Goal: Information Seeking & Learning: Check status

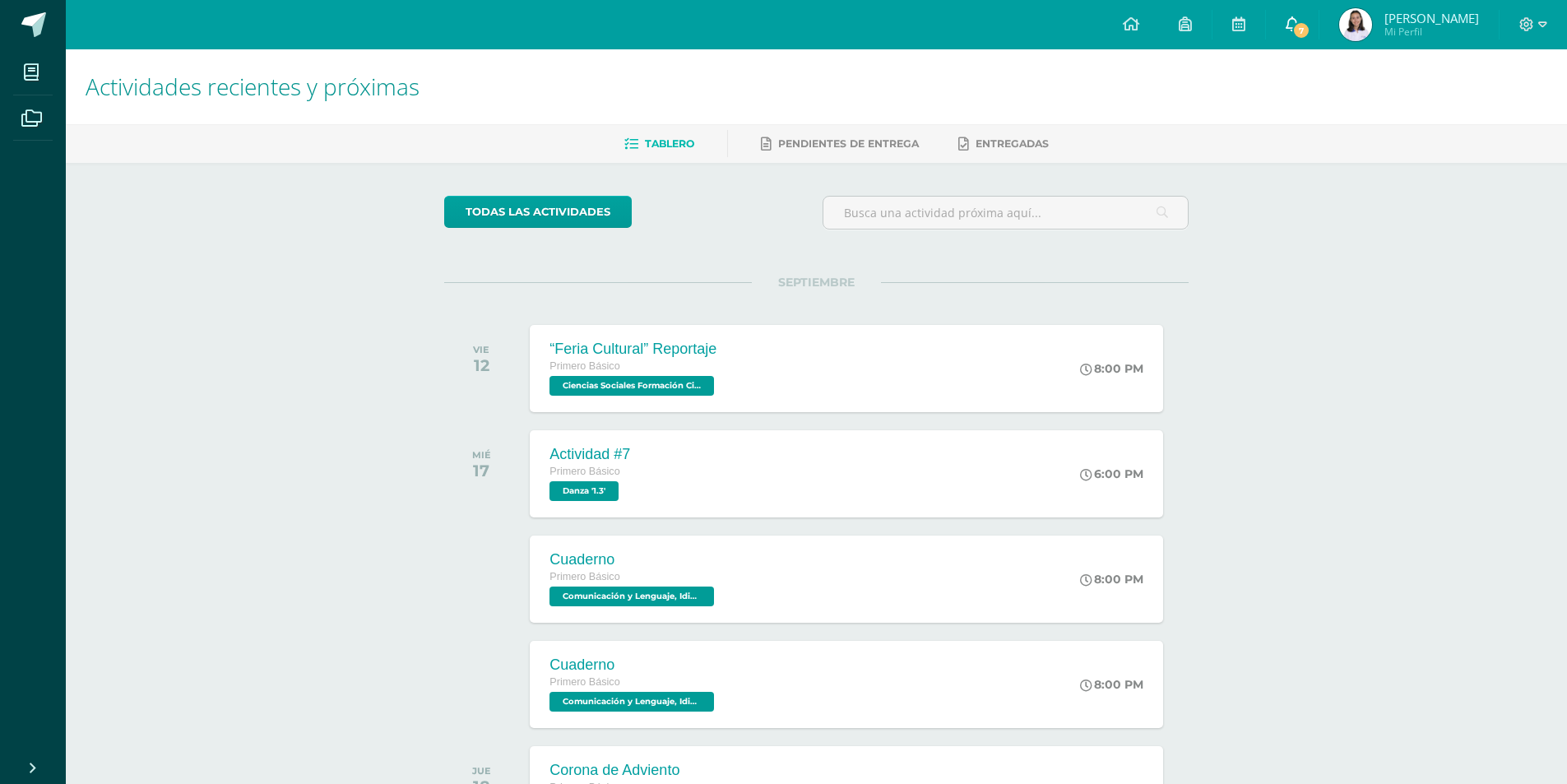
click at [1292, 30] on icon at bounding box center [1293, 24] width 14 height 15
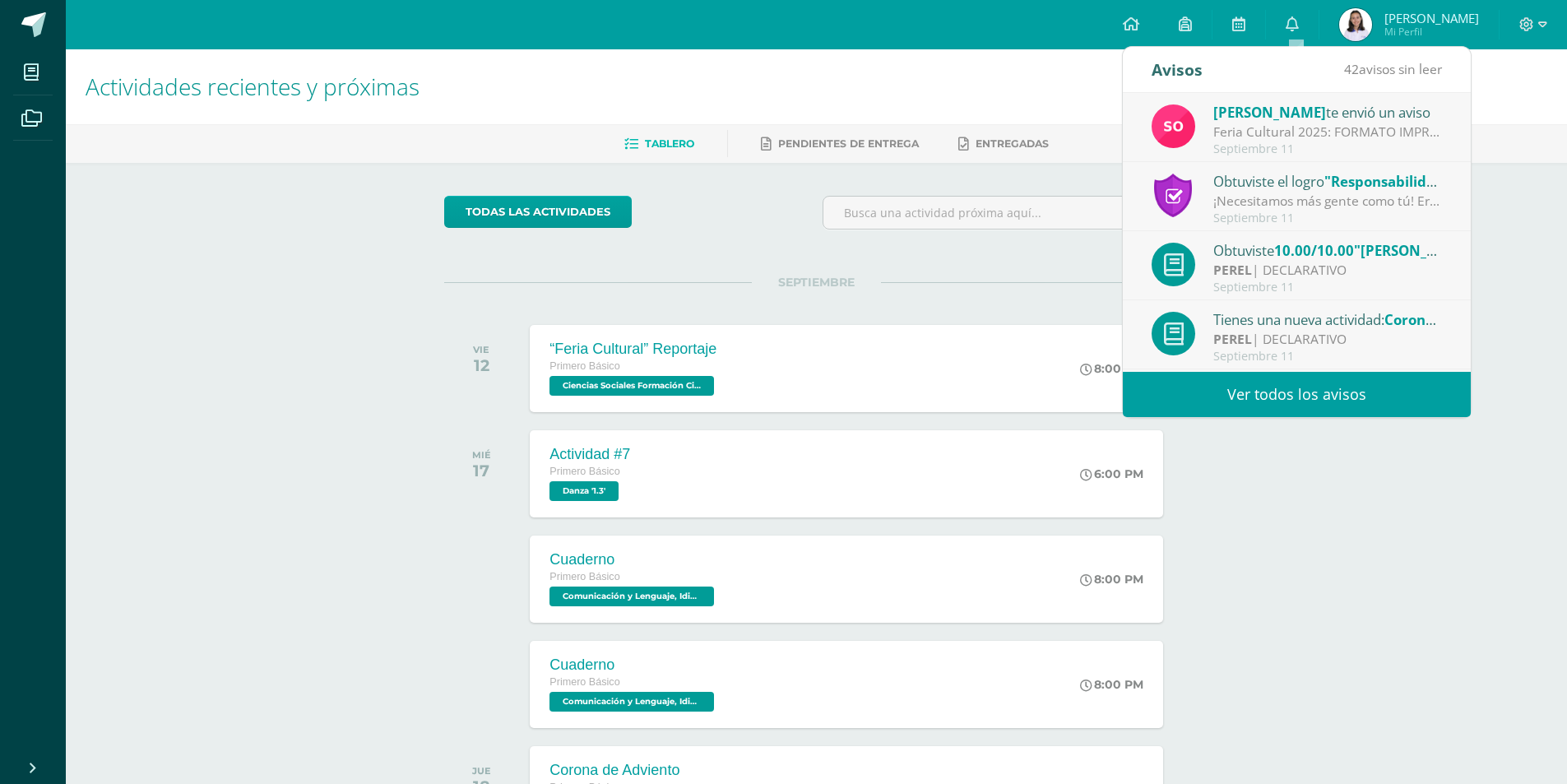
click at [1265, 108] on div "[PERSON_NAME] te envió un aviso" at bounding box center [1327, 111] width 229 height 21
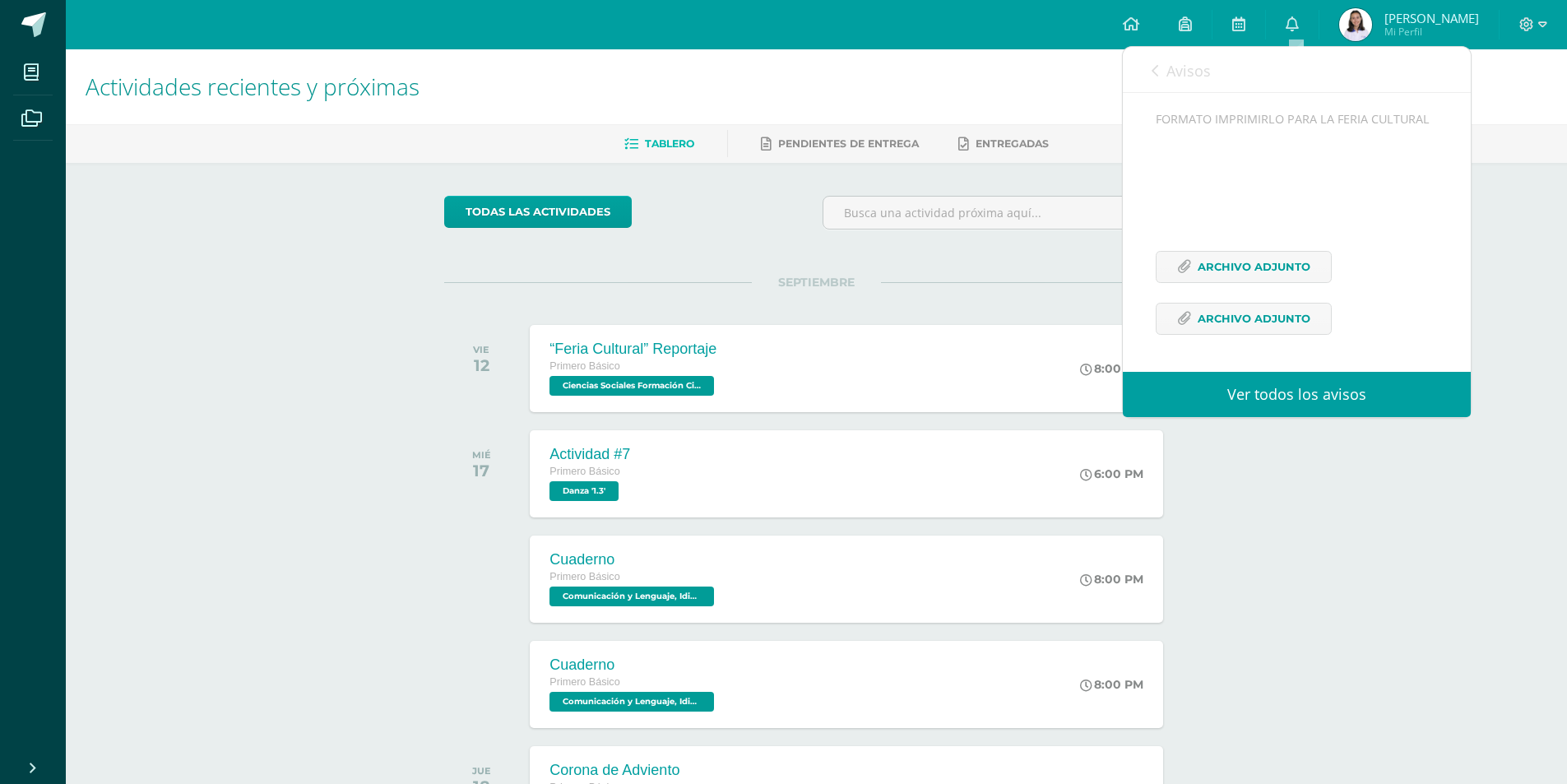
scroll to position [165, 0]
click at [1250, 282] on span "Archivo Adjunto" at bounding box center [1254, 267] width 112 height 30
click at [1184, 335] on link "Archivo Adjunto" at bounding box center [1244, 319] width 176 height 32
click at [1242, 282] on span "Archivo Adjunto" at bounding box center [1254, 267] width 112 height 30
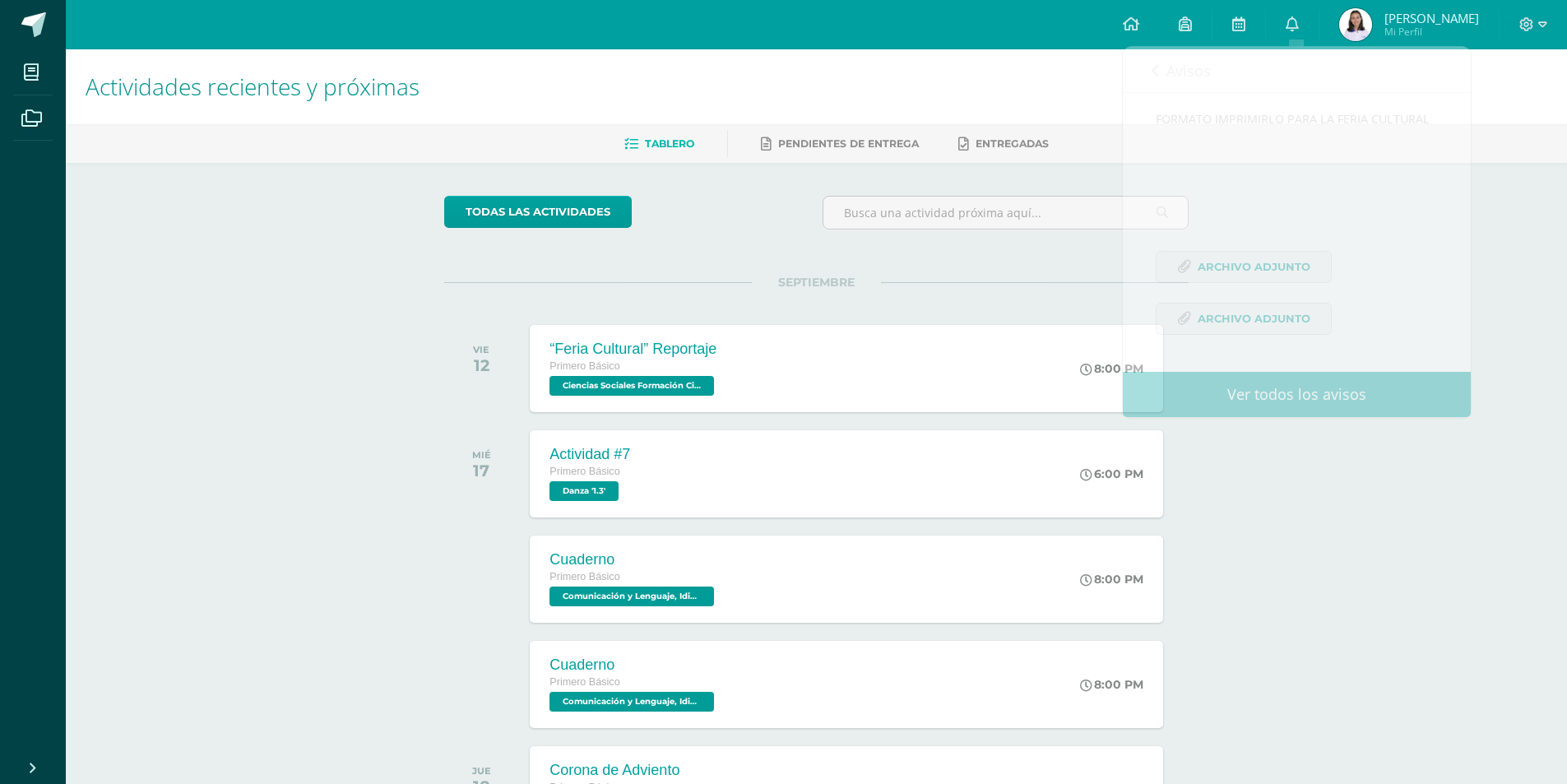
click at [1053, 266] on div "todas las Actividades No tienes actividades Échale un vistazo a los demás perío…" at bounding box center [816, 603] width 811 height 879
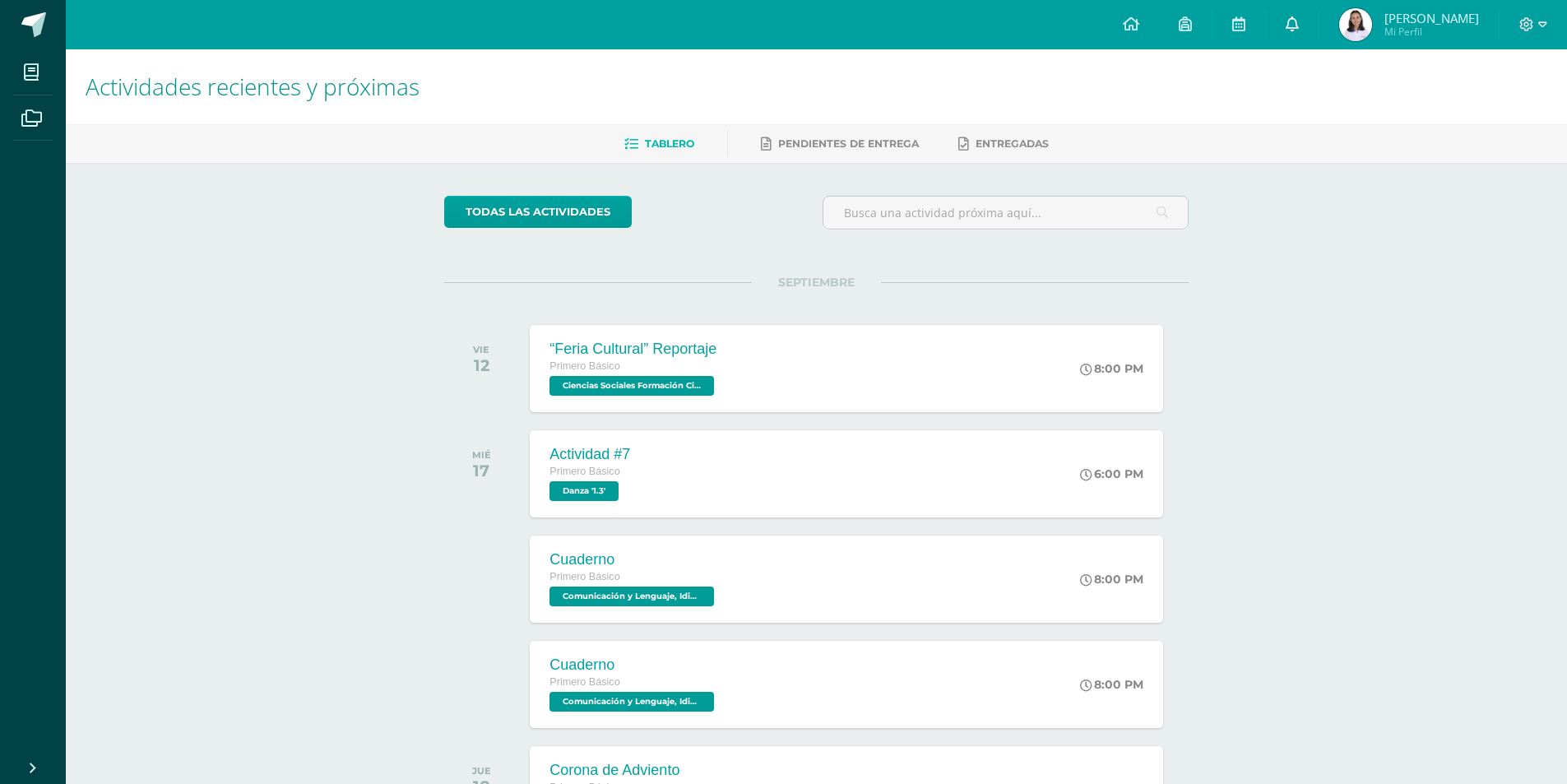
click at [1278, 28] on link "0" at bounding box center [1293, 24] width 52 height 49
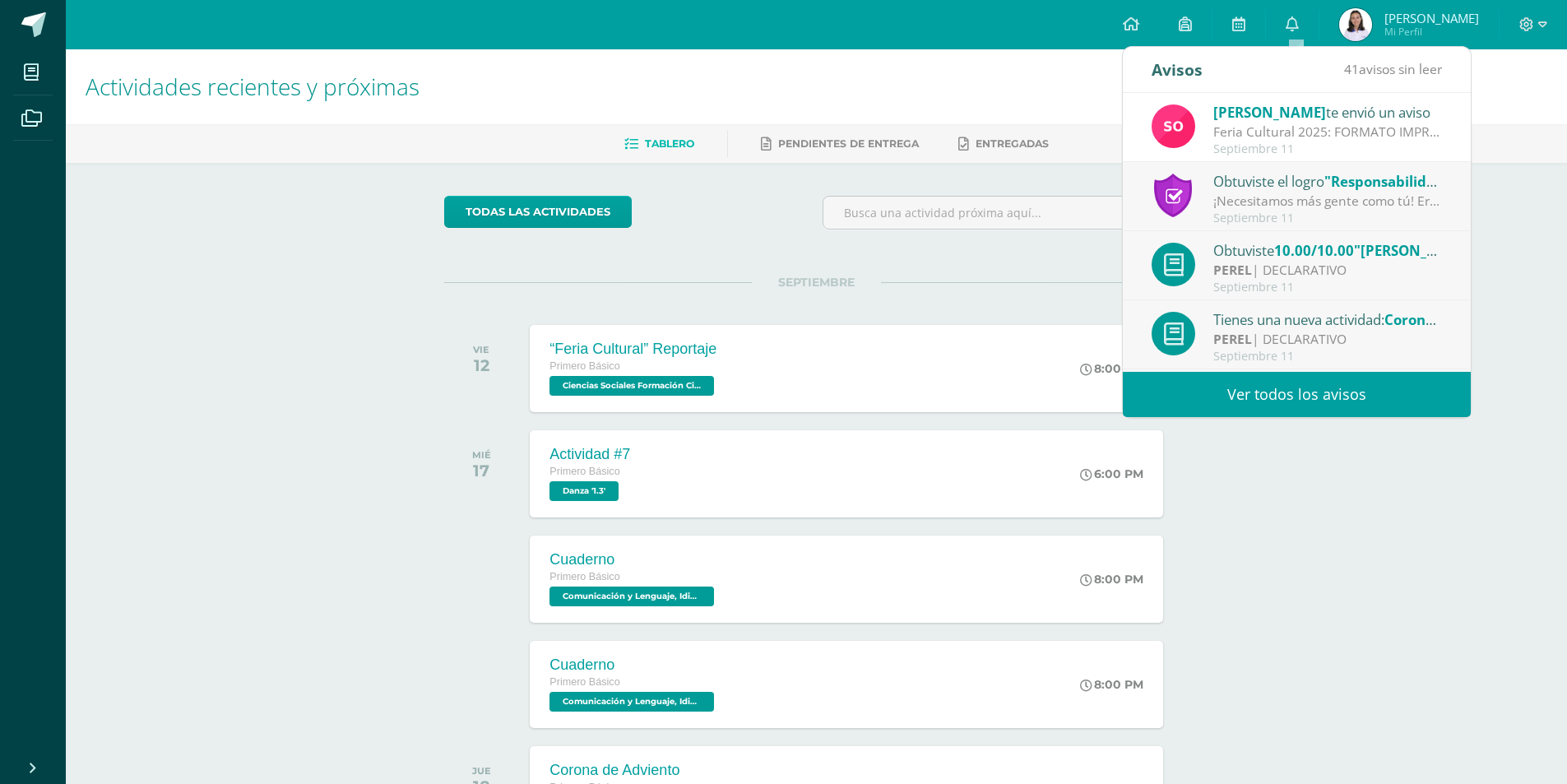
click at [1401, 186] on span ""Responsabilidad"" at bounding box center [1387, 181] width 126 height 19
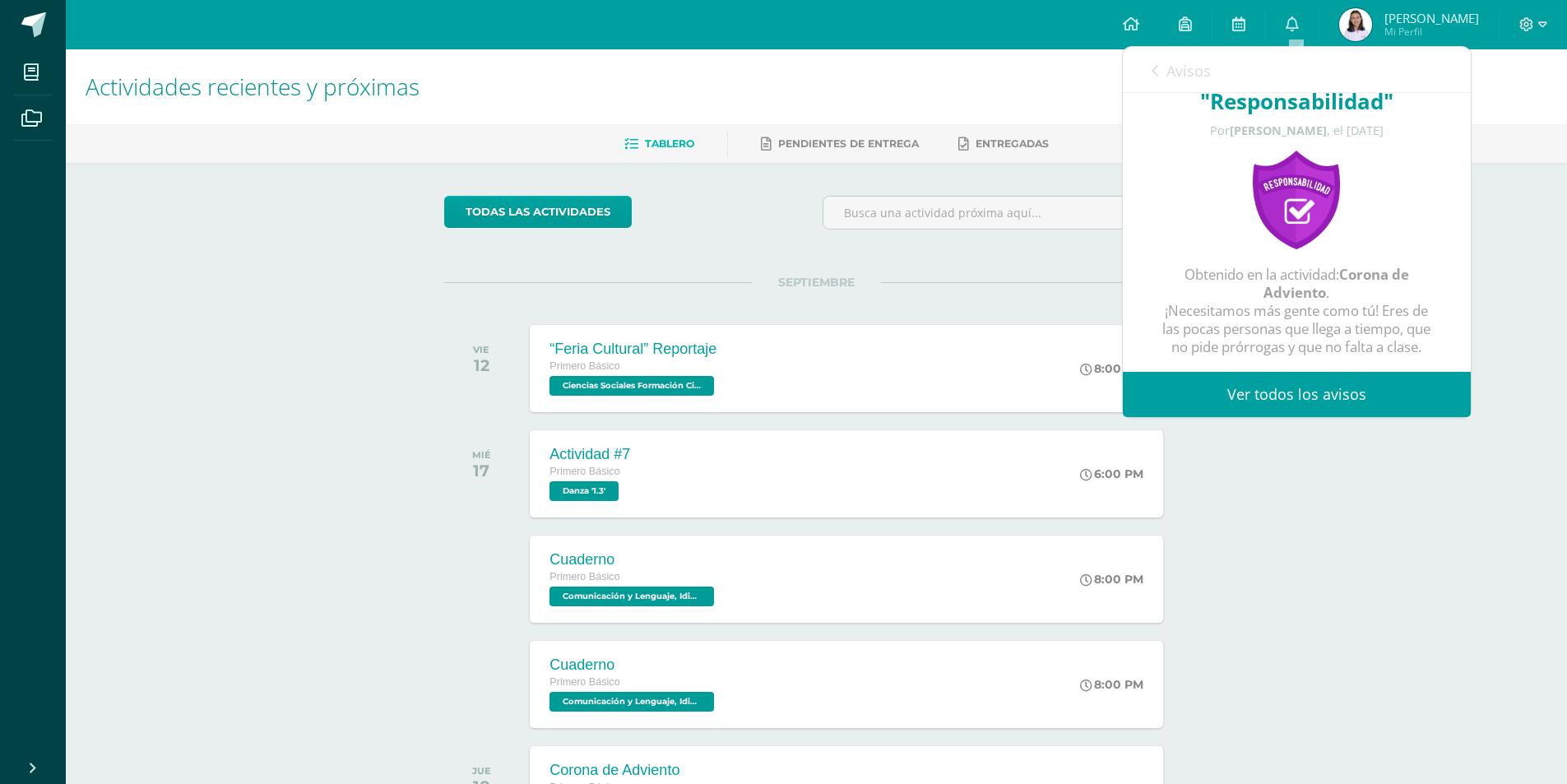
click at [1150, 70] on div "Avisos 40 avisos sin leer Avisos" at bounding box center [1297, 70] width 348 height 46
click at [1166, 65] on link "Avisos" at bounding box center [1181, 71] width 59 height 47
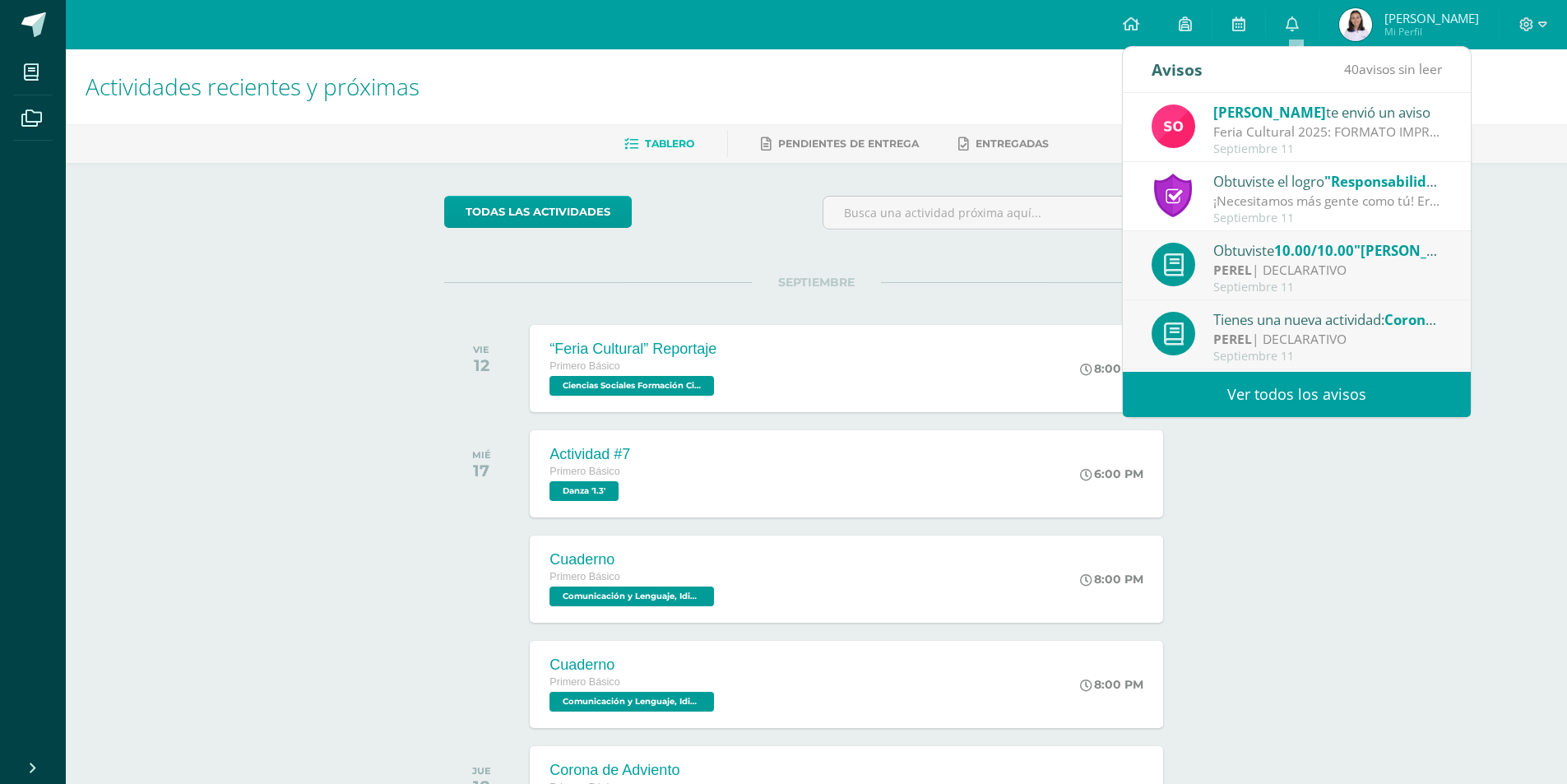
click at [1406, 27] on span "Mi Perfil" at bounding box center [1432, 31] width 95 height 14
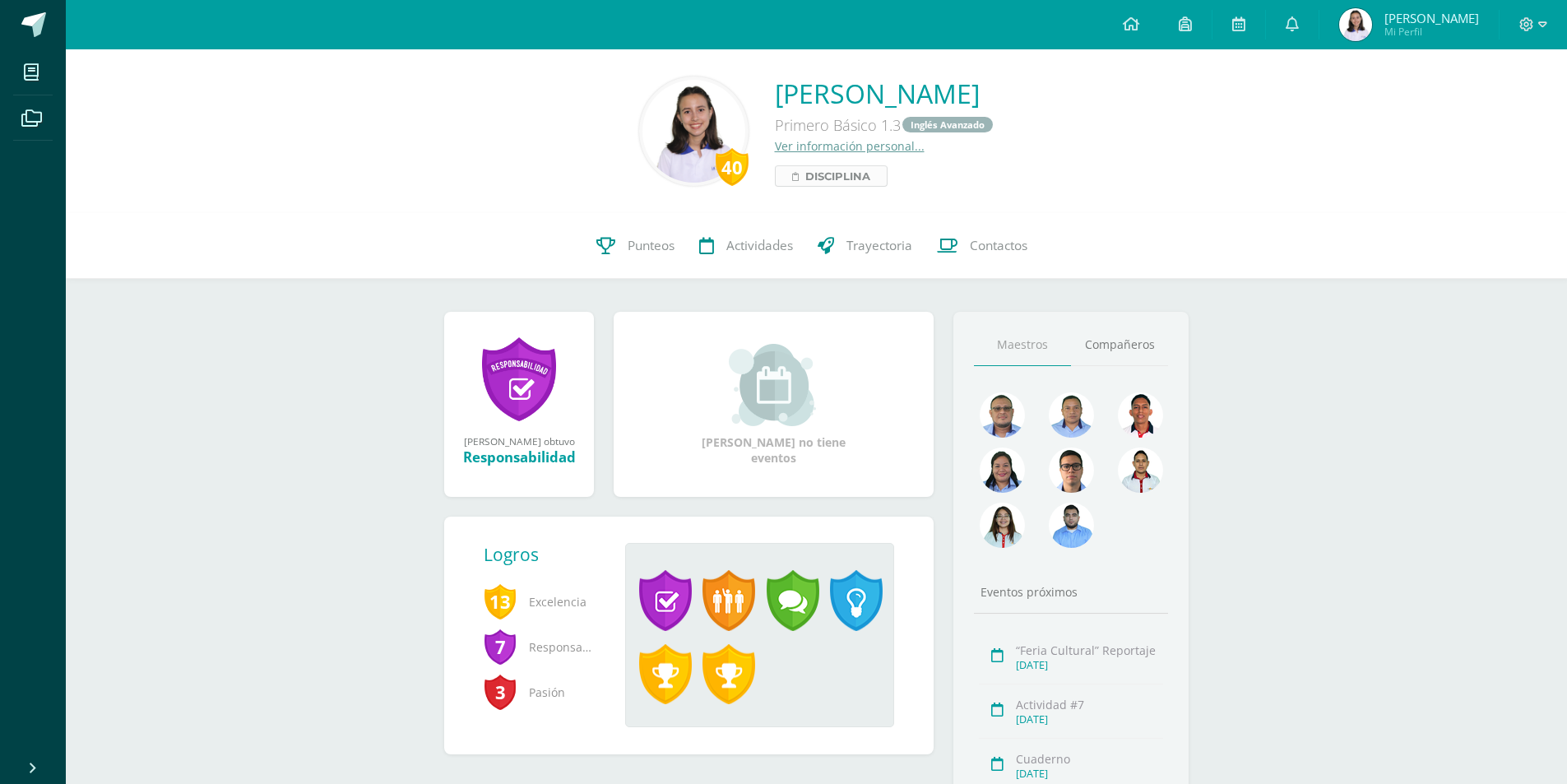
click at [805, 181] on span "Disciplina" at bounding box center [838, 176] width 65 height 19
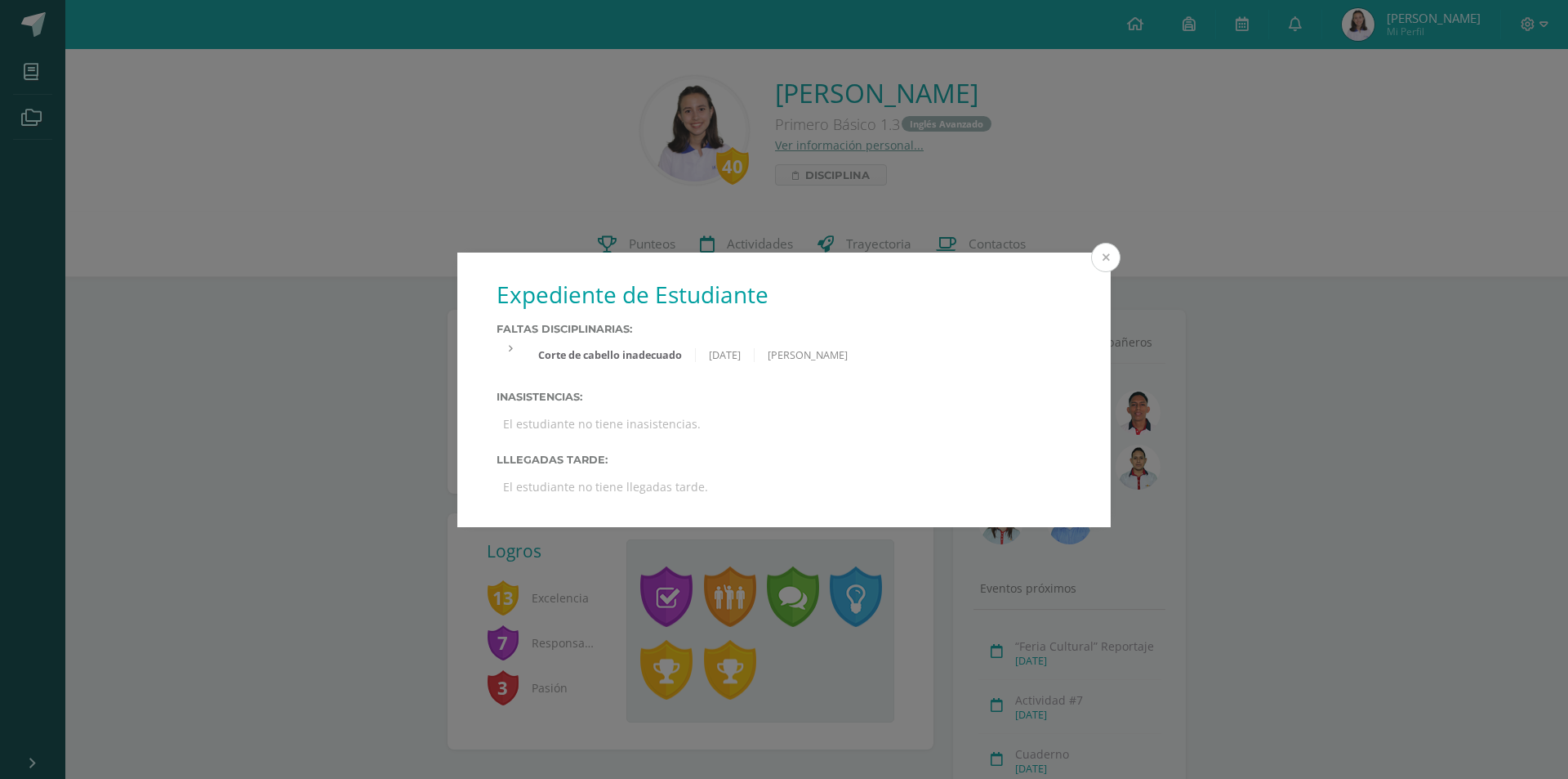
click at [1110, 263] on button at bounding box center [1105, 257] width 29 height 29
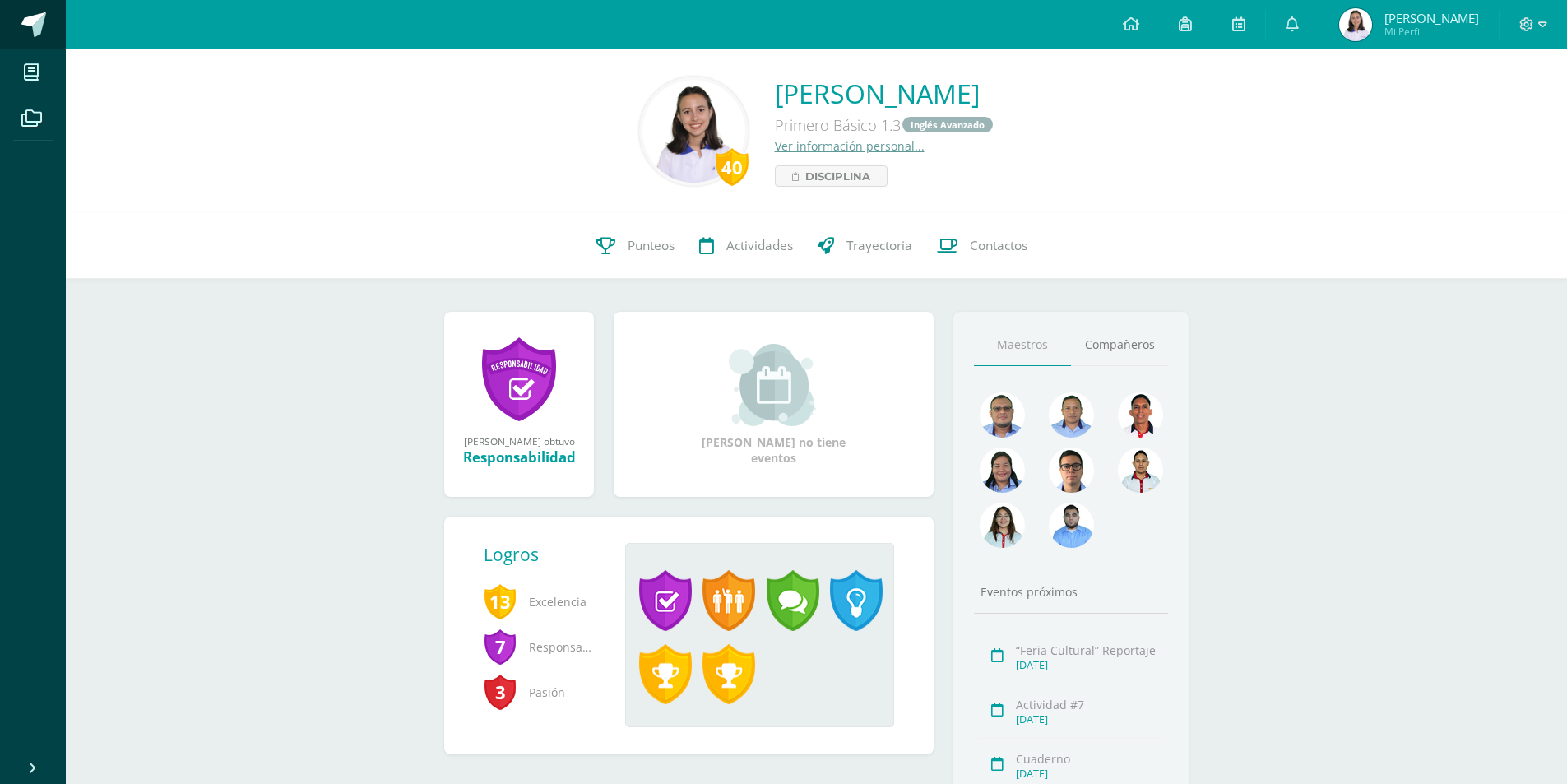
click at [56, 19] on span at bounding box center [90, 25] width 78 height 35
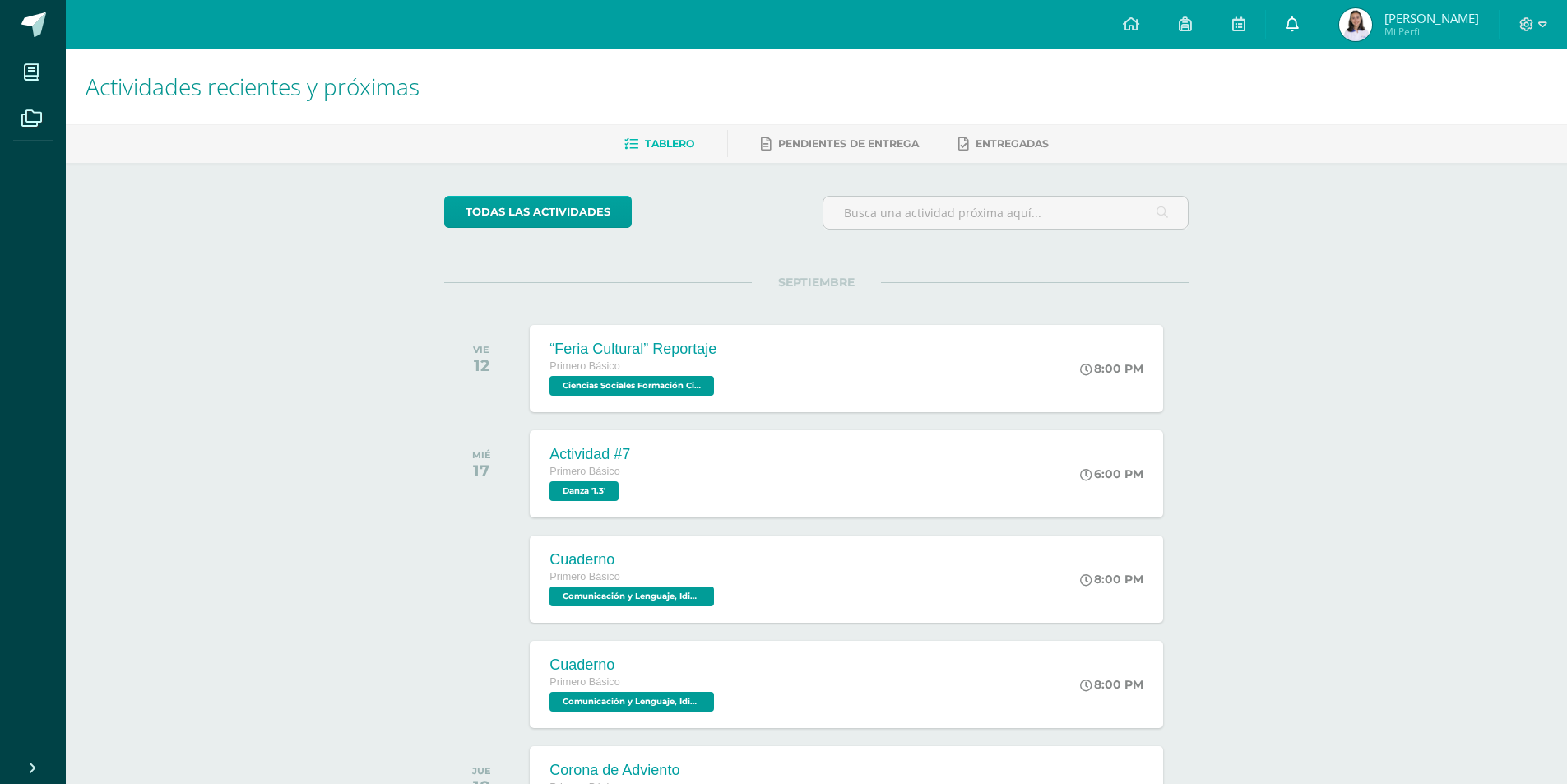
click at [1304, 15] on link at bounding box center [1293, 24] width 52 height 49
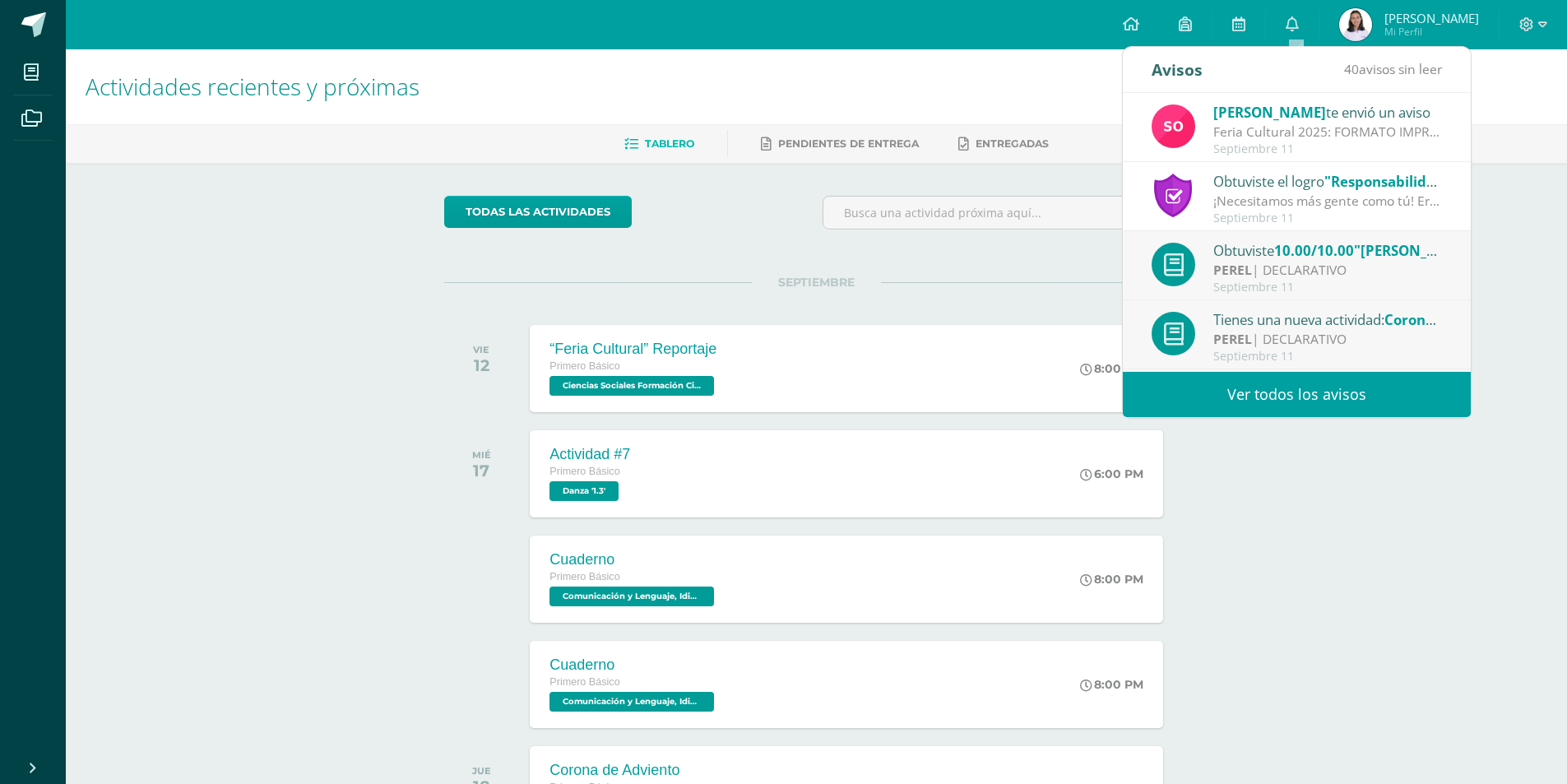
click at [1291, 402] on link "Ver todos los avisos" at bounding box center [1297, 394] width 348 height 46
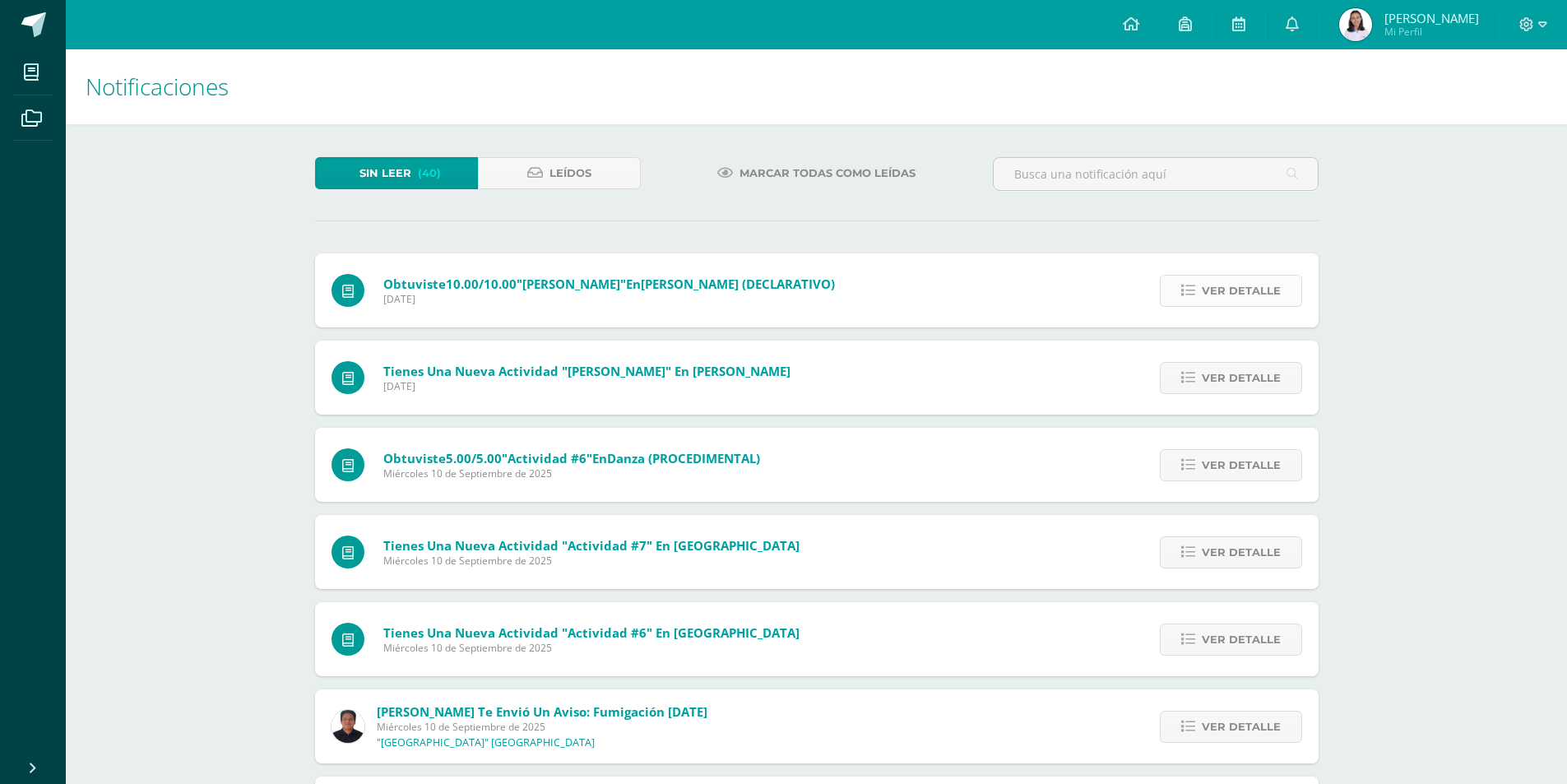
click at [1196, 296] on icon at bounding box center [1188, 290] width 14 height 14
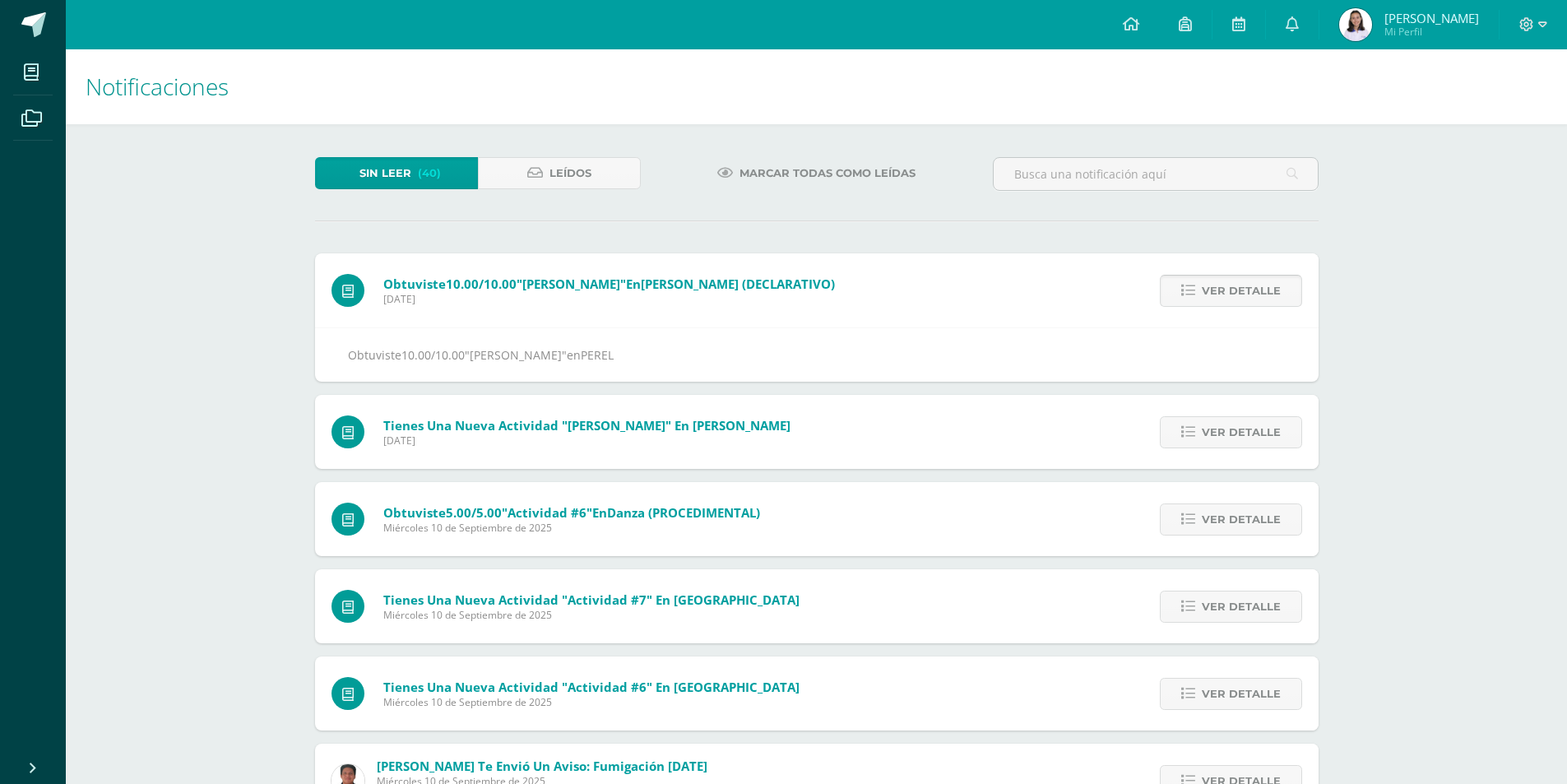
click at [1196, 296] on icon at bounding box center [1188, 290] width 14 height 14
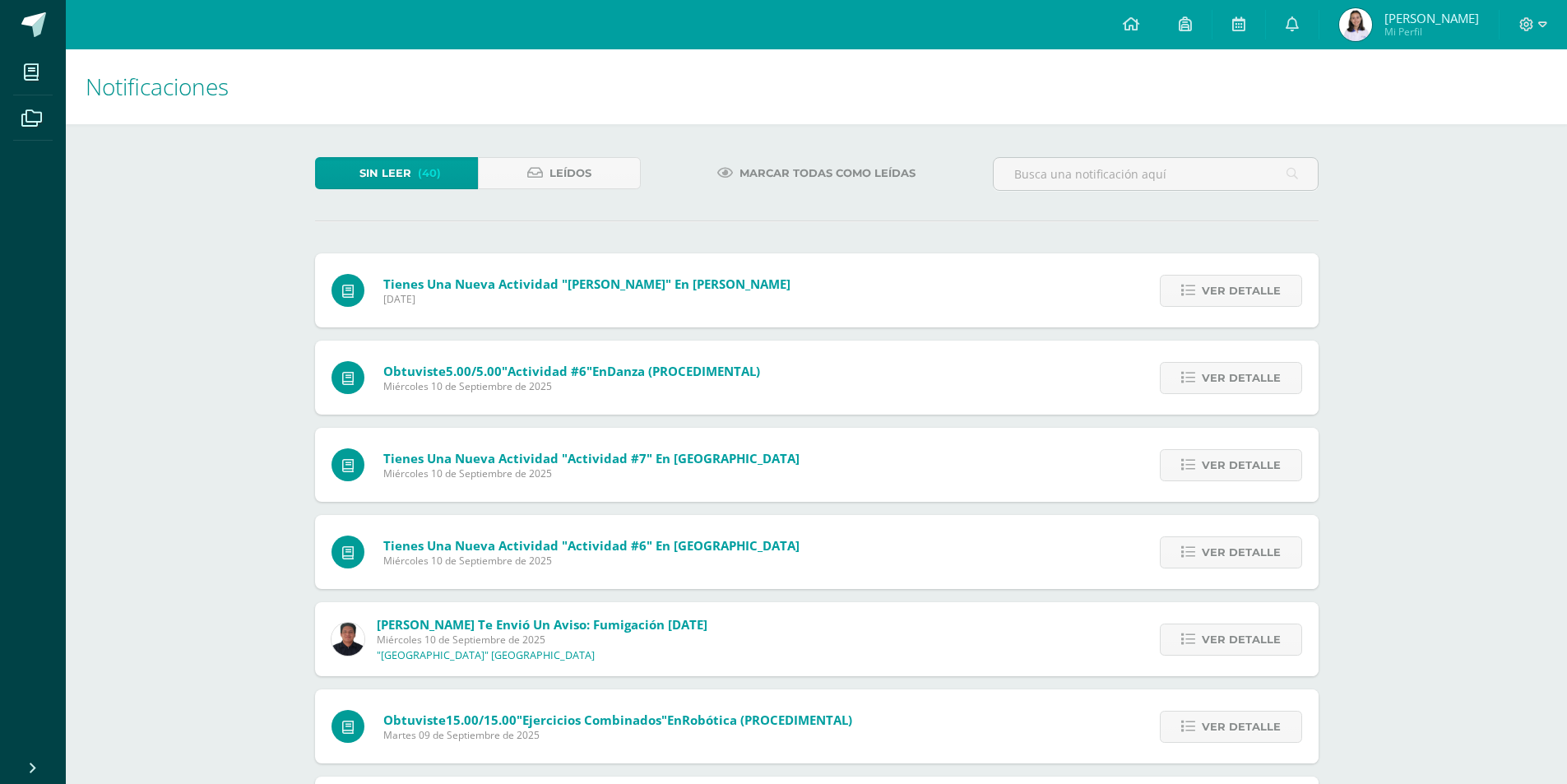
click at [1196, 296] on icon at bounding box center [1188, 290] width 14 height 14
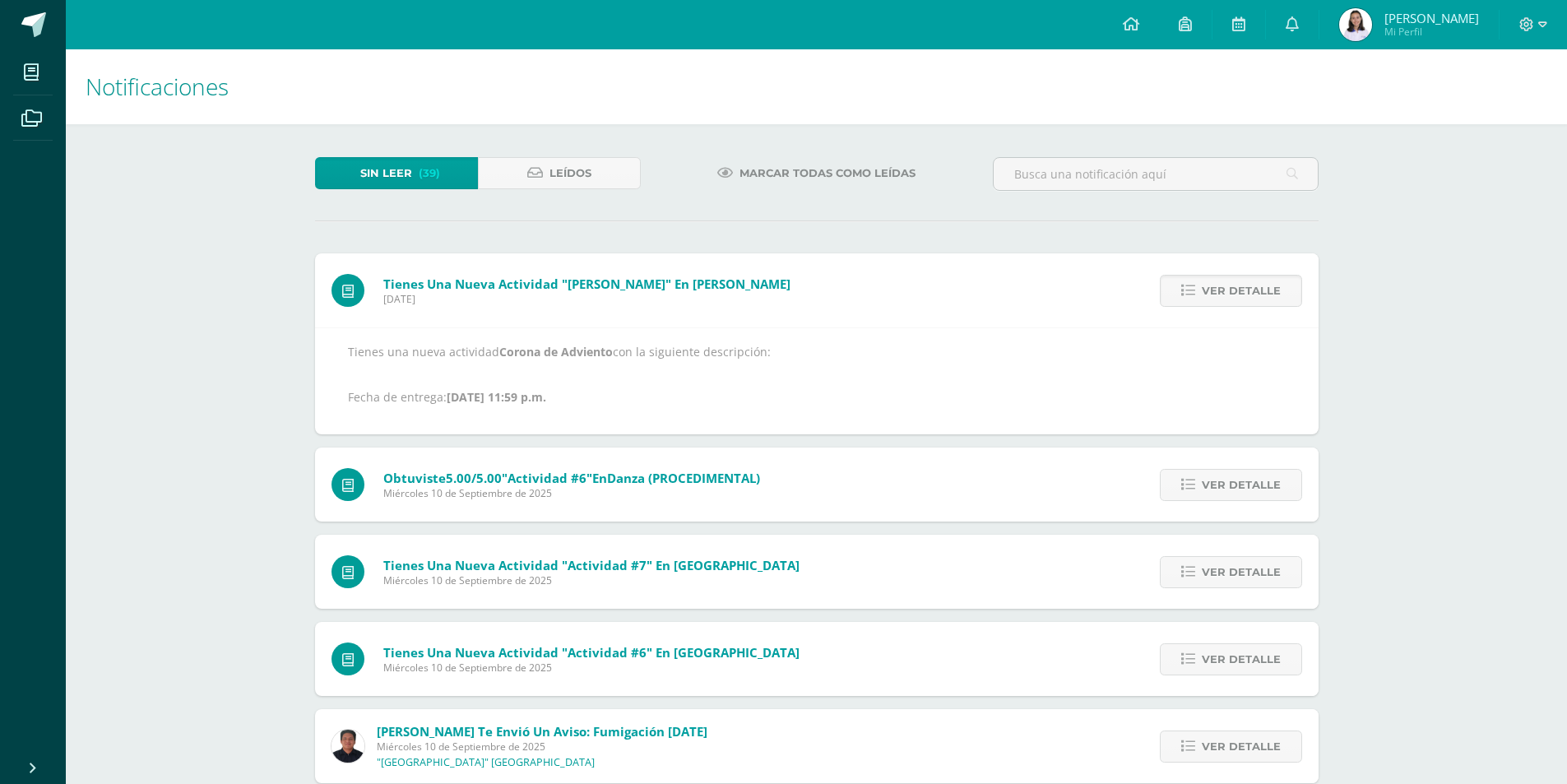
click at [1196, 296] on icon at bounding box center [1188, 290] width 14 height 14
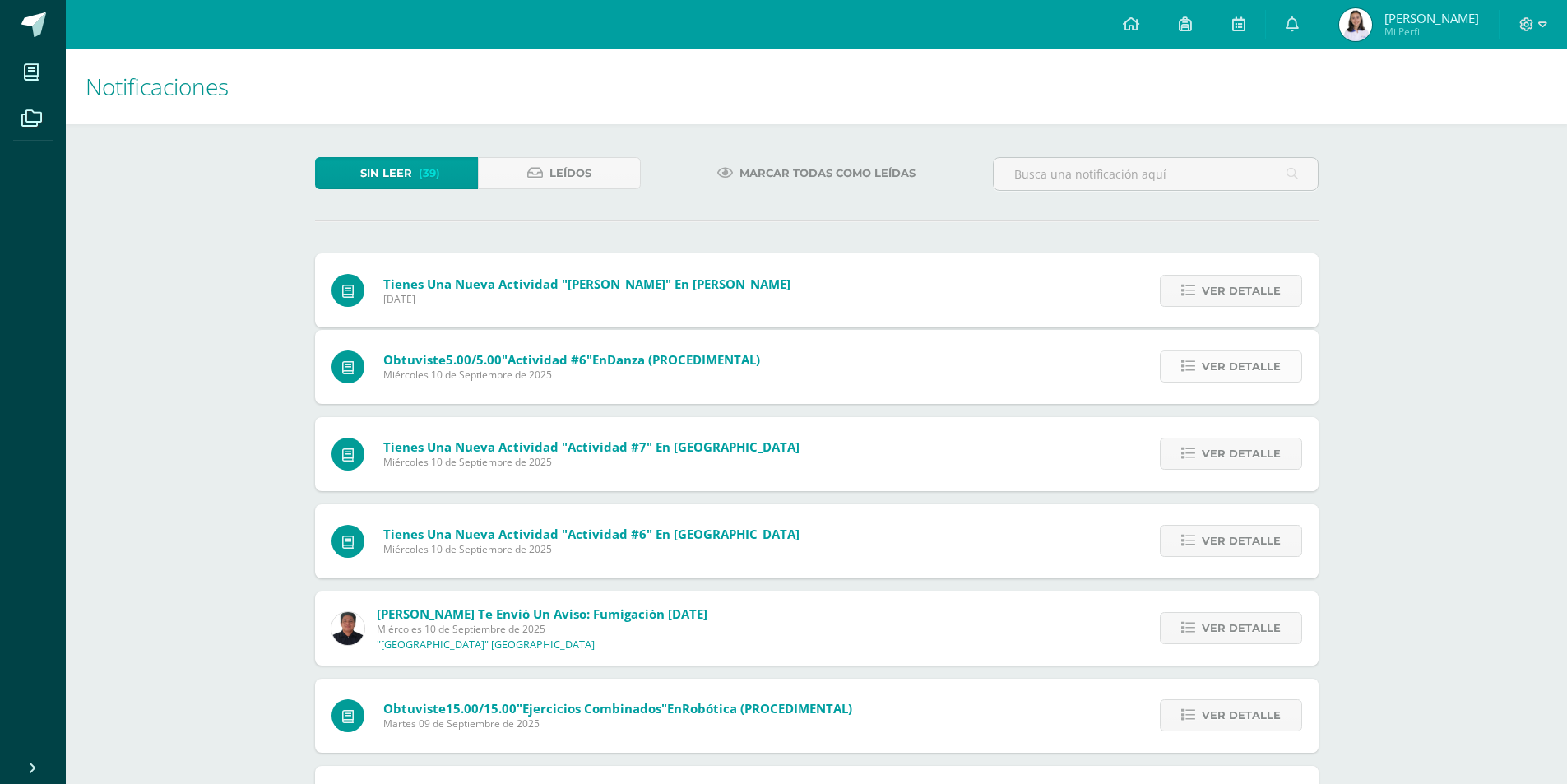
click at [1196, 296] on div "Tienes una nueva actividad "Corona de Adviento" En PEREL Jueves 11 de Septiembr…" at bounding box center [816, 661] width 1004 height 816
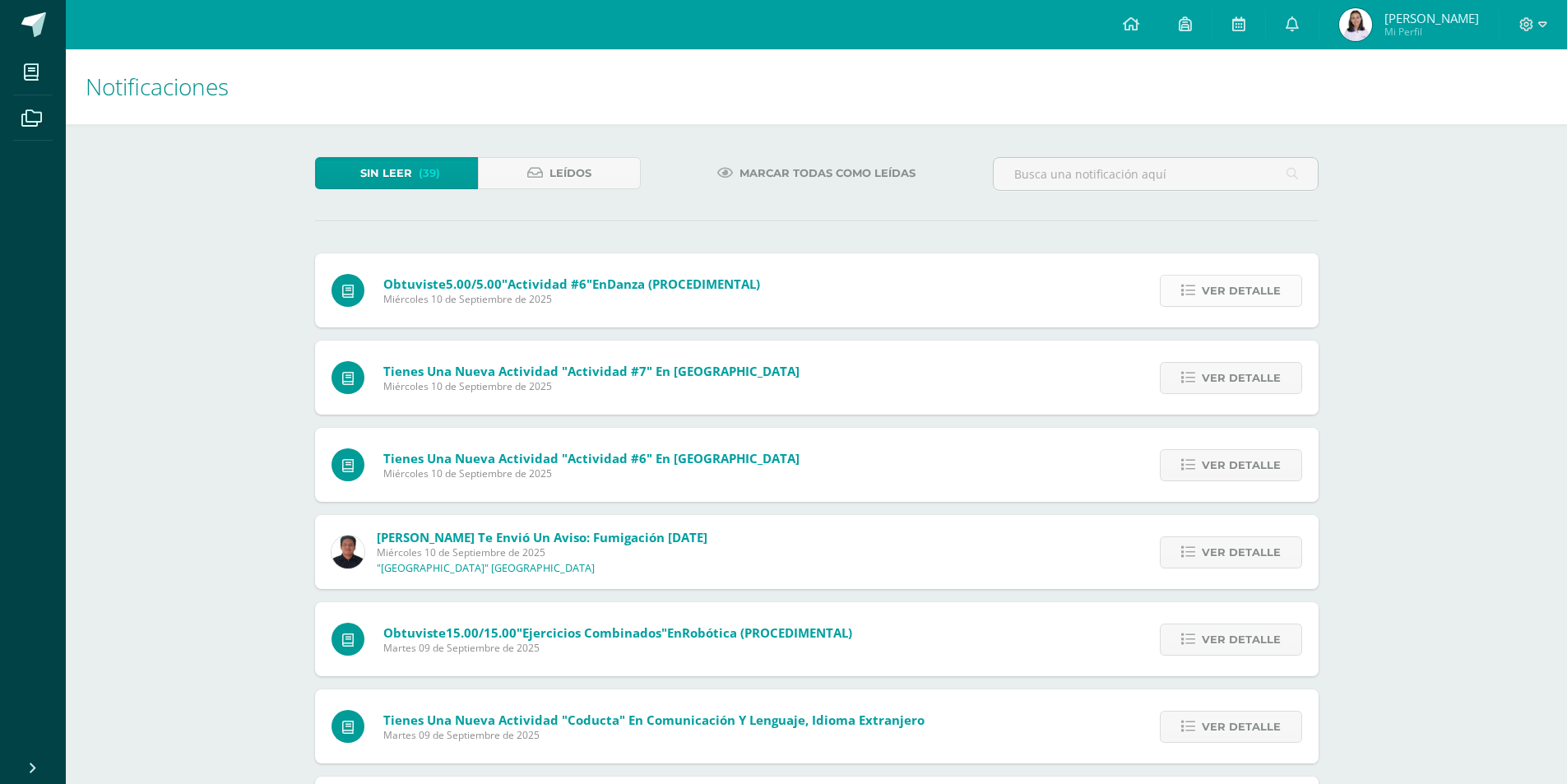
click at [1196, 296] on icon at bounding box center [1188, 290] width 14 height 14
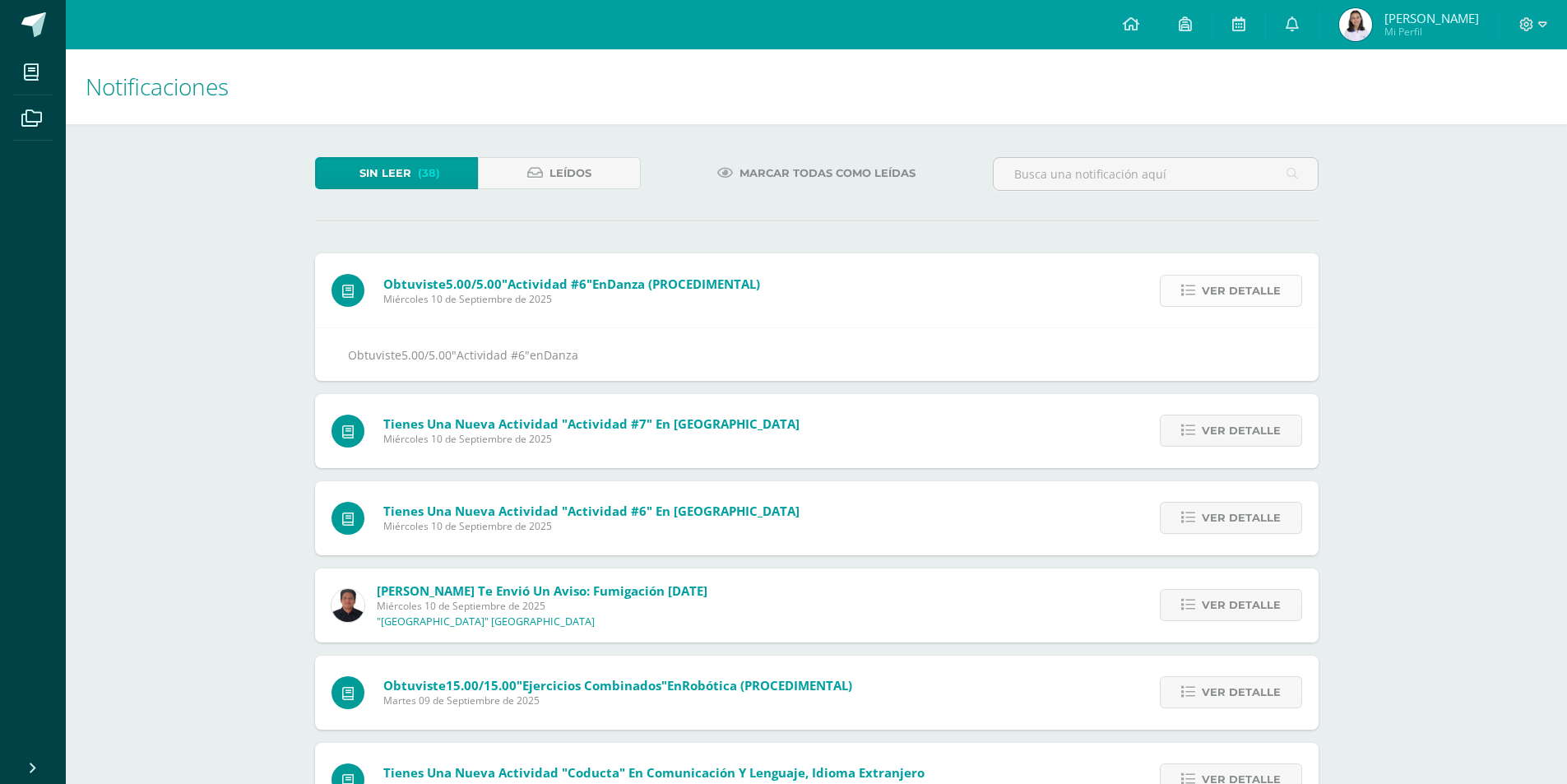
click at [1196, 296] on icon at bounding box center [1188, 290] width 14 height 14
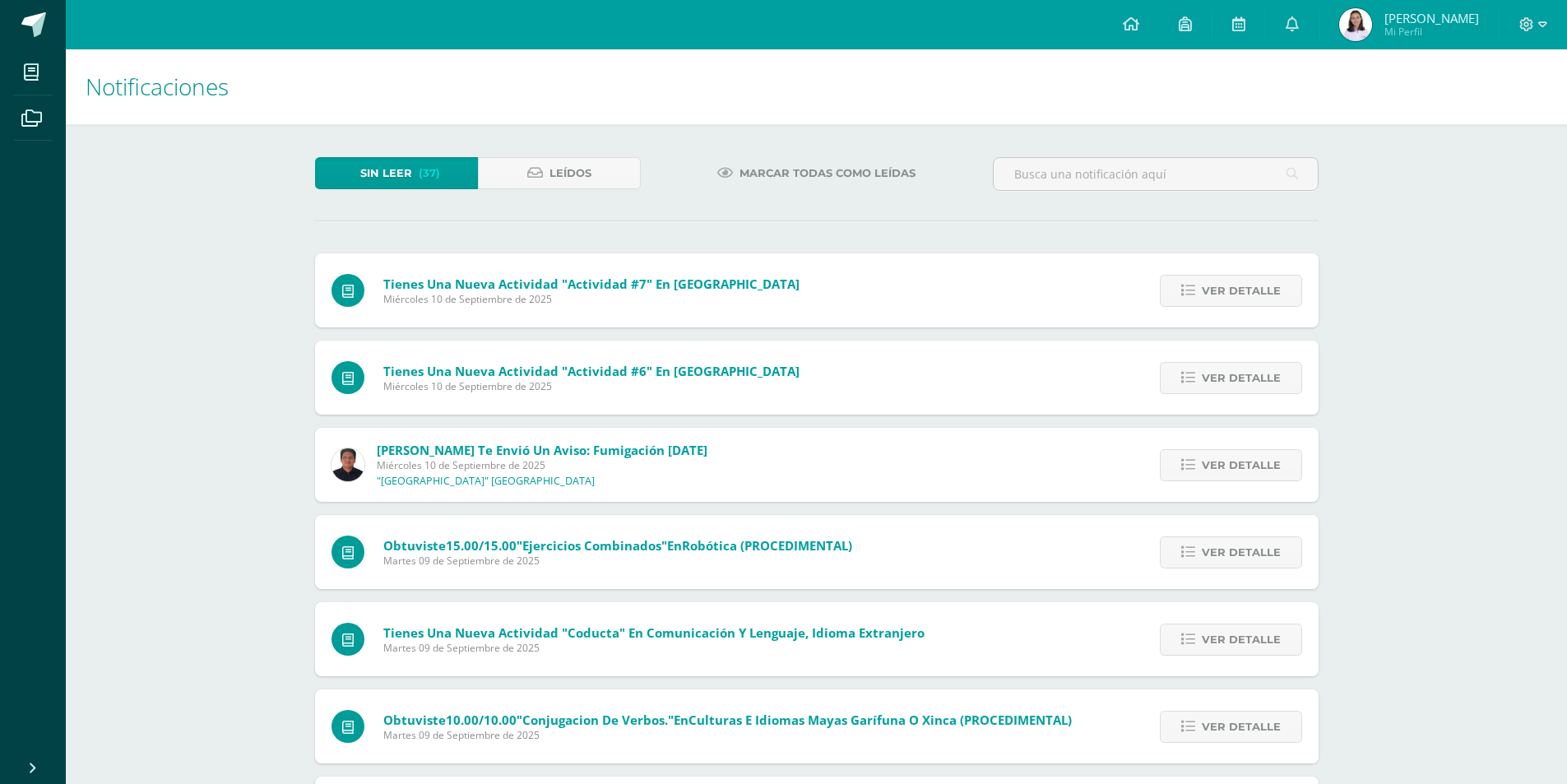
click at [1196, 296] on icon at bounding box center [1188, 290] width 14 height 14
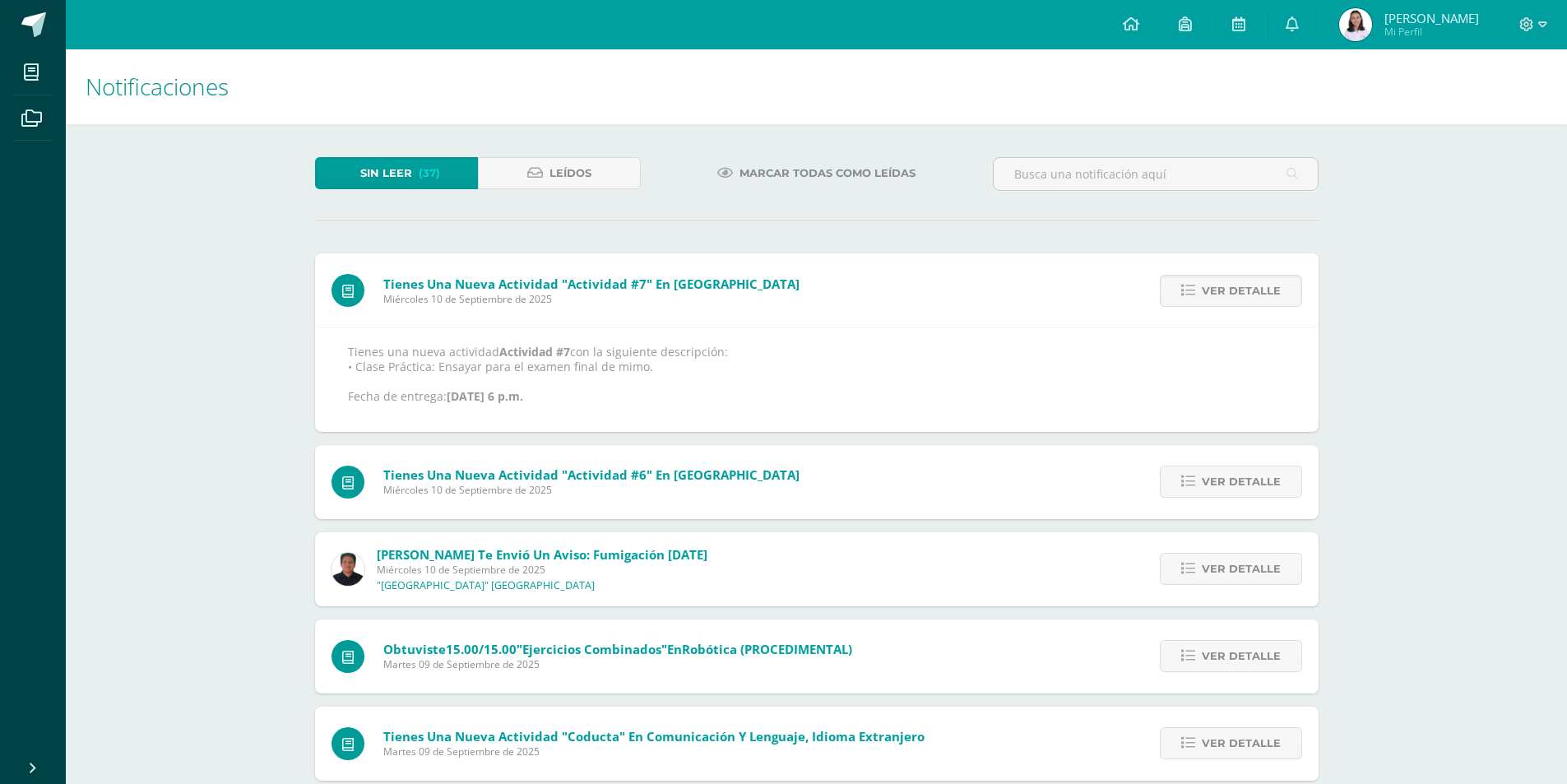
click at [1196, 296] on icon at bounding box center [1188, 290] width 14 height 14
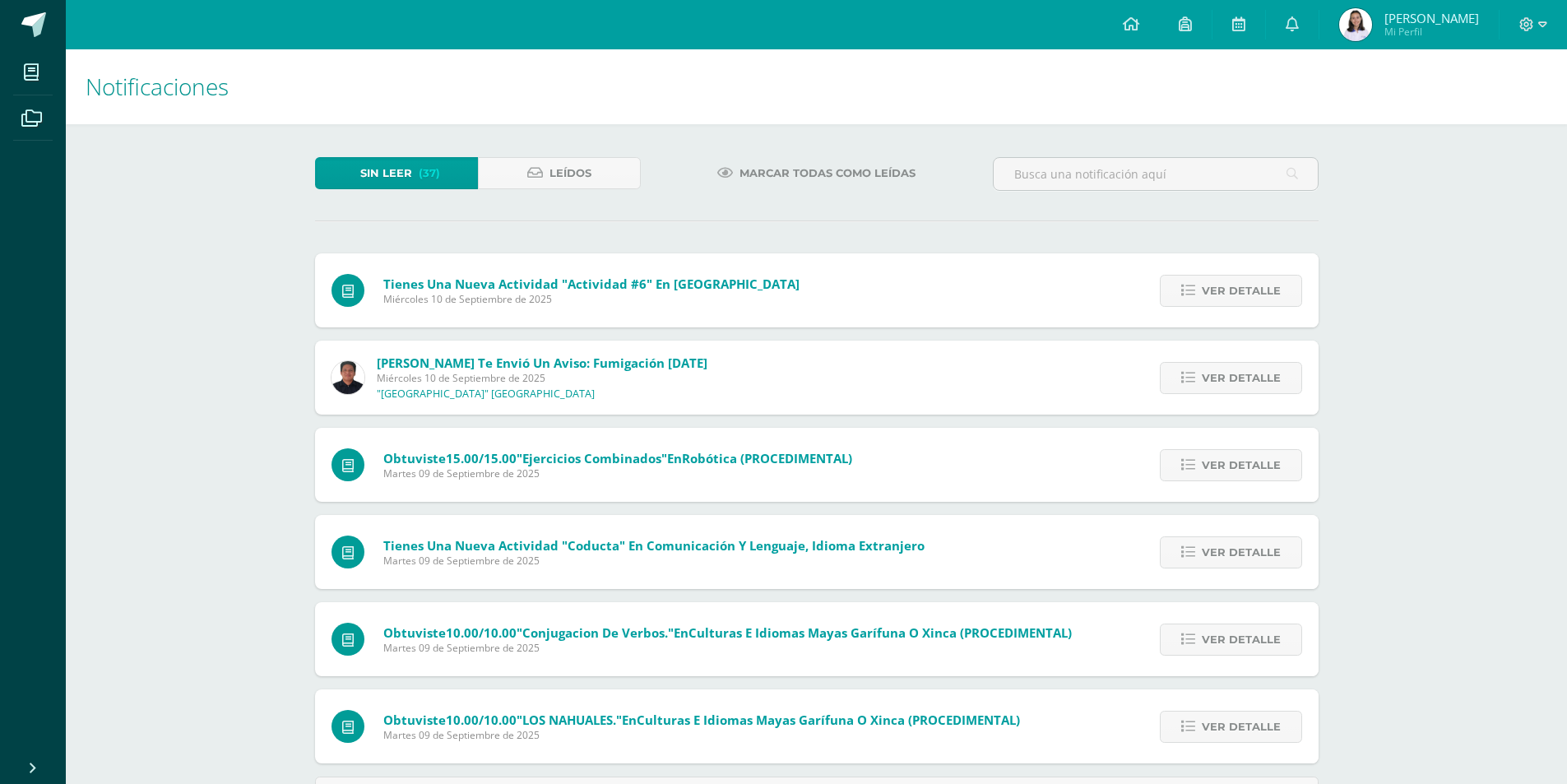
click at [1196, 296] on div "Tienes una nueva actividad "Actividad #7" En Danza Miércoles 10 de Septiembre d…" at bounding box center [816, 535] width 1004 height 565
click at [1196, 296] on icon at bounding box center [1188, 290] width 14 height 14
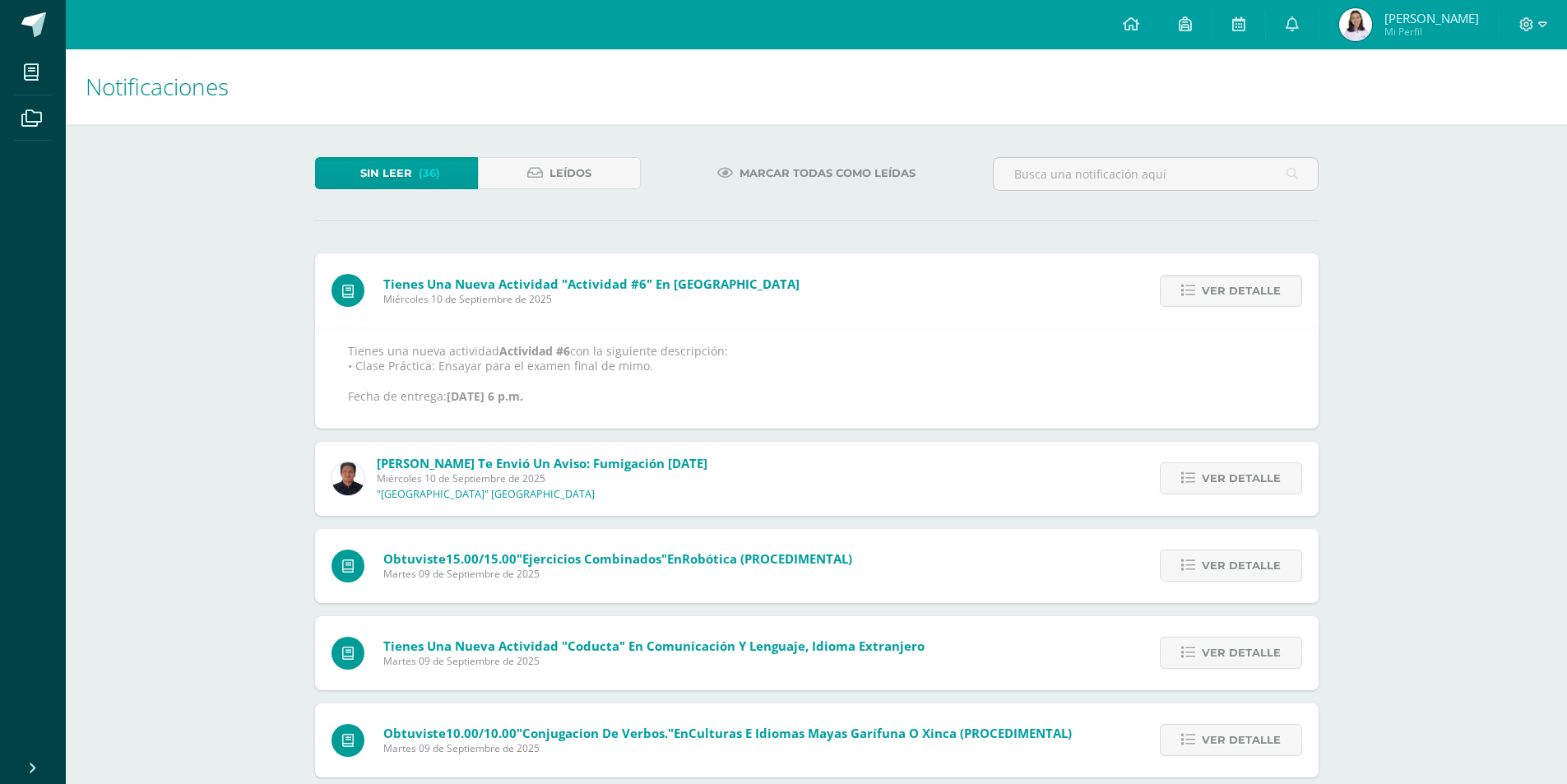
click at [1196, 296] on icon at bounding box center [1188, 290] width 14 height 14
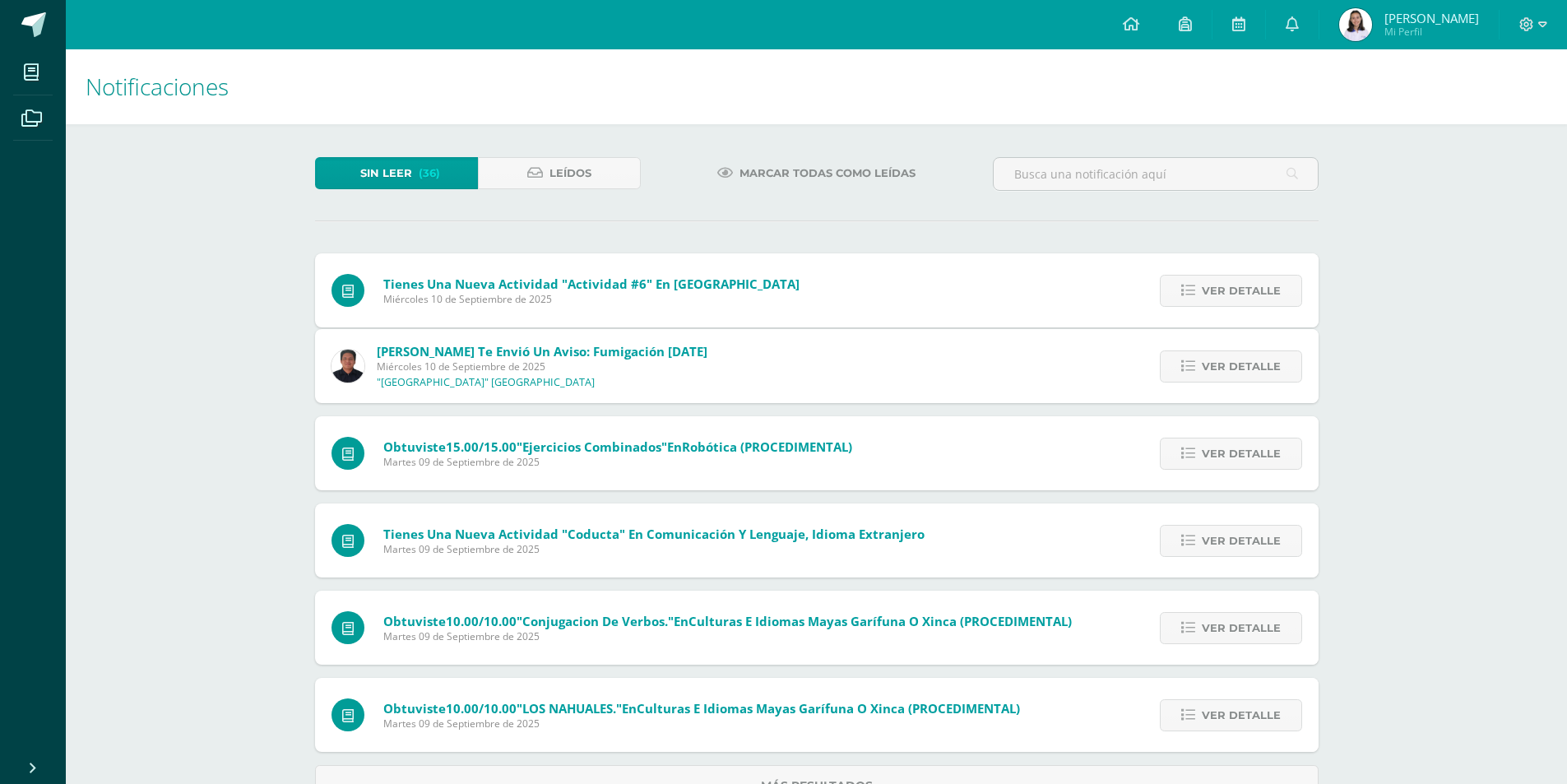
click at [1196, 296] on div "Tienes una nueva actividad "Actividad #6" En Danza Miércoles 10 de Septiembre d…" at bounding box center [816, 530] width 1004 height 554
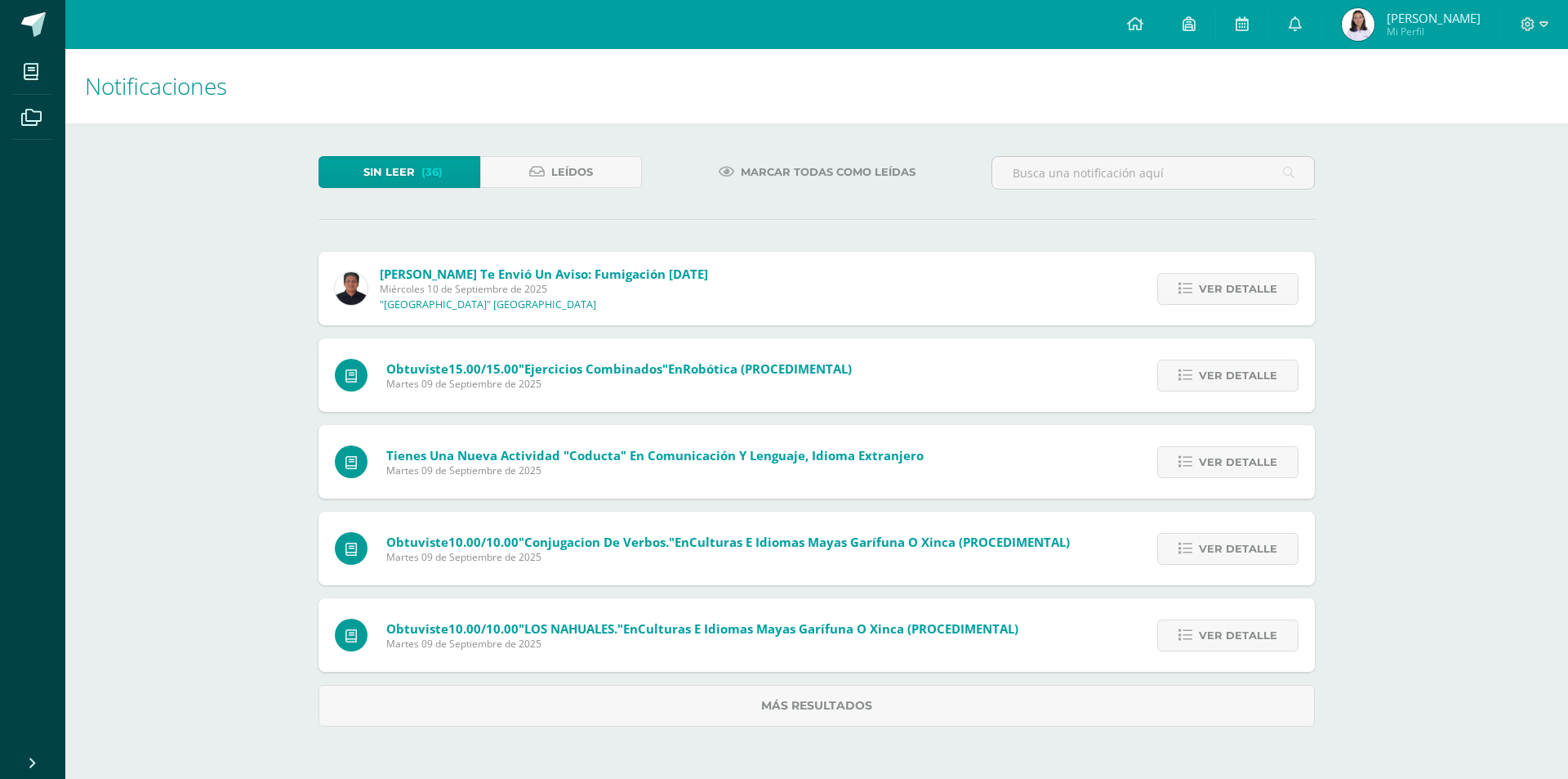
click at [1188, 294] on icon at bounding box center [1185, 288] width 14 height 14
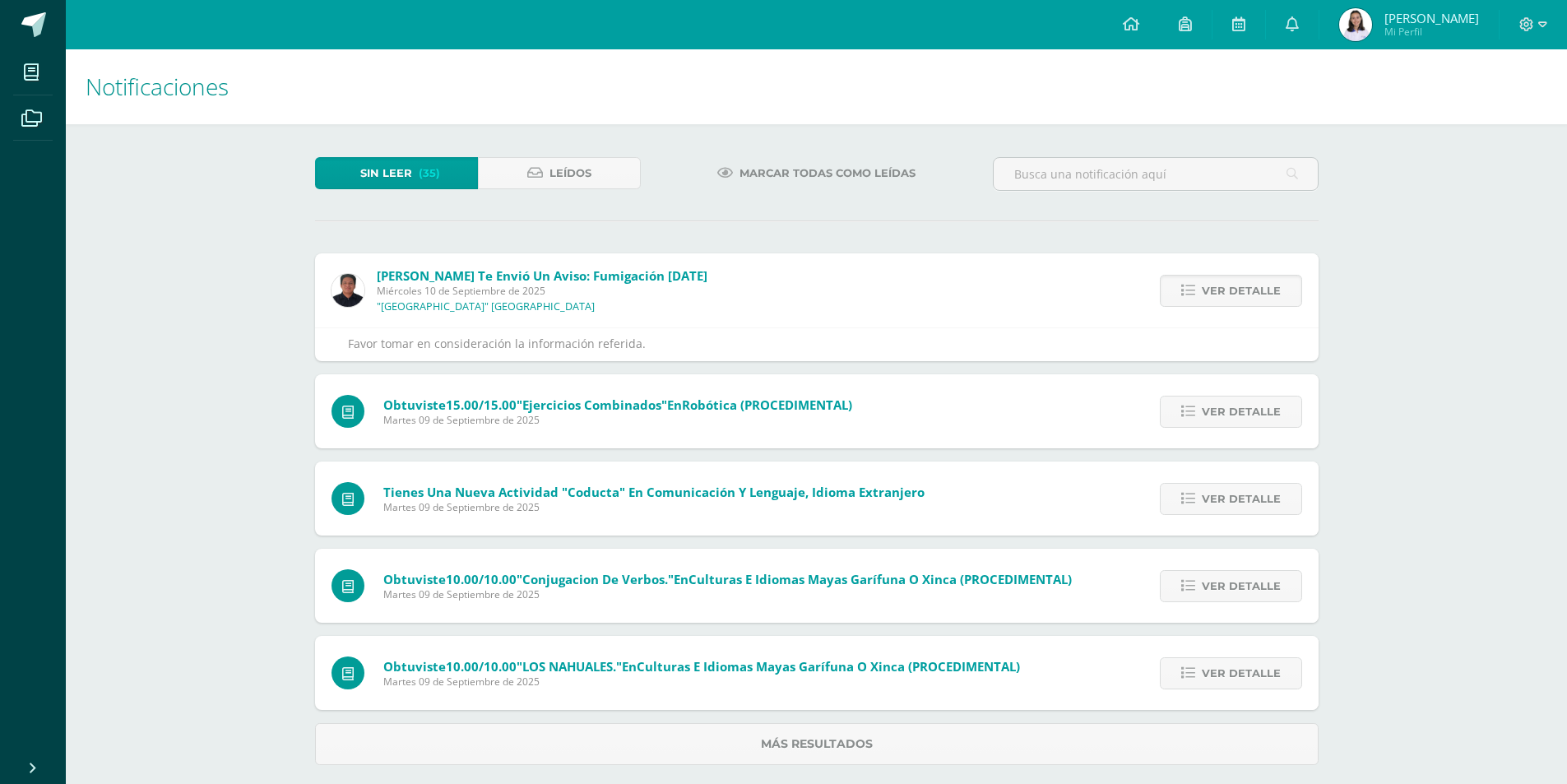
click at [1196, 296] on icon at bounding box center [1188, 290] width 14 height 14
click at [1196, 296] on div "Manuel Agustín te envió un aviso: Fumigación 10 de septiembre 2025 Miércoles 10…" at bounding box center [822, 509] width 1004 height 511
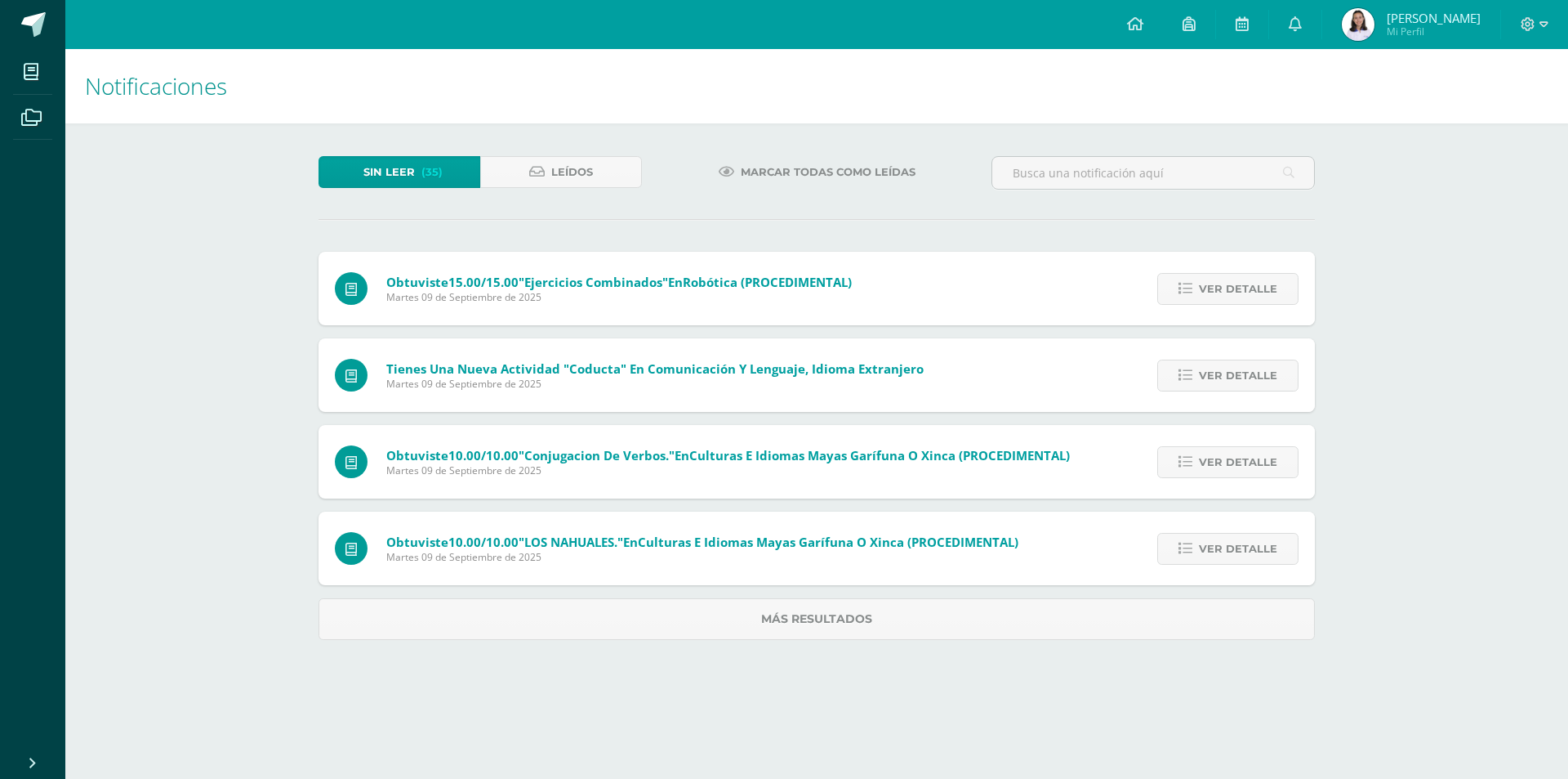
click at [1188, 294] on icon at bounding box center [1185, 288] width 14 height 14
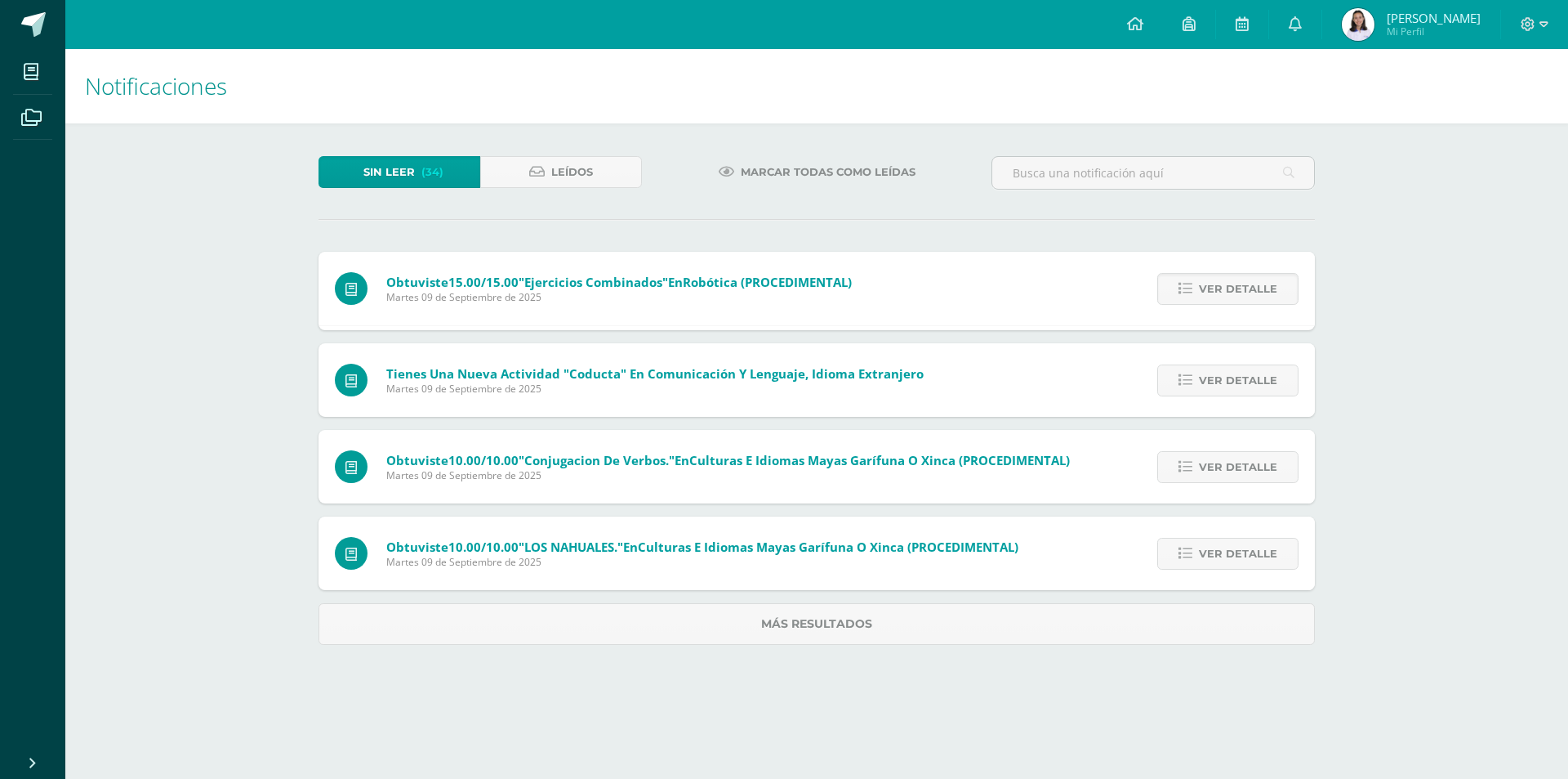
click at [1188, 294] on icon at bounding box center [1185, 288] width 14 height 14
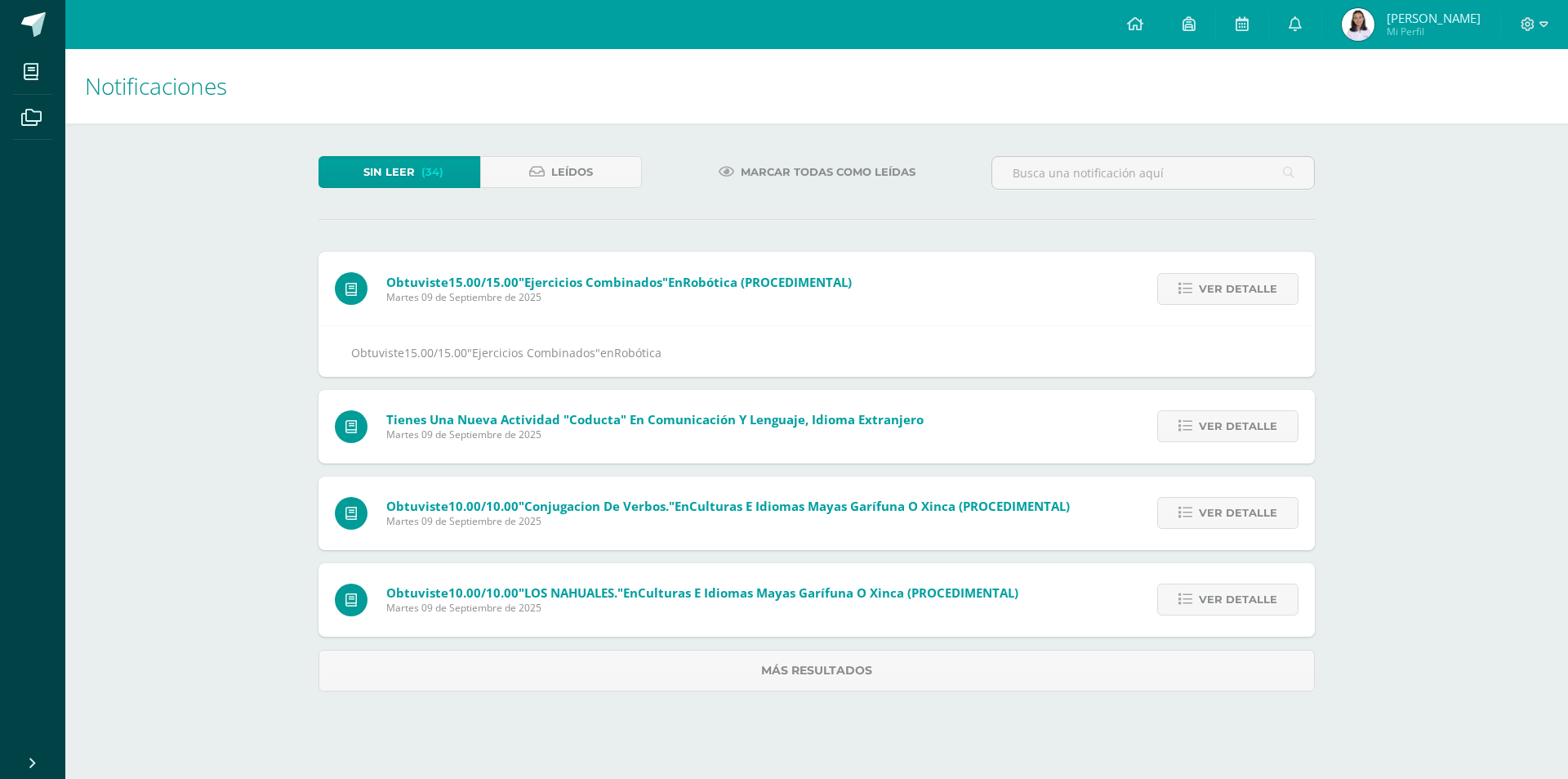
click at [1188, 294] on div "Obtuviste 15.00/15.00 "Ejercicios Combinados" en Robótica (PROCEDIMENTAL) Marte…" at bounding box center [816, 470] width 996 height 439
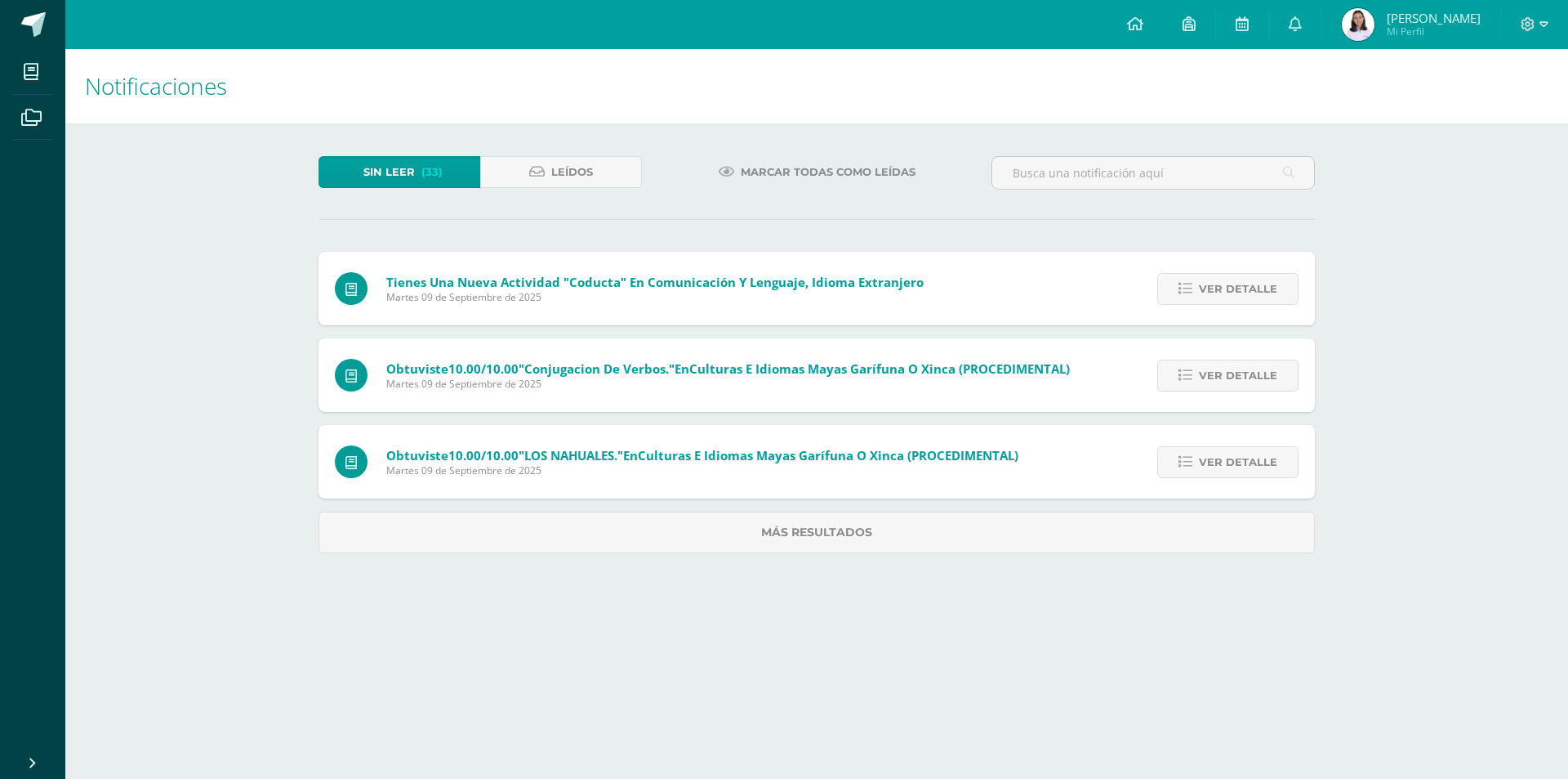
click at [1188, 294] on icon at bounding box center [1185, 288] width 14 height 14
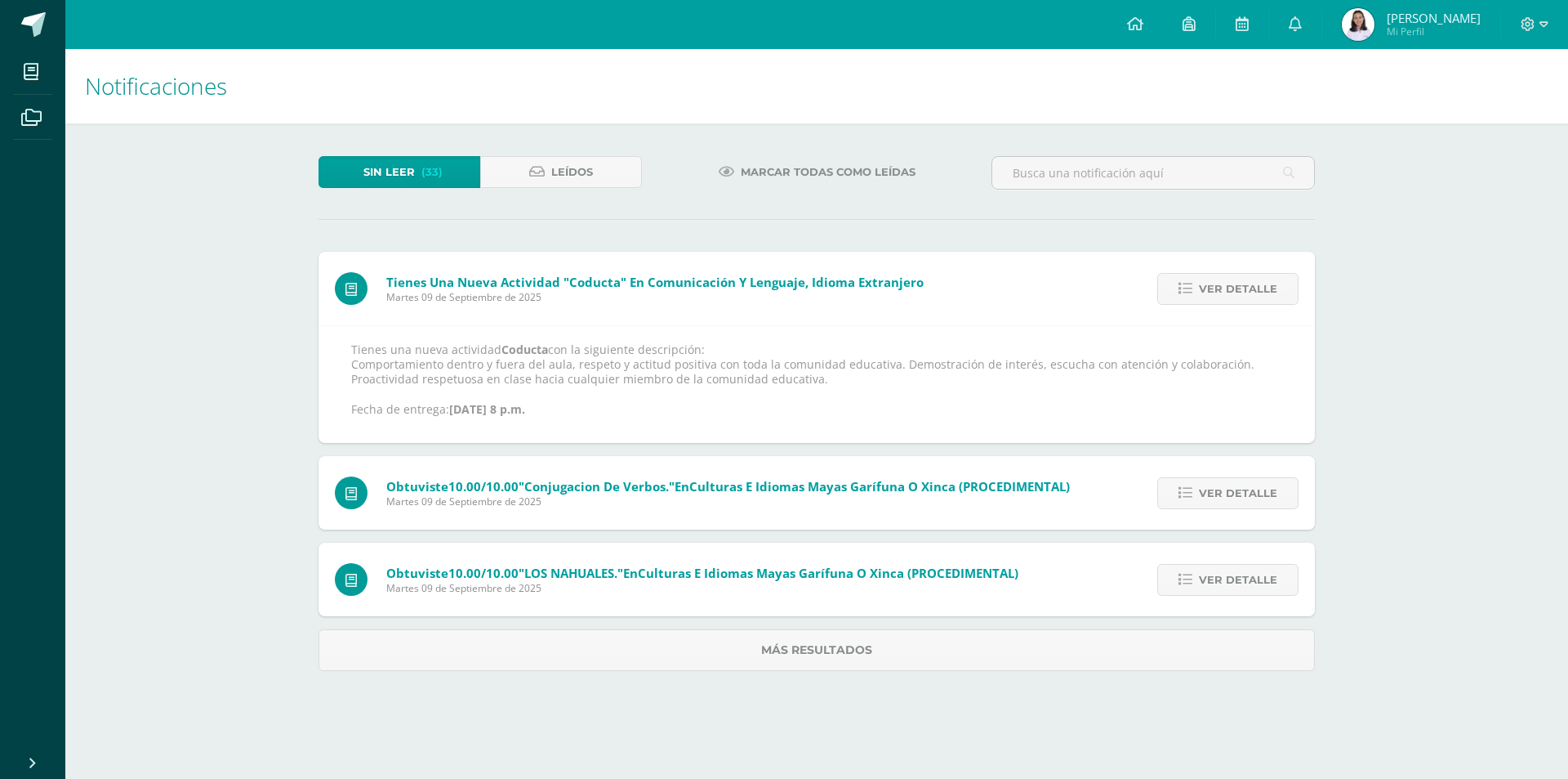
click at [1188, 294] on icon at bounding box center [1185, 288] width 14 height 14
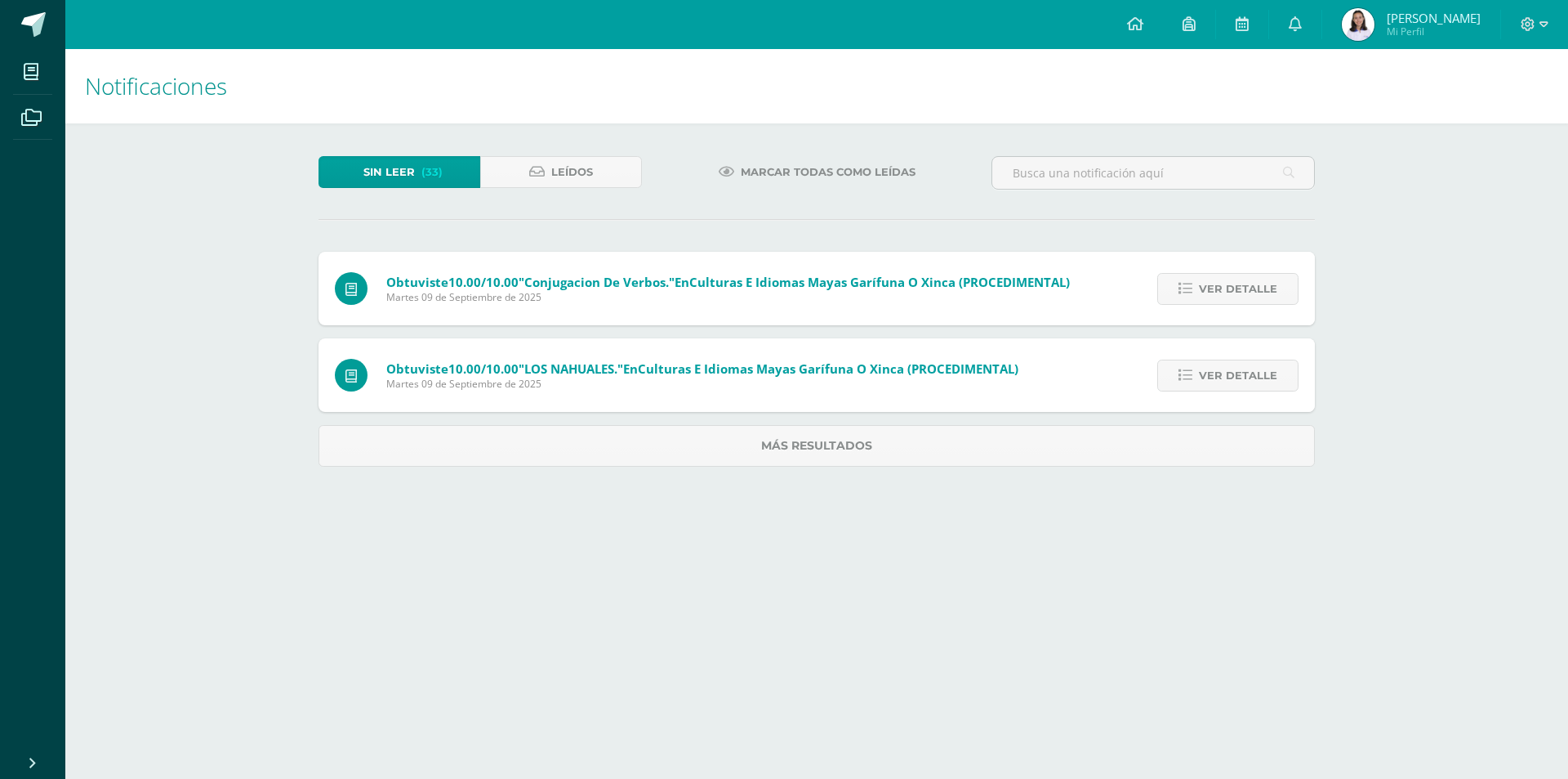
click at [1188, 294] on icon at bounding box center [1185, 288] width 14 height 14
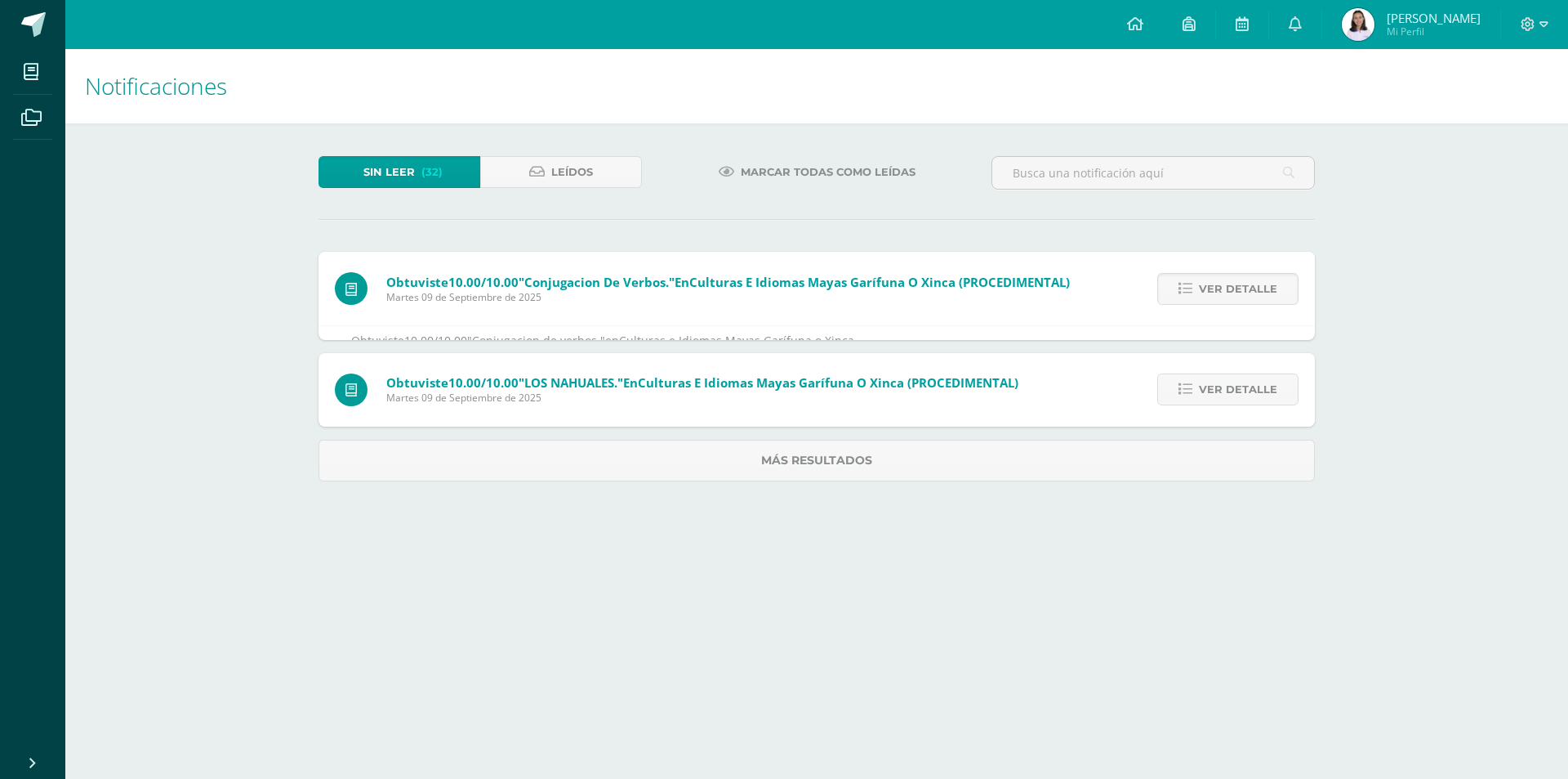
click at [1188, 294] on icon at bounding box center [1185, 288] width 14 height 14
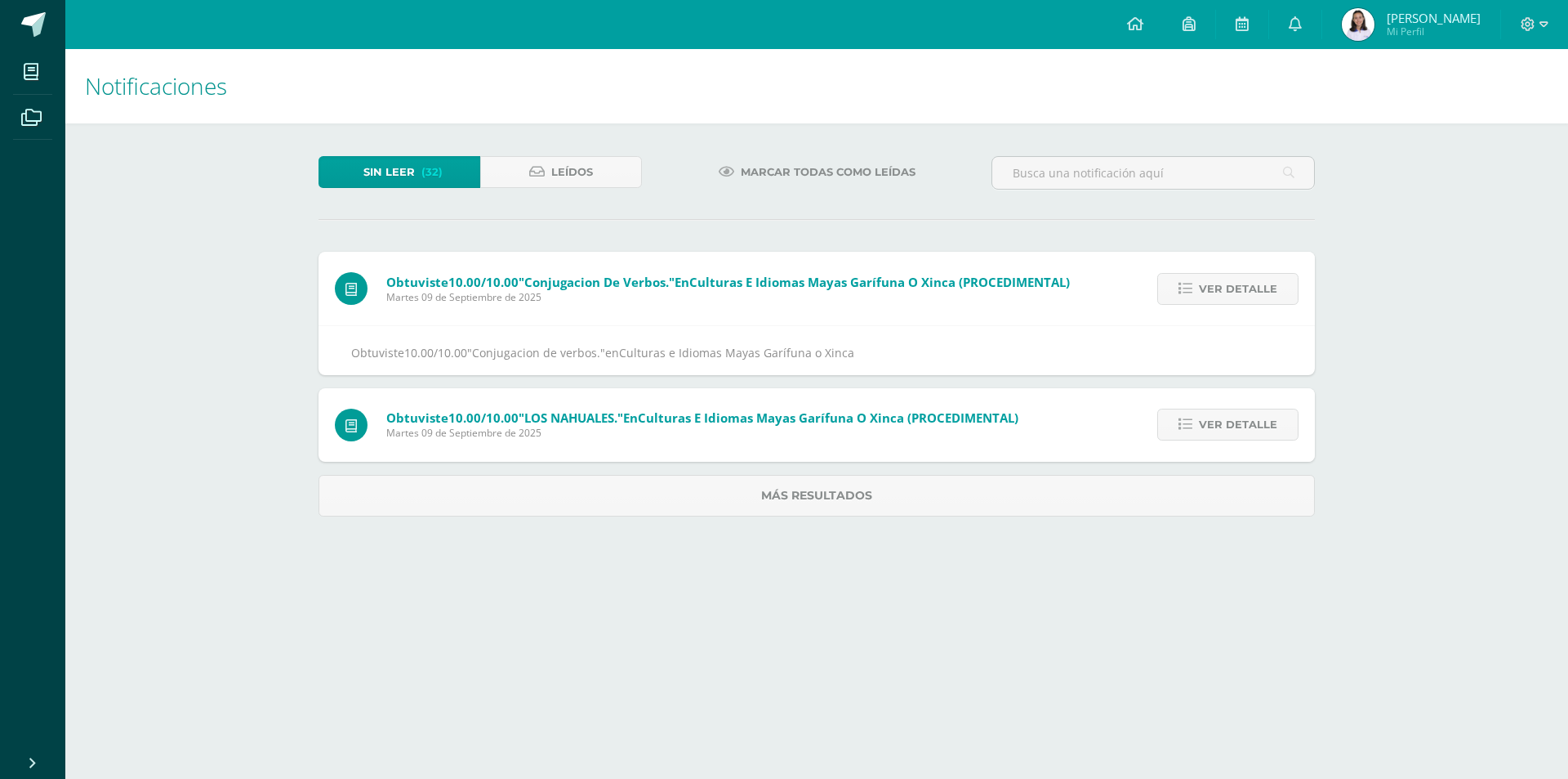
click at [1188, 294] on div "Obtuviste 10.00/10.00 "Conjugacion de verbos." en Culturas e Idiomas Mayas Garí…" at bounding box center [816, 384] width 996 height 265
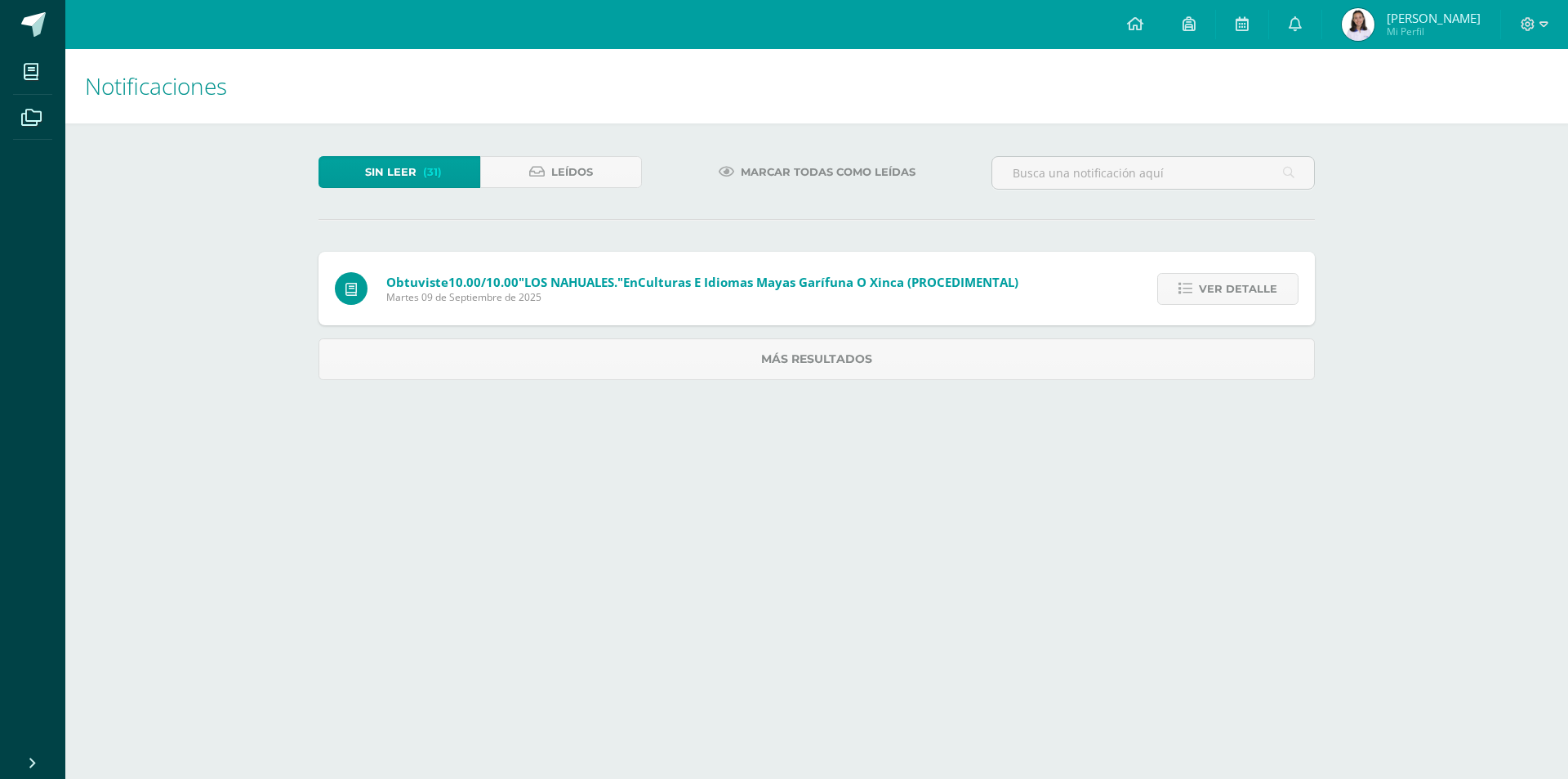
click at [1188, 294] on icon at bounding box center [1185, 288] width 14 height 14
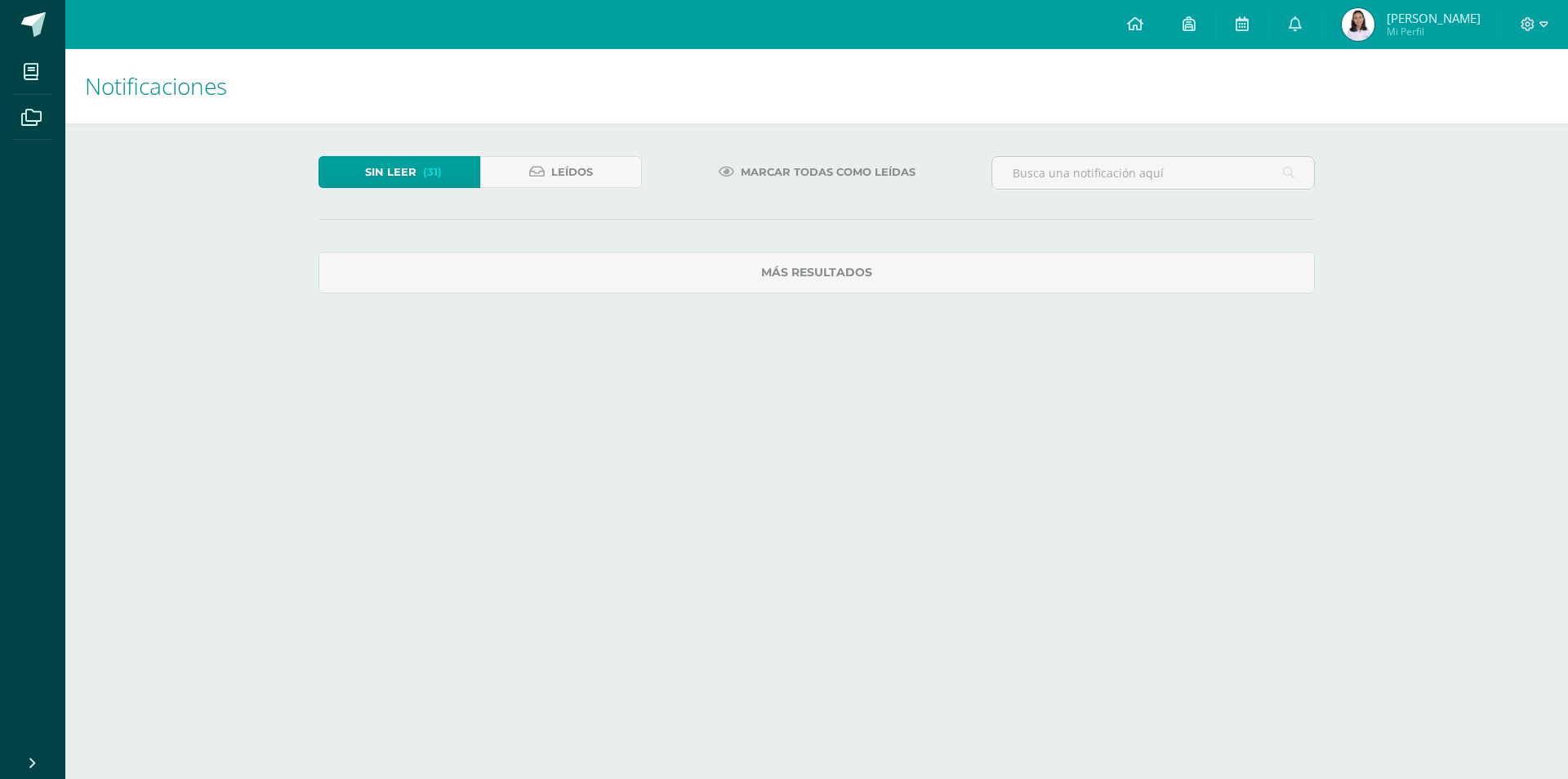
click at [1188, 294] on div "Sin leer (31) Leídos Marcar todas como leídas Obtuviste 10.00/10.00 "LOS NAHUAL…" at bounding box center [816, 225] width 1062 height 203
click at [1188, 294] on div "Sin leer (30) Leídos Marcar todas como leídas Más resultados No hay nuevas noti…" at bounding box center [816, 433] width 1062 height 619
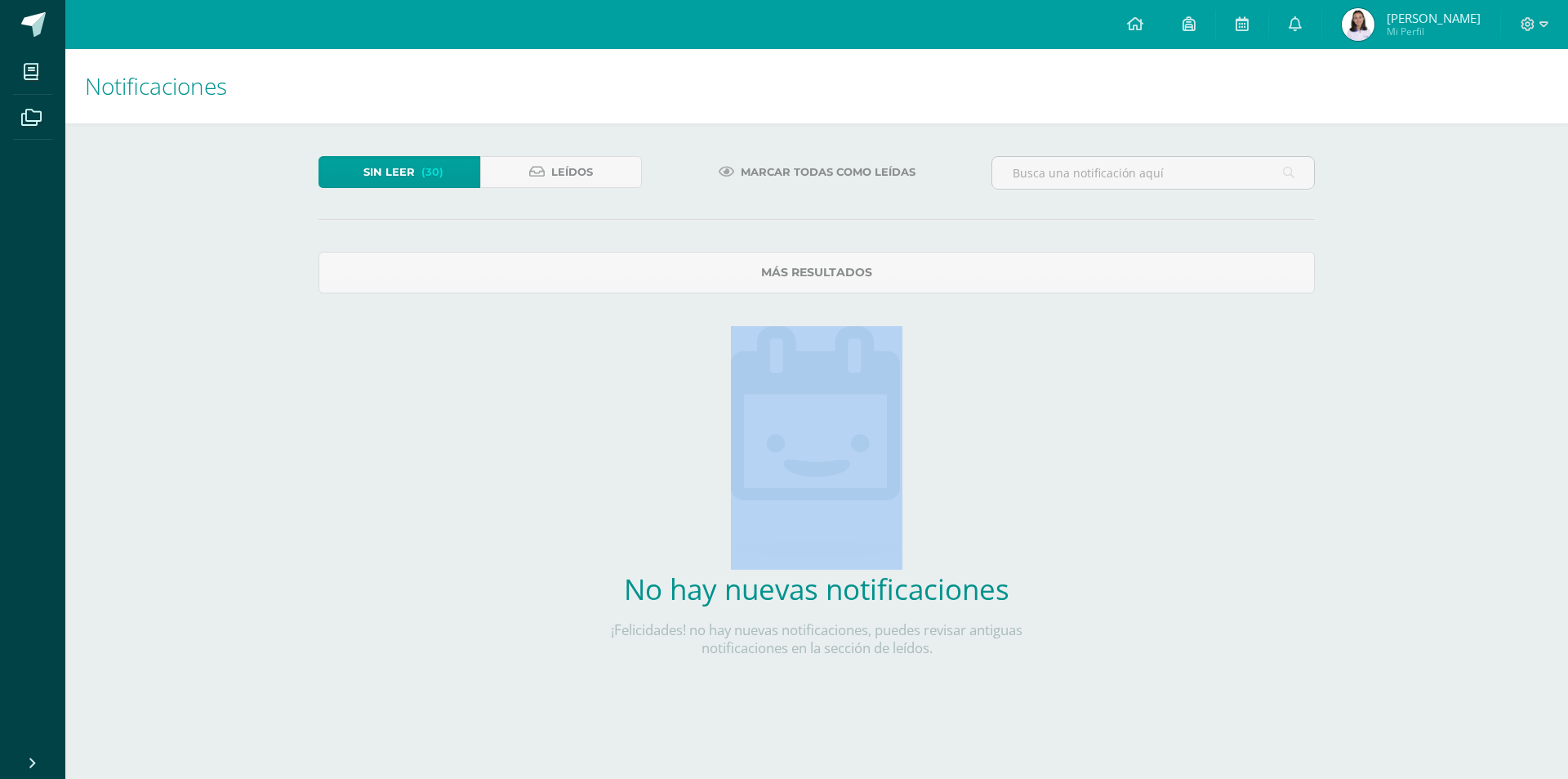
click at [1188, 294] on div "Sin leer (30) Leídos Marcar todas como leídas Más resultados No hay nuevas noti…" at bounding box center [816, 433] width 1062 height 619
click at [1172, 278] on link "Más resultados" at bounding box center [816, 273] width 996 height 42
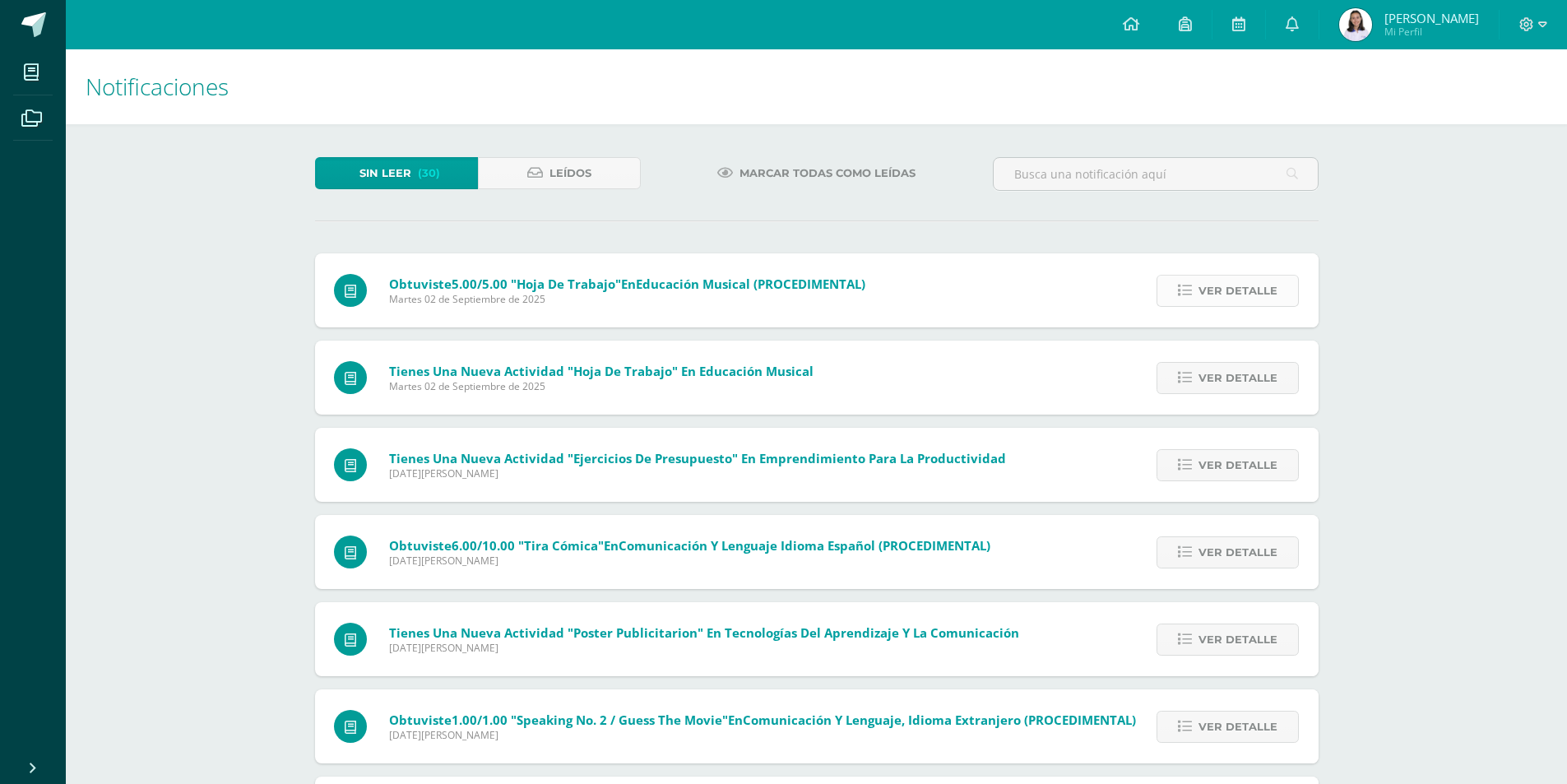
click at [1220, 295] on span "Ver detalle" at bounding box center [1239, 290] width 79 height 30
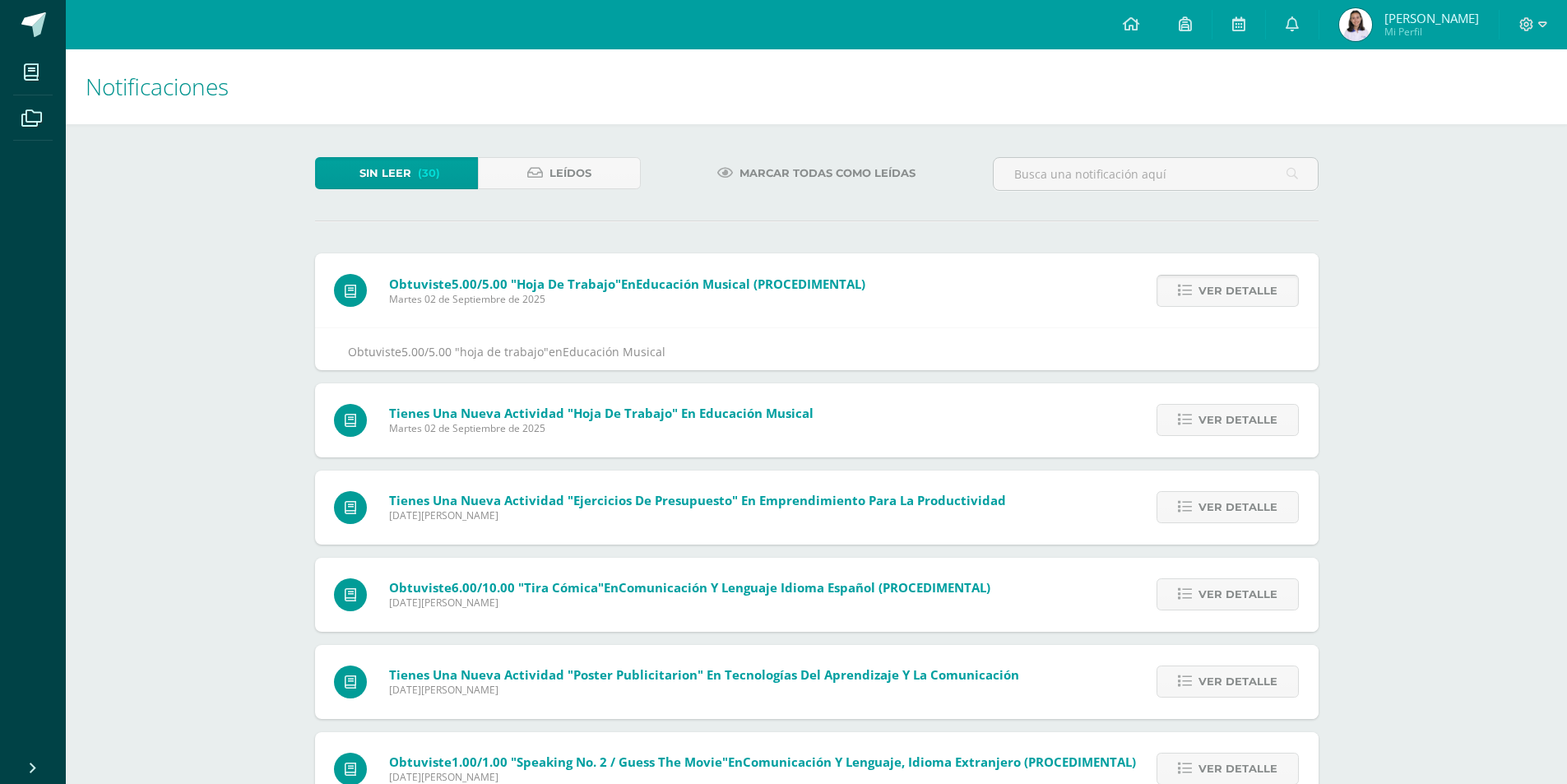
click at [1220, 295] on span "Ver detalle" at bounding box center [1239, 290] width 79 height 30
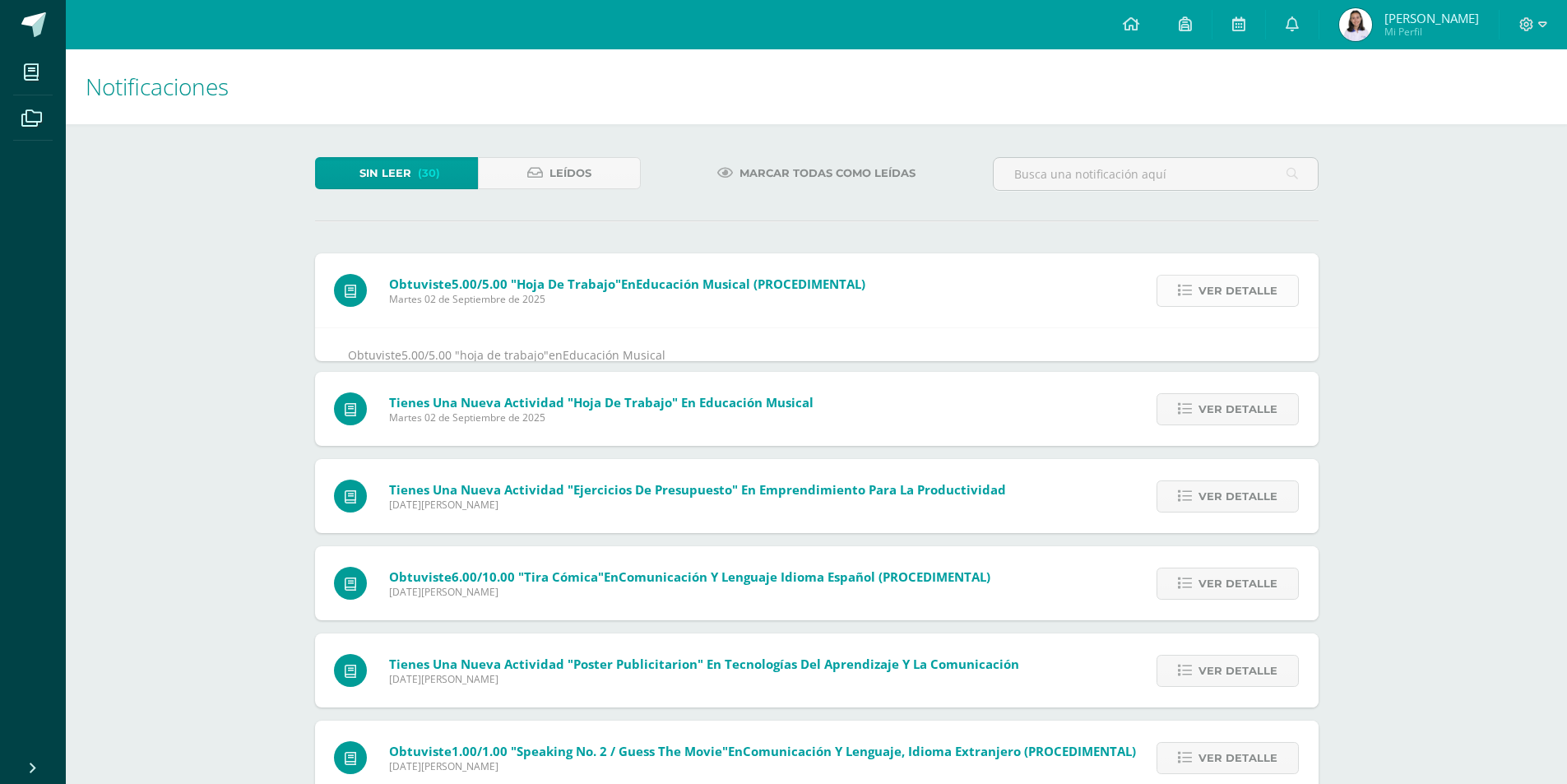
click at [1220, 295] on div "Obtuviste 5.00/5.00 "hoja de trabajo" en Educación Musical (PROCEDIMENTAL) Mart…" at bounding box center [816, 712] width 1004 height 918
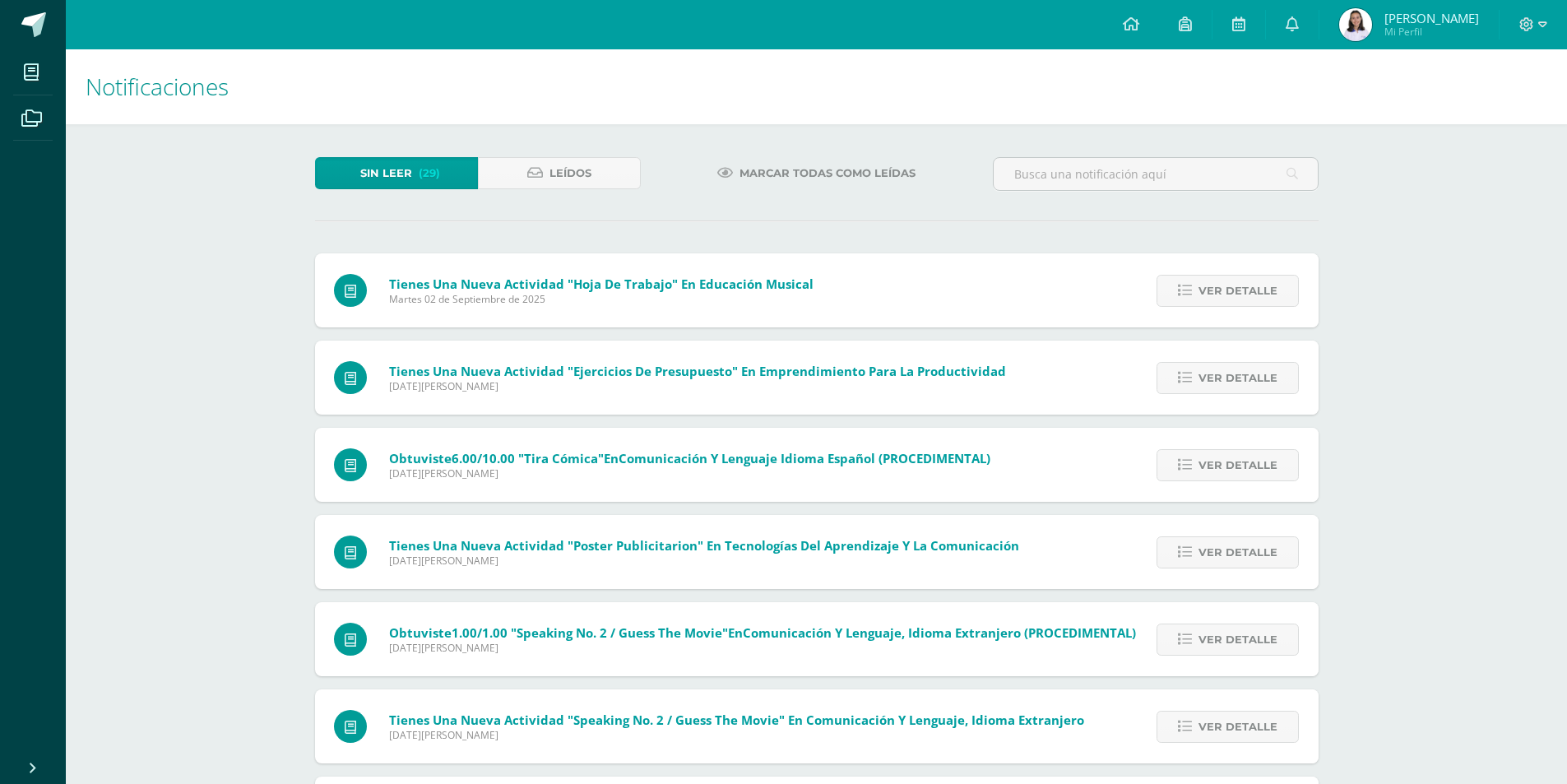
click at [1220, 295] on span "Ver detalle" at bounding box center [1239, 290] width 79 height 30
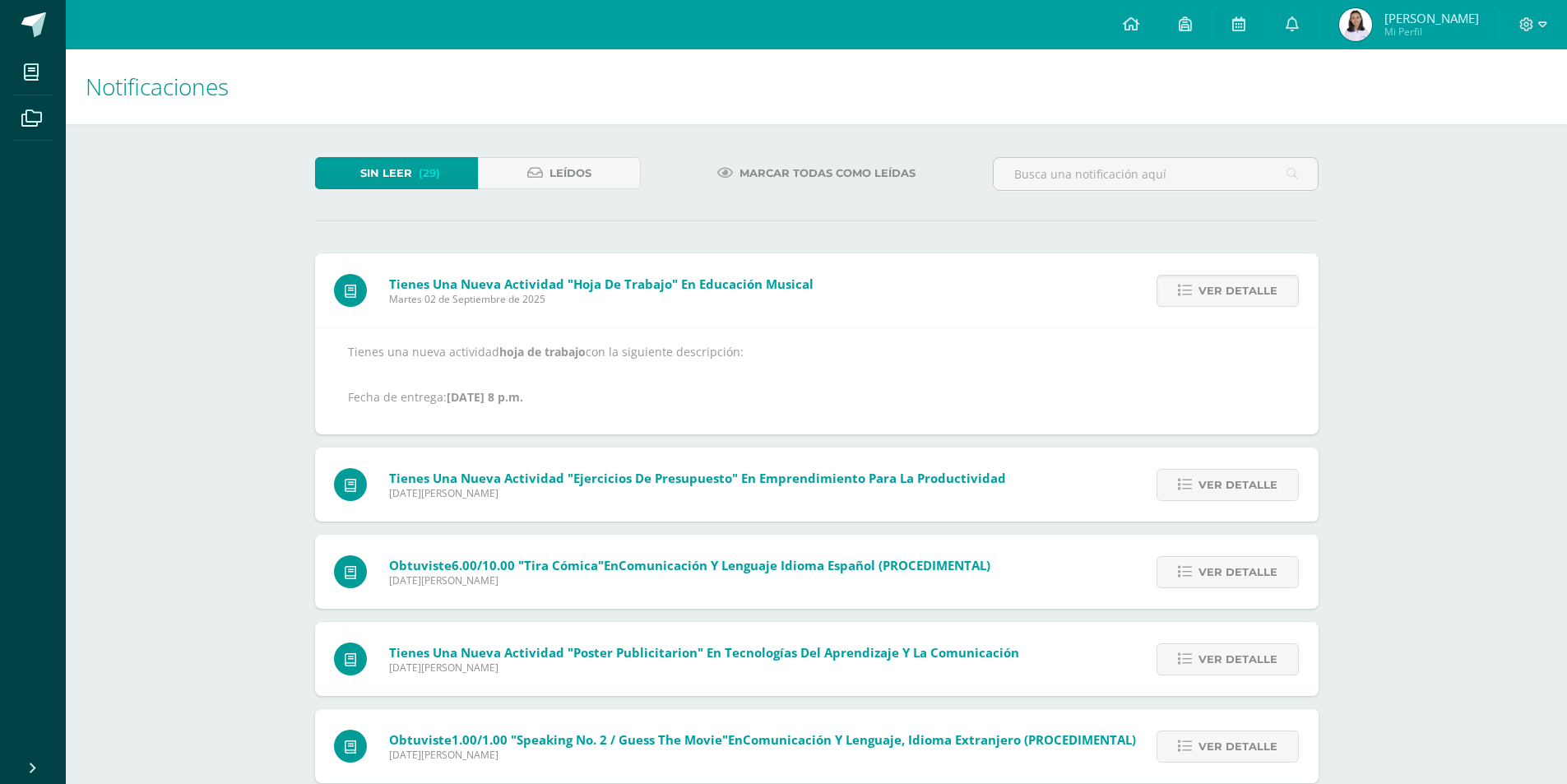
click at [1220, 295] on span "Ver detalle" at bounding box center [1239, 290] width 79 height 30
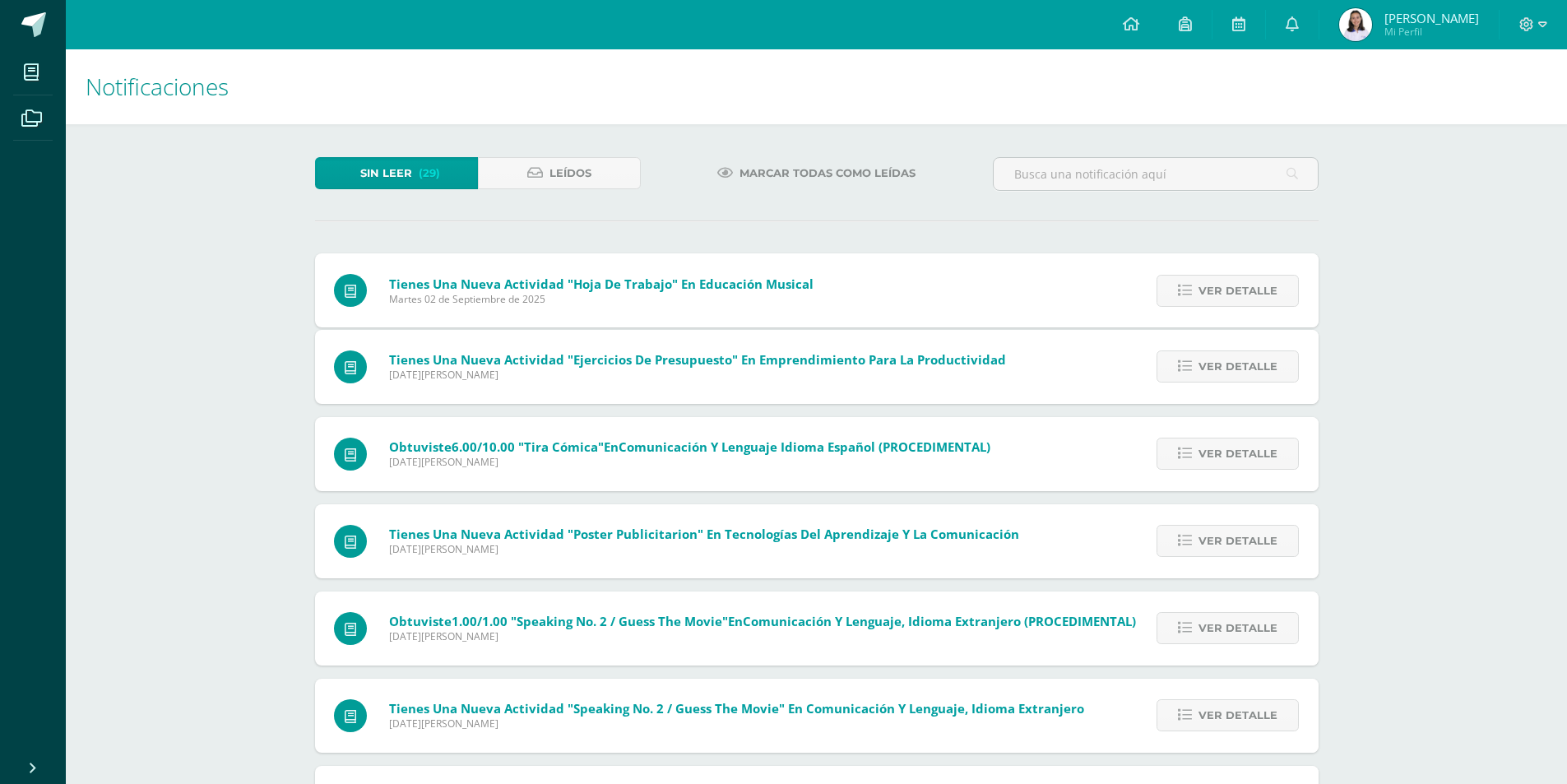
click at [1220, 295] on div "Tienes una nueva actividad "hoja de trabajo" En Educación Musical Martes 02 de …" at bounding box center [816, 647] width 1004 height 789
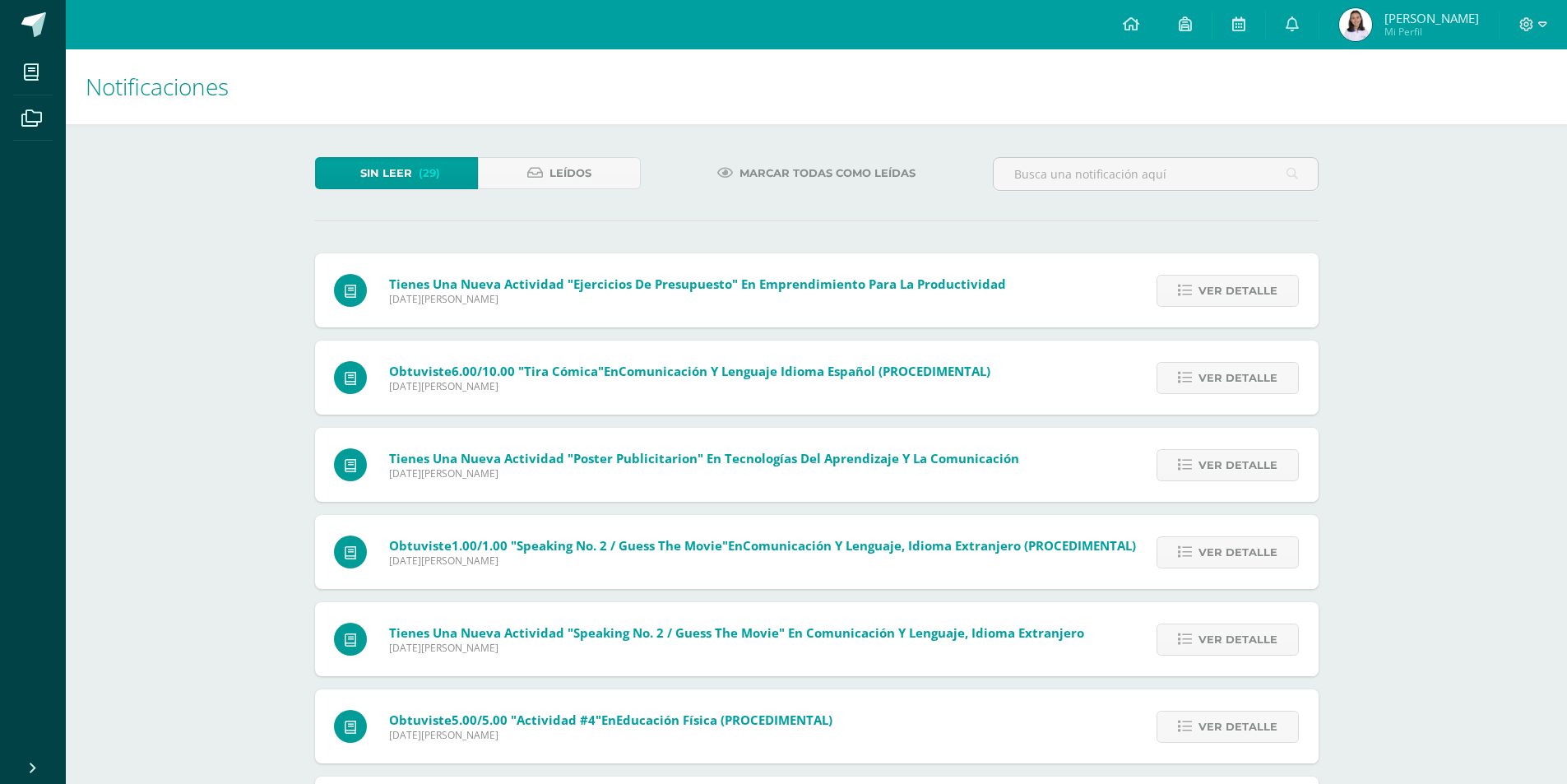
click at [1220, 295] on span "Ver detalle" at bounding box center [1239, 290] width 79 height 30
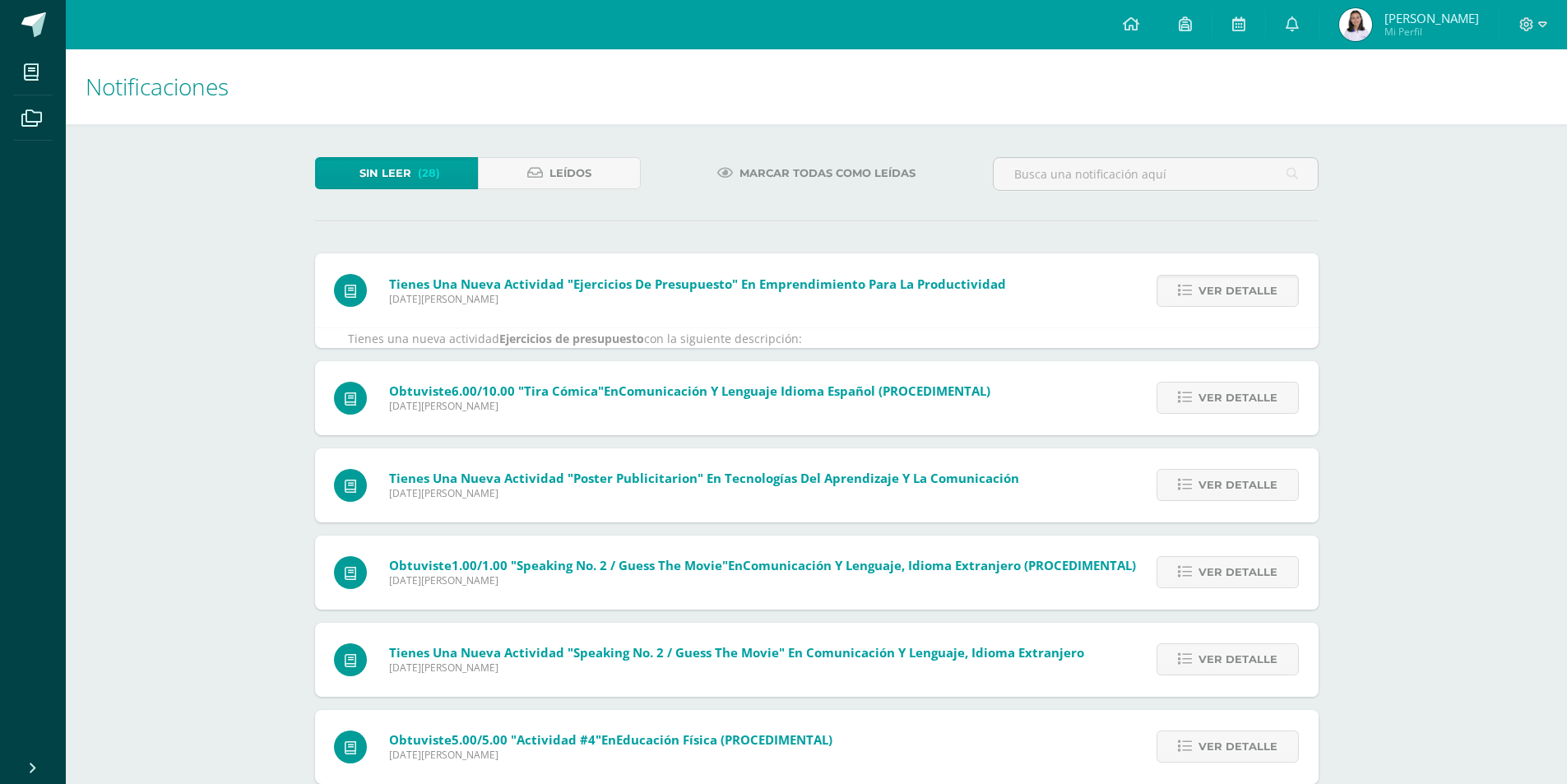
click at [1220, 295] on span "Ver detalle" at bounding box center [1239, 290] width 79 height 30
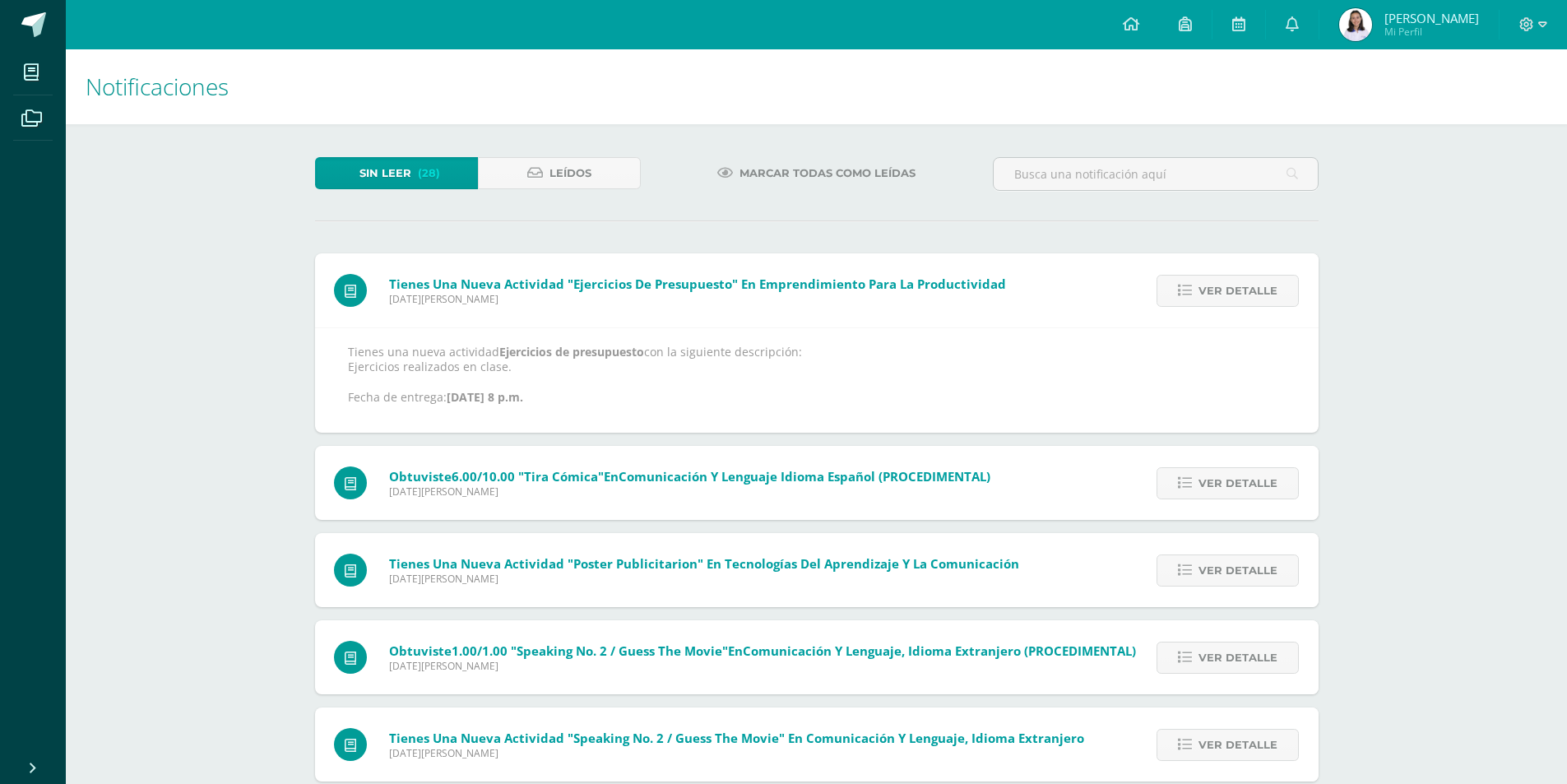
click at [1220, 295] on span "Ver detalle" at bounding box center [1239, 290] width 79 height 30
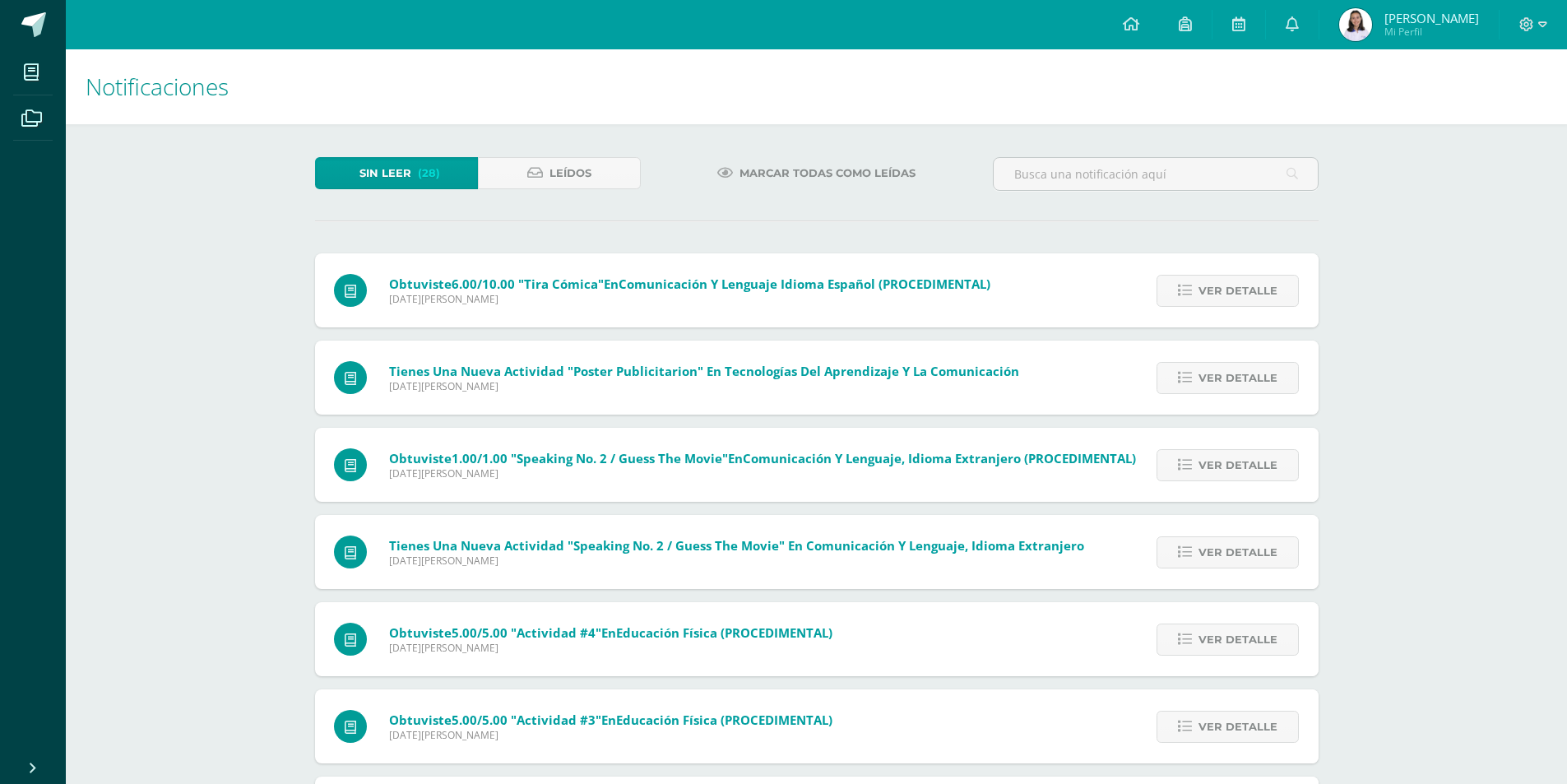
click at [1220, 295] on span "Ver detalle" at bounding box center [1239, 290] width 79 height 30
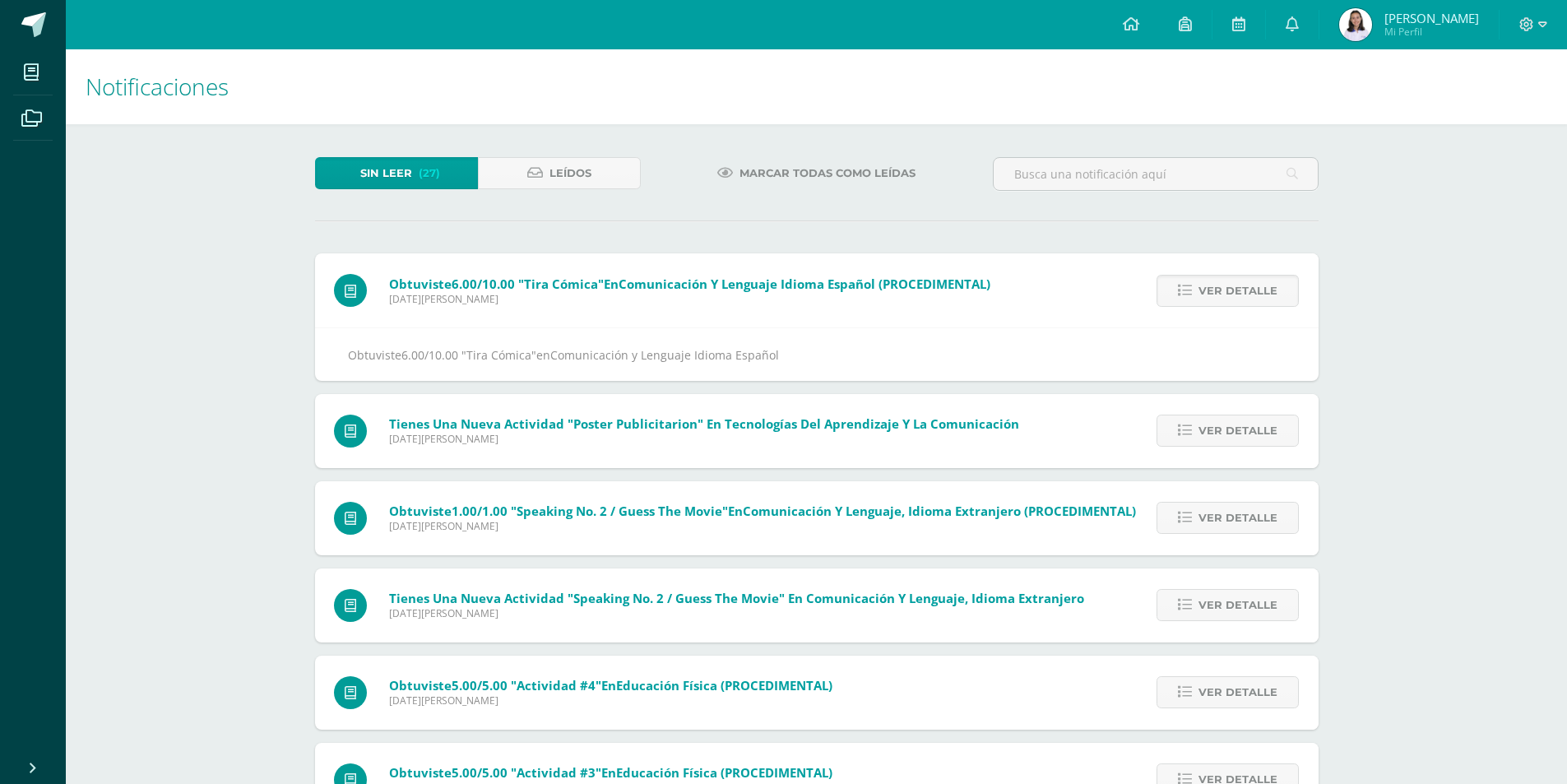
click at [1220, 295] on span "Ver detalle" at bounding box center [1239, 290] width 79 height 30
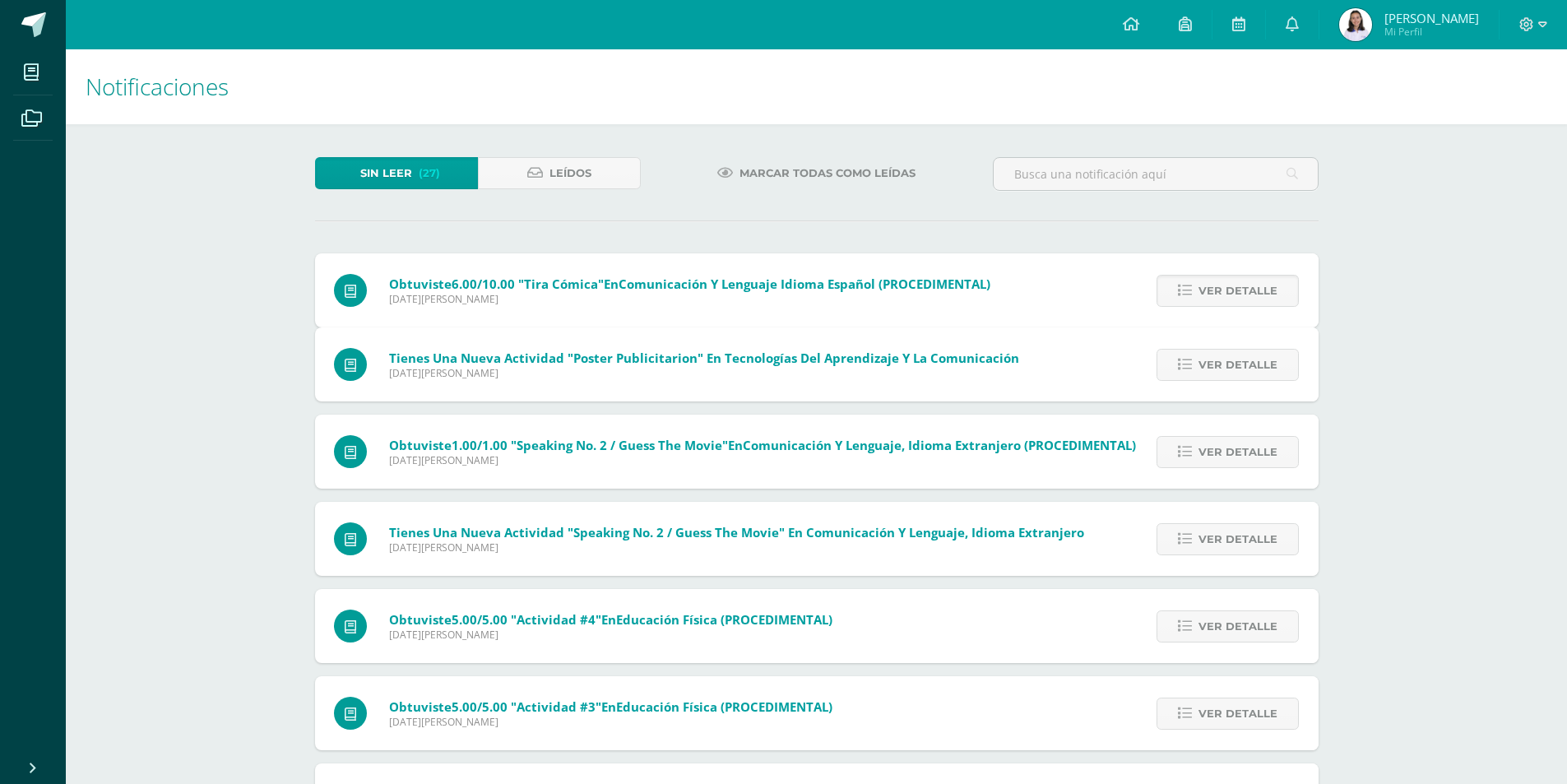
click at [1220, 349] on span "Ver detalle" at bounding box center [1239, 365] width 79 height 30
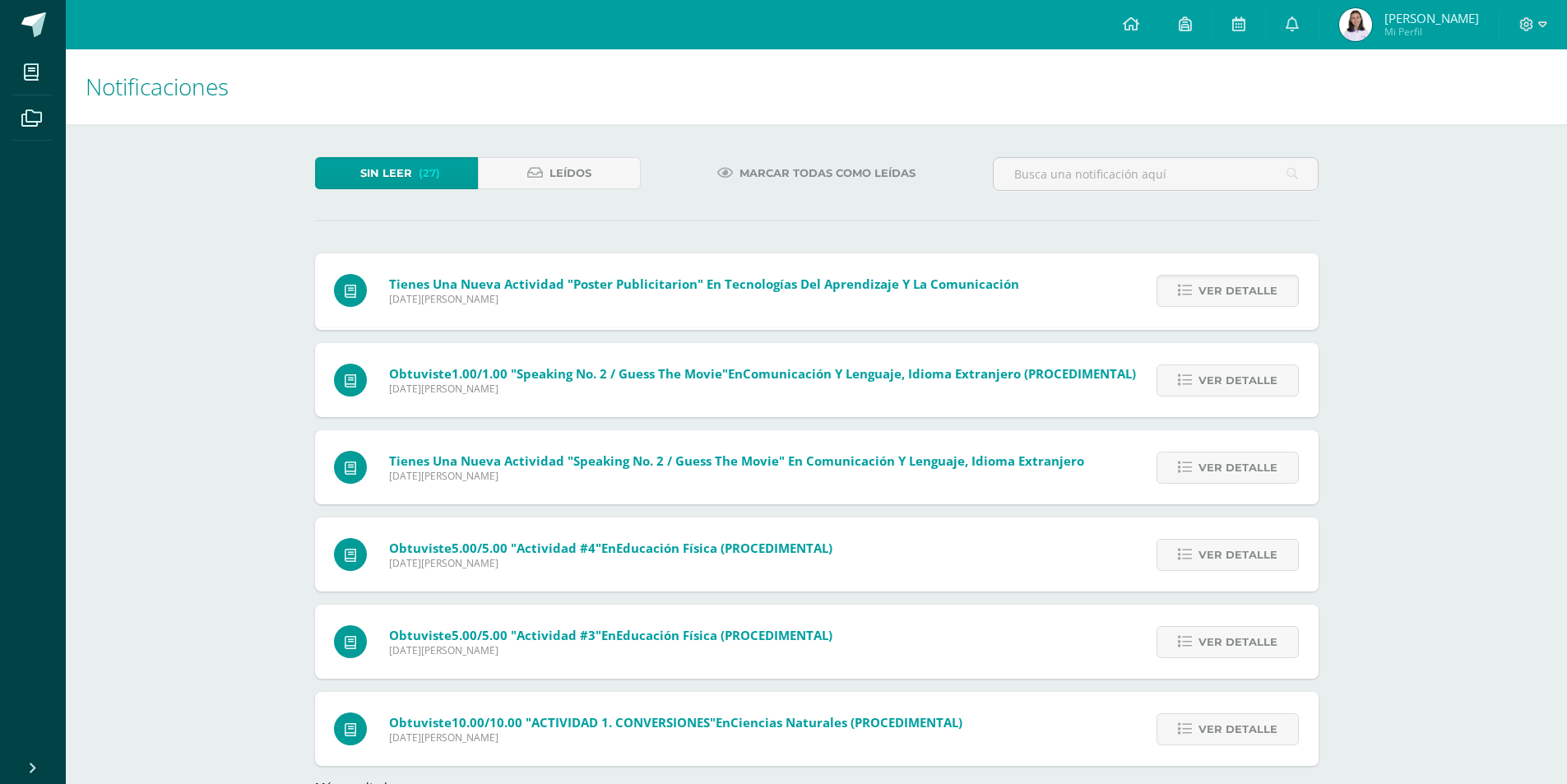
click at [1220, 295] on span "Ver detalle" at bounding box center [1239, 290] width 79 height 30
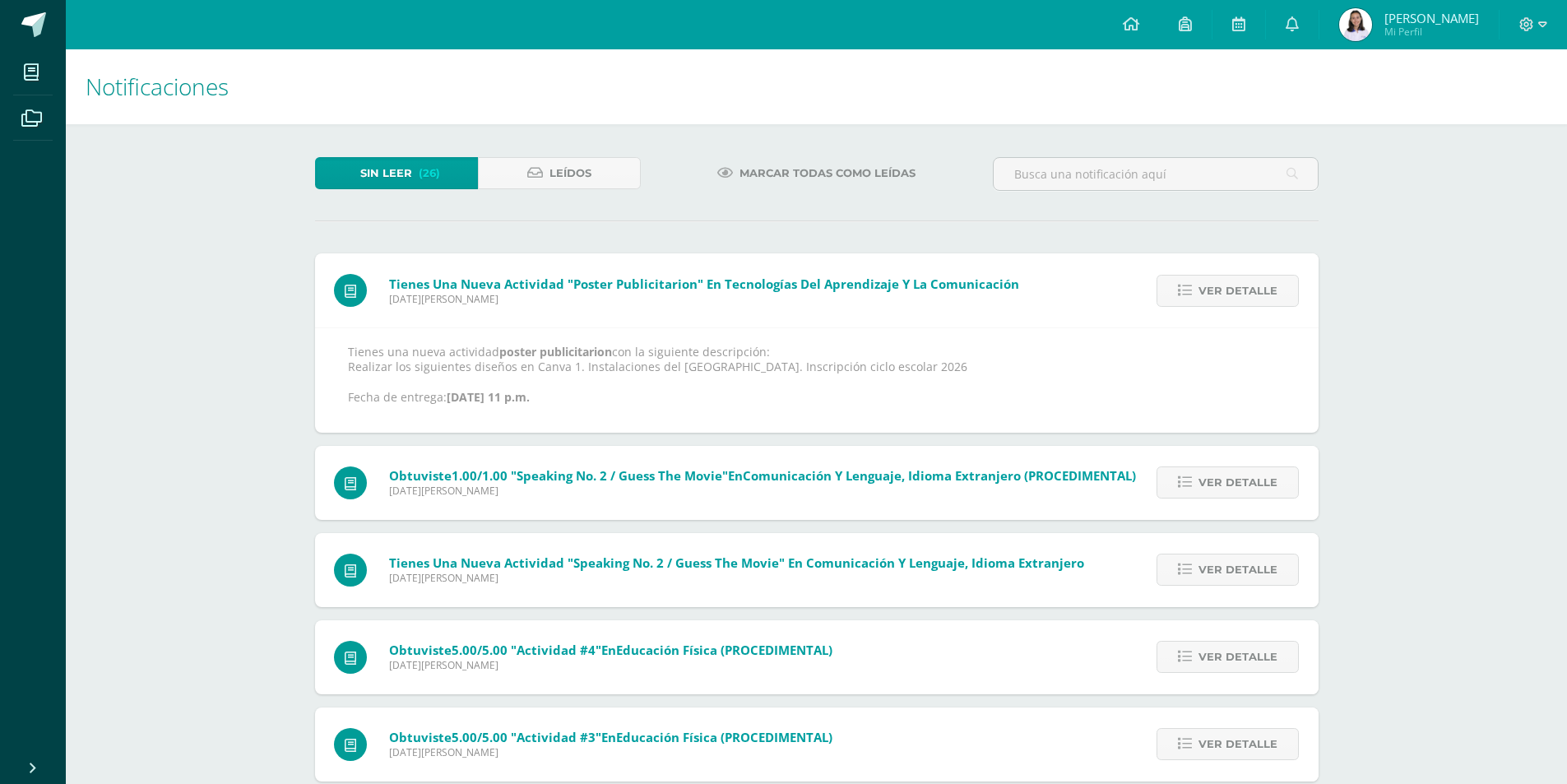
click at [1220, 295] on div "Tienes una nueva actividad "poster publicitarion" En Tecnologías del Aprendizaj…" at bounding box center [816, 575] width 1004 height 644
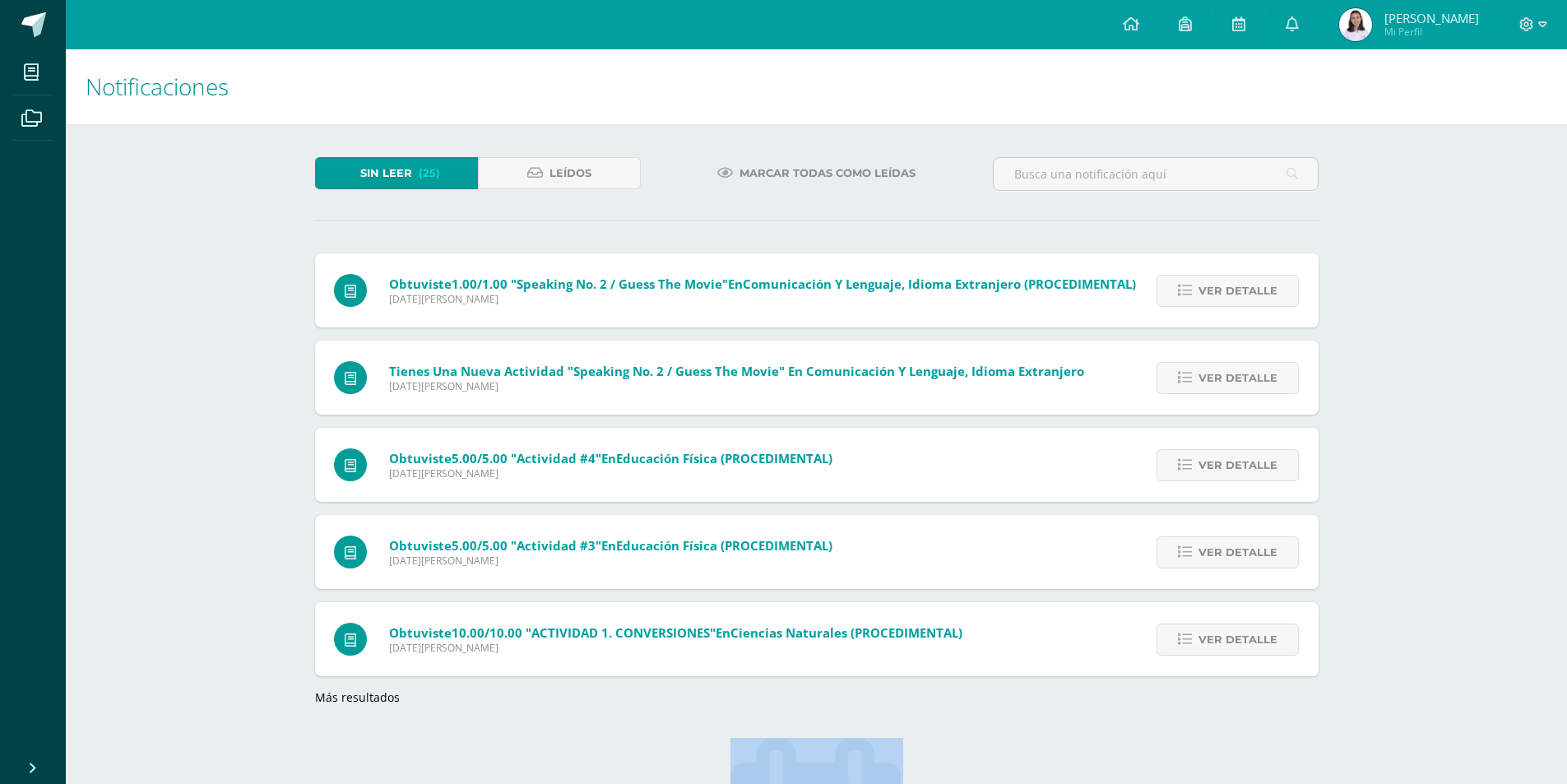
click at [1220, 295] on span "Ver detalle" at bounding box center [1239, 290] width 79 height 30
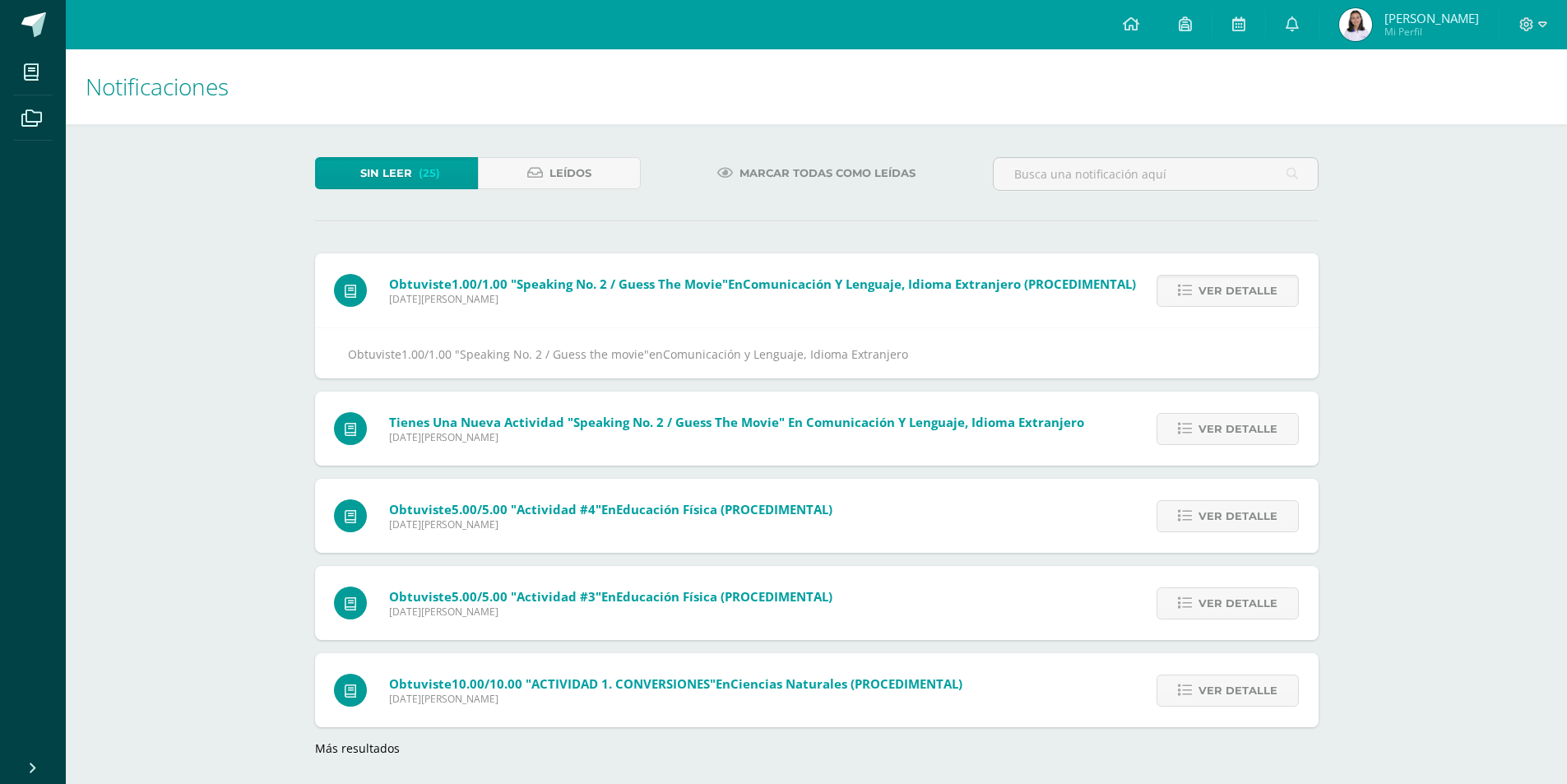
click at [1220, 295] on span "Ver detalle" at bounding box center [1239, 290] width 79 height 30
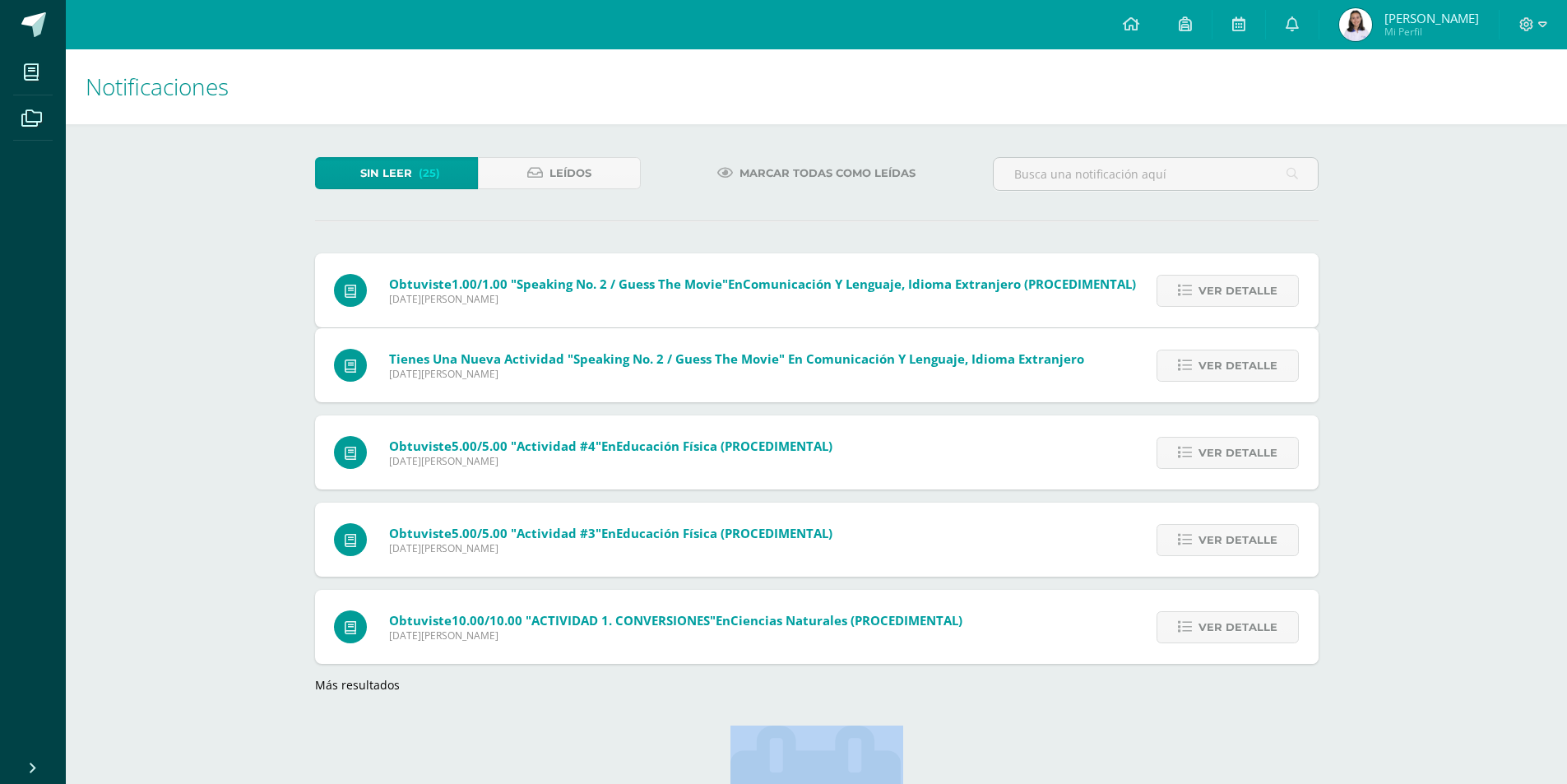
click at [1220, 295] on span "Ver detalle" at bounding box center [1239, 290] width 79 height 30
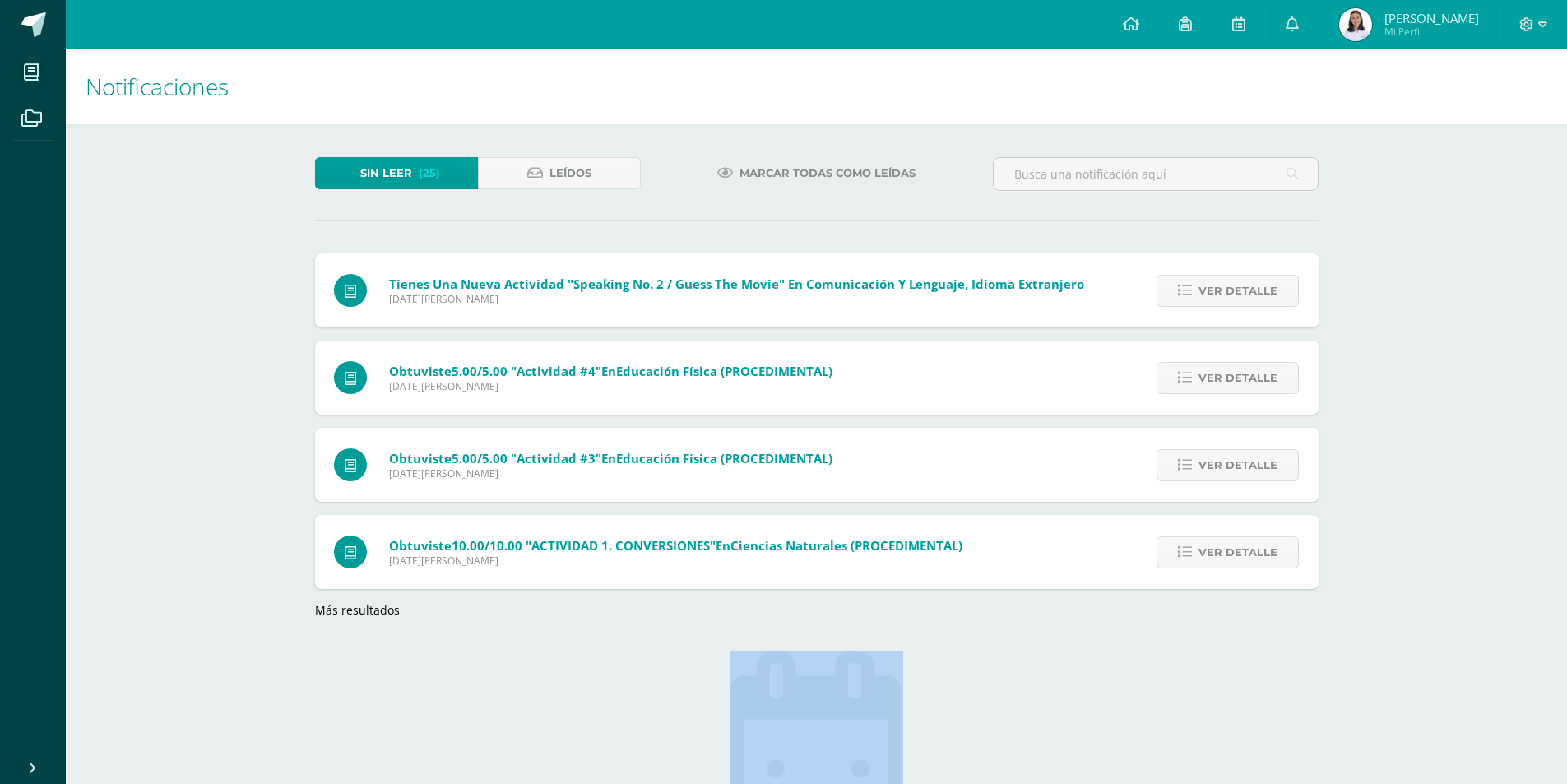
click at [1220, 295] on span "Ver detalle" at bounding box center [1239, 290] width 79 height 30
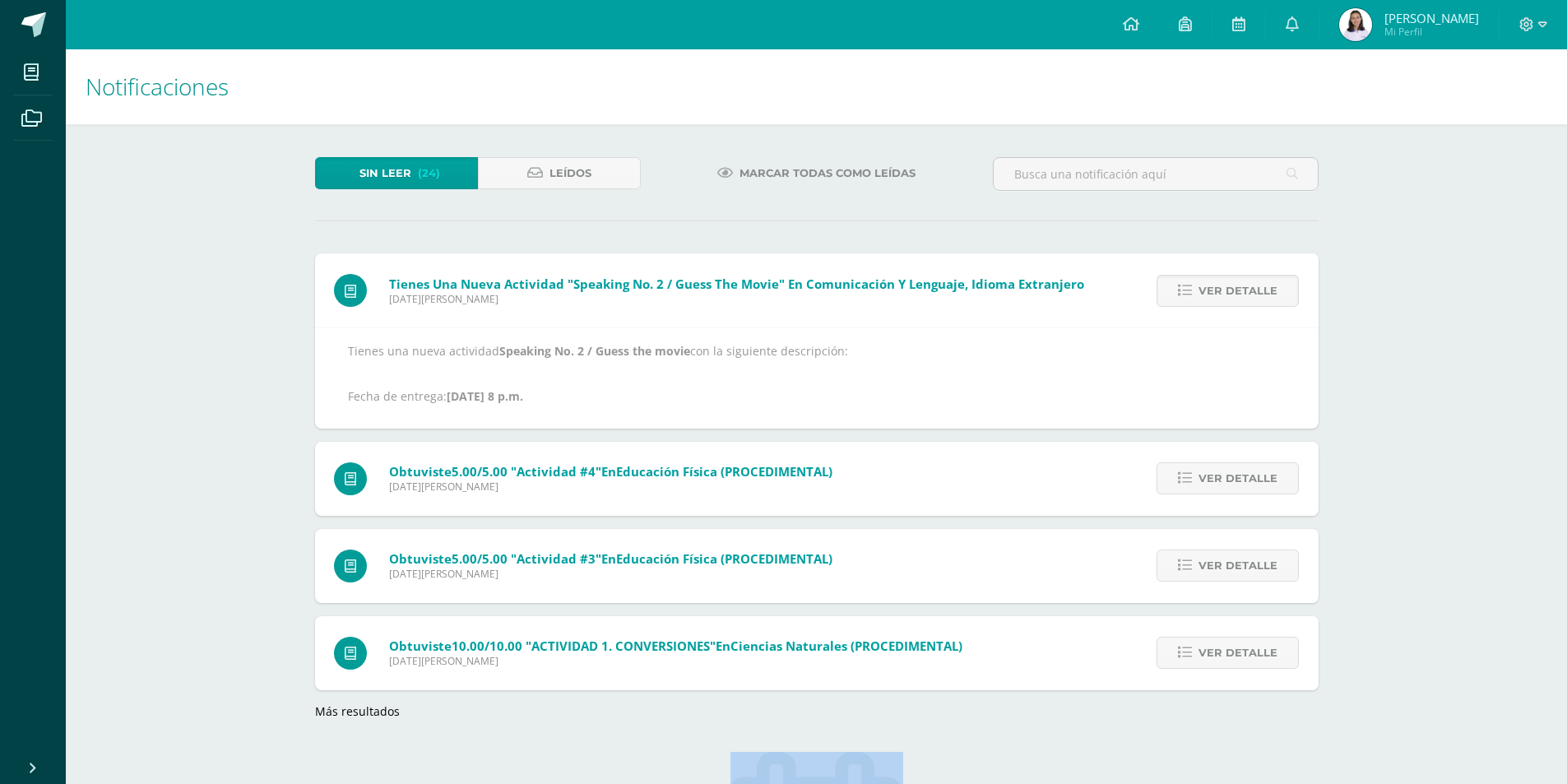
click at [1220, 295] on span "Ver detalle" at bounding box center [1239, 290] width 79 height 30
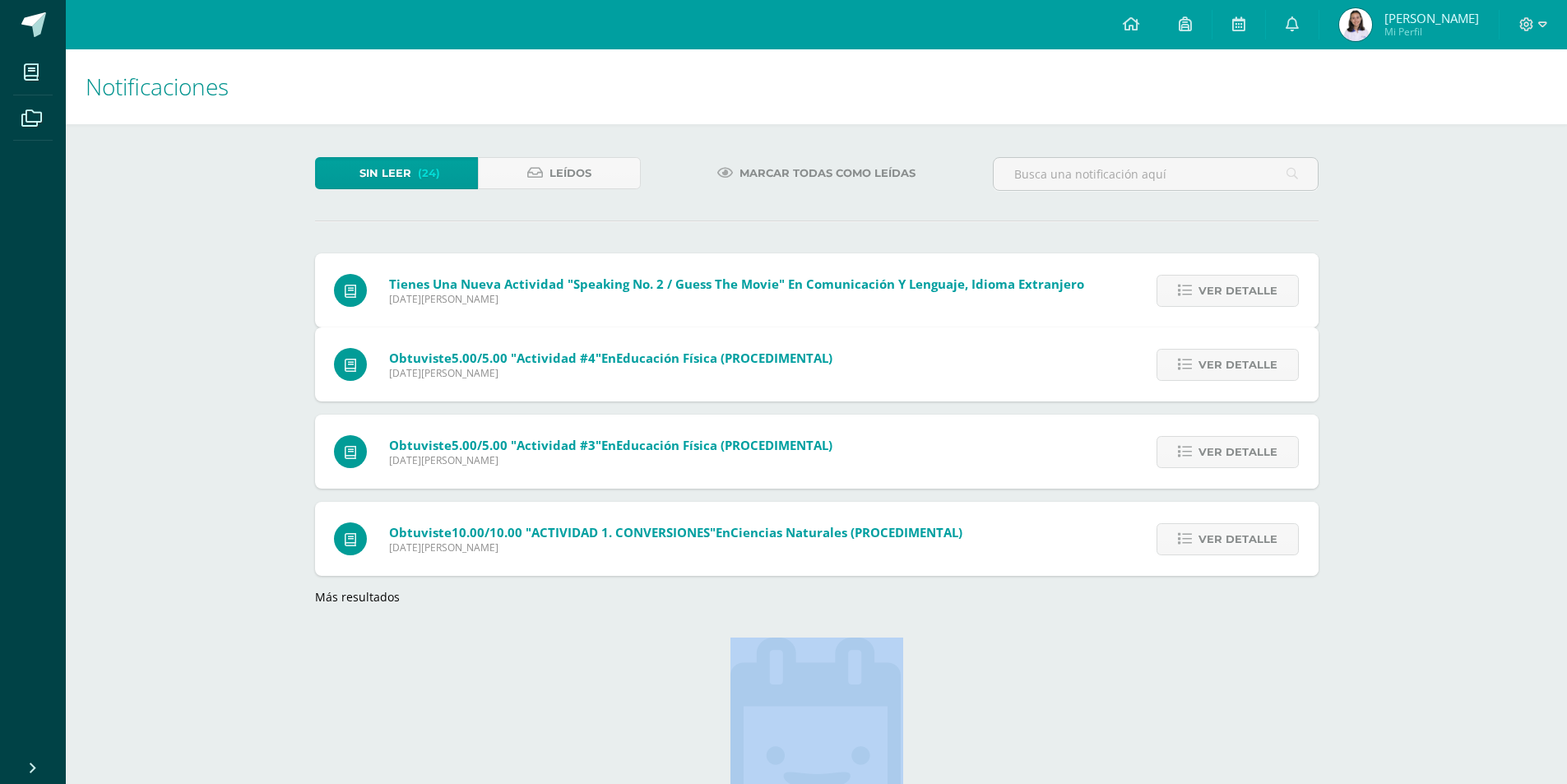
click at [1220, 295] on span "Ver detalle" at bounding box center [1239, 290] width 79 height 30
click at [1220, 349] on span "Ver detalle" at bounding box center [1239, 365] width 79 height 30
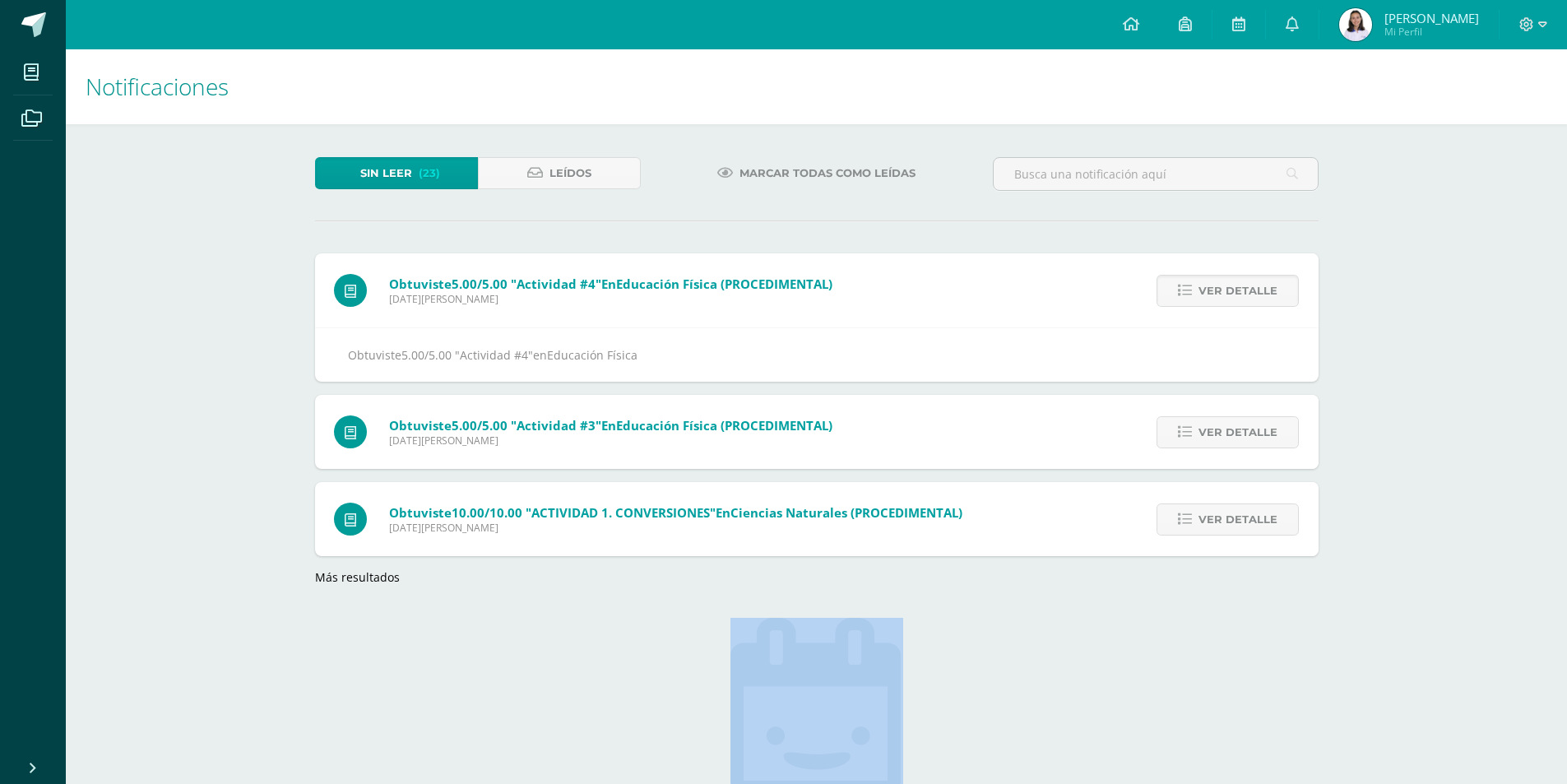
click at [1220, 295] on span "Ver detalle" at bounding box center [1239, 290] width 79 height 30
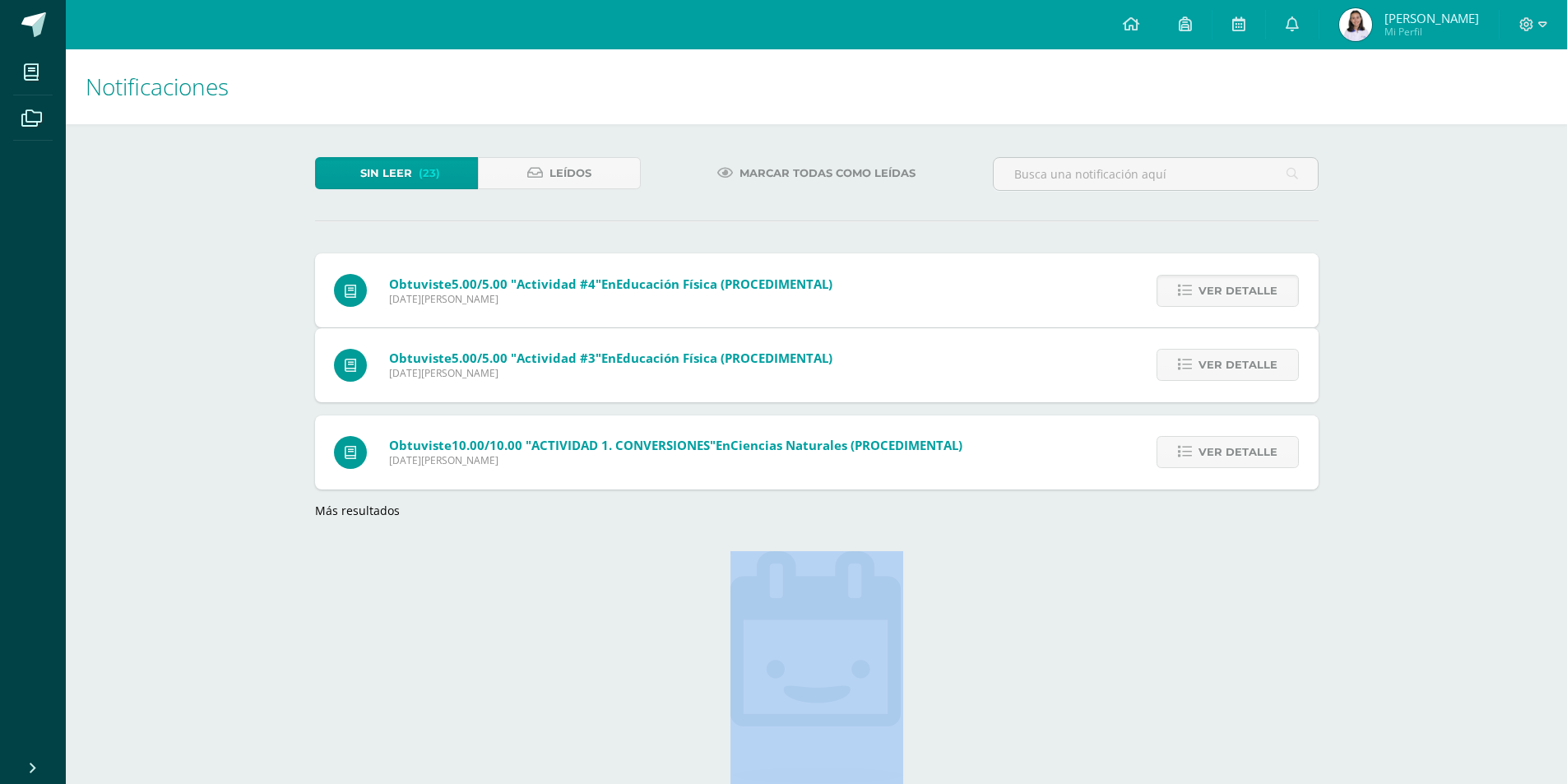
click at [1220, 349] on span "Ver detalle" at bounding box center [1239, 365] width 79 height 30
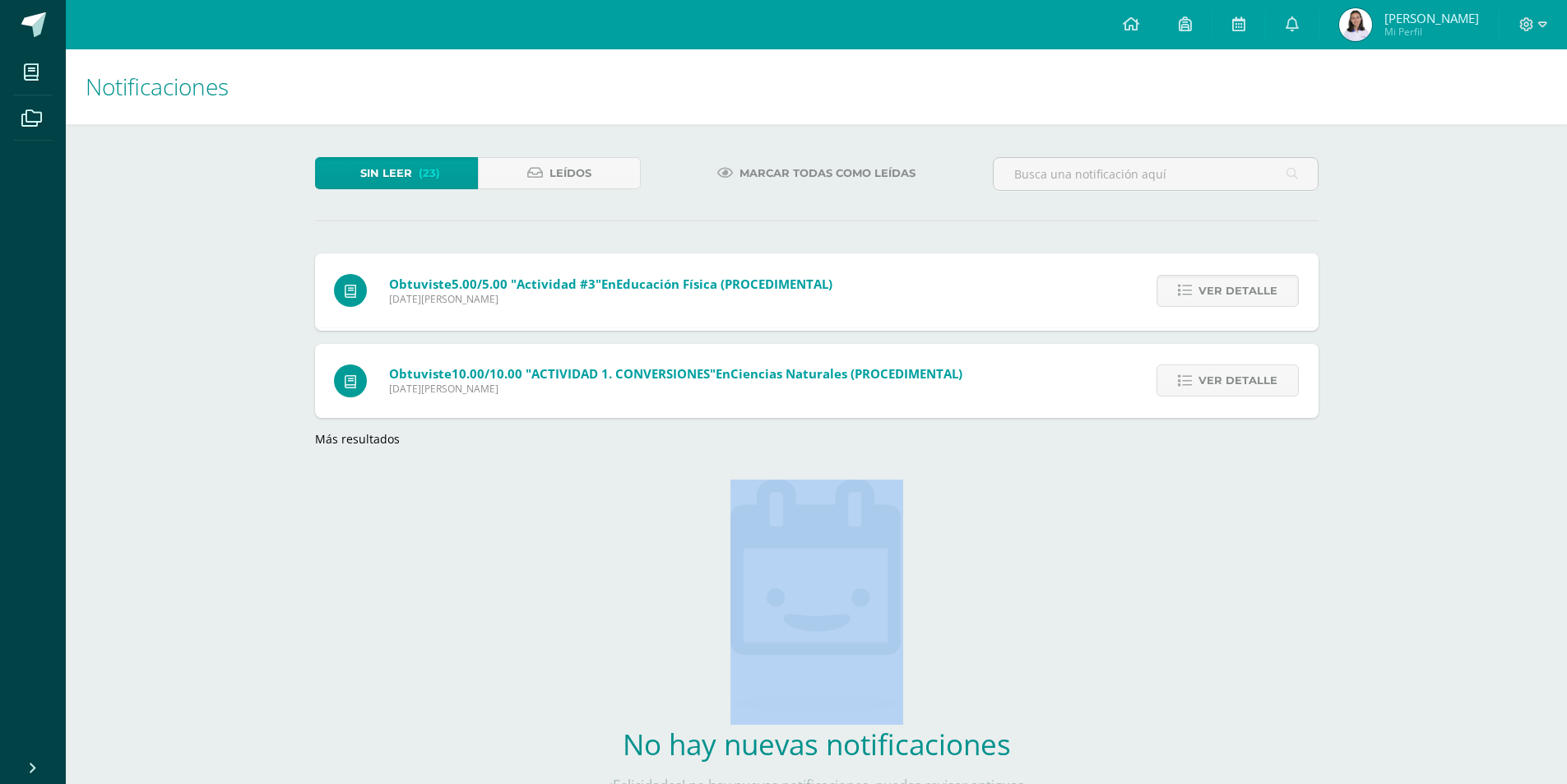
click at [1220, 295] on span "Ver detalle" at bounding box center [1239, 290] width 79 height 30
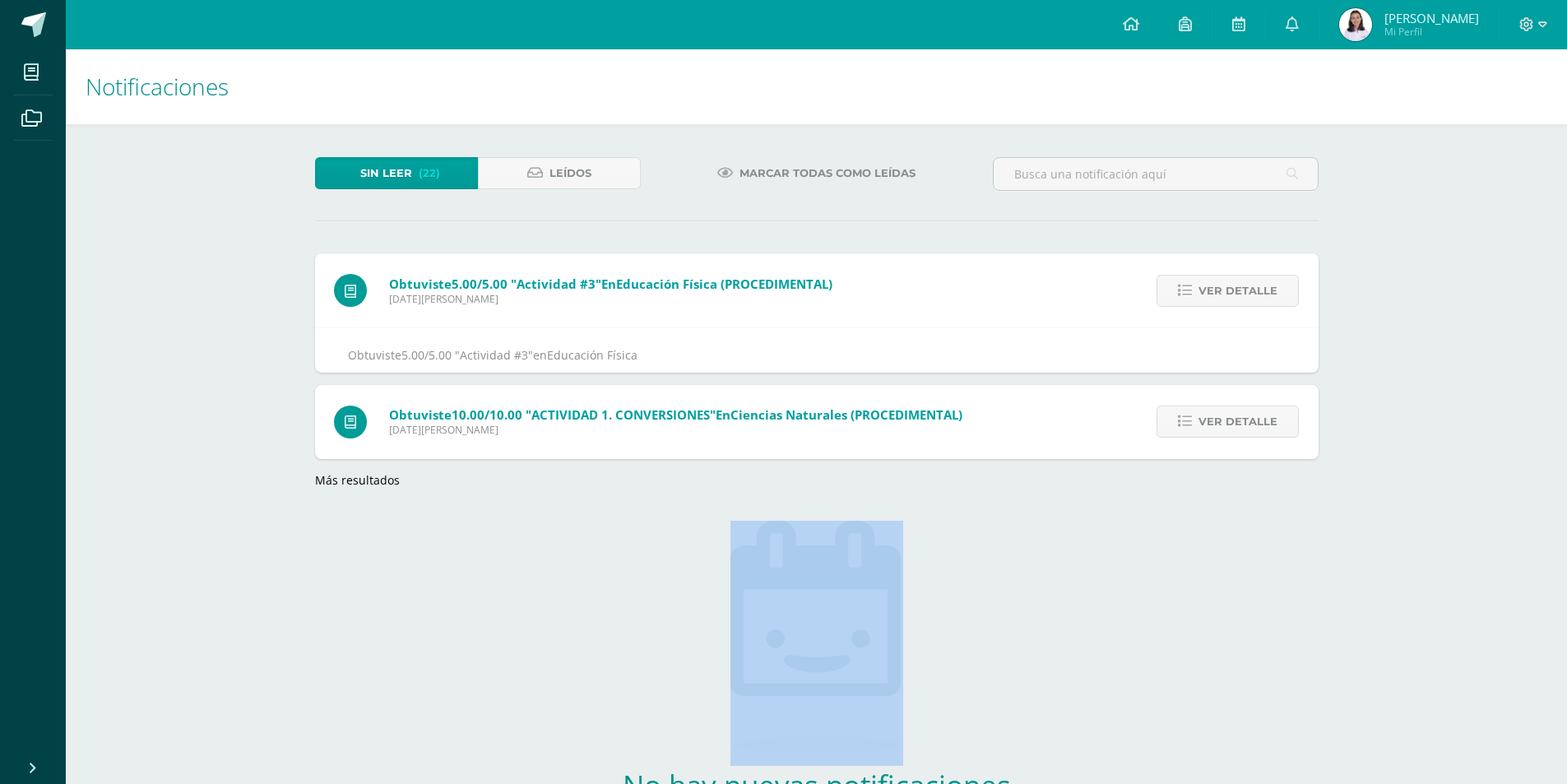
click at [1220, 295] on span "Ver detalle" at bounding box center [1239, 290] width 79 height 30
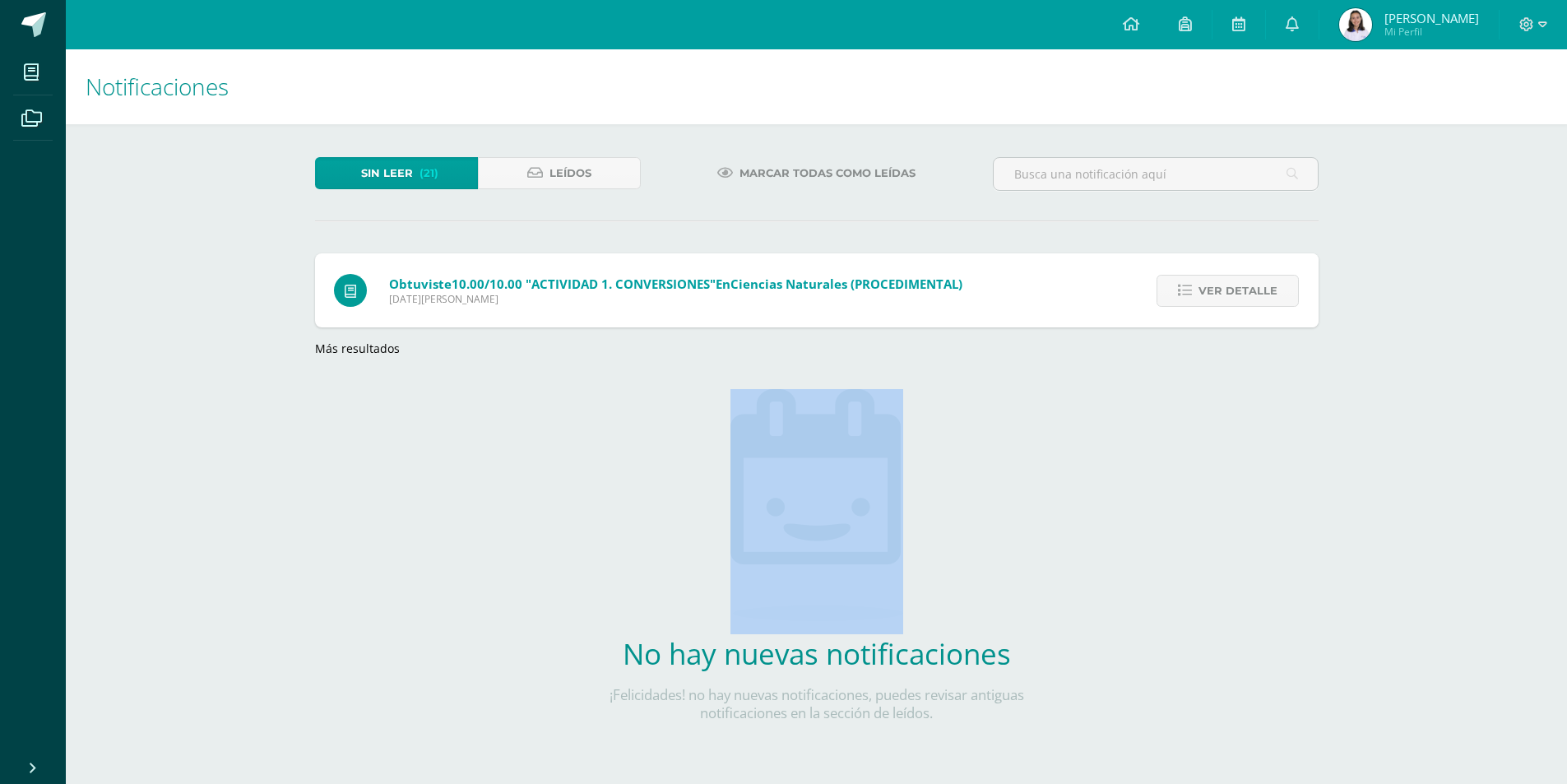
click at [1220, 295] on span "Ver detalle" at bounding box center [1239, 290] width 79 height 30
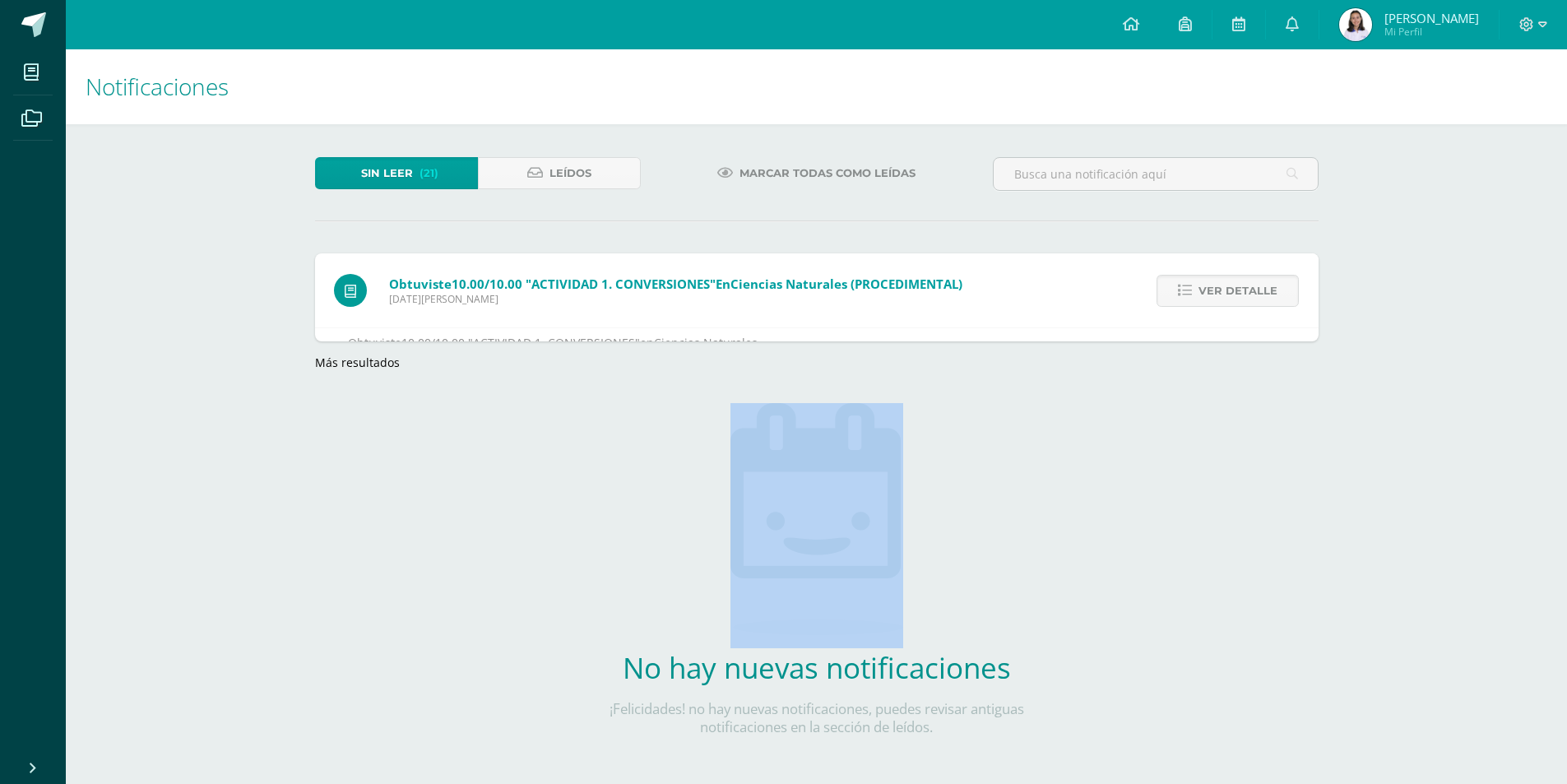
click at [1220, 295] on span "Ver detalle" at bounding box center [1239, 290] width 79 height 30
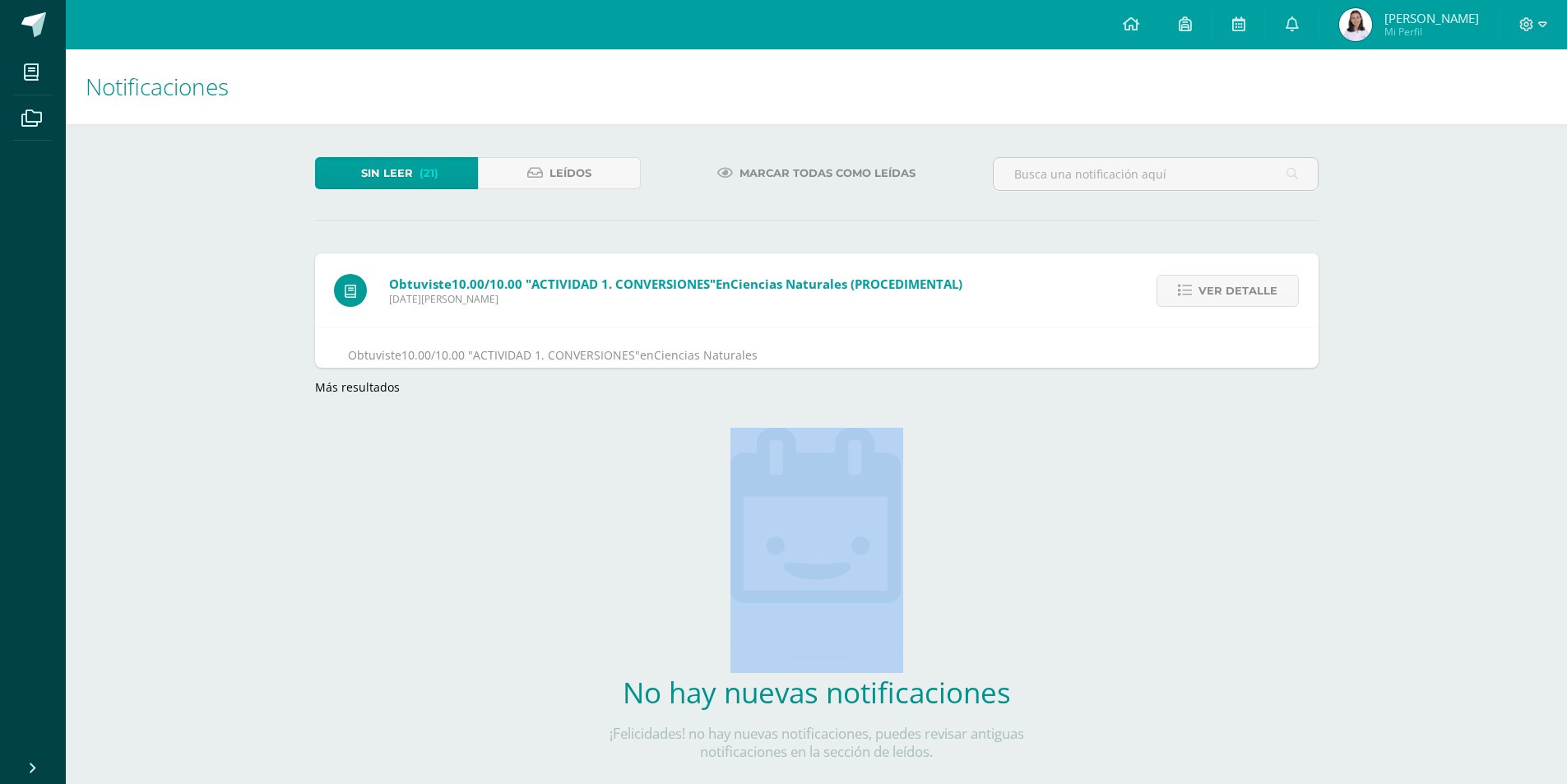
click at [1220, 295] on div "Sin leer (21) Leídos Marcar todas como leídas Obtuviste 10.00/10.00 "ACTIVIDAD …" at bounding box center [816, 485] width 1070 height 722
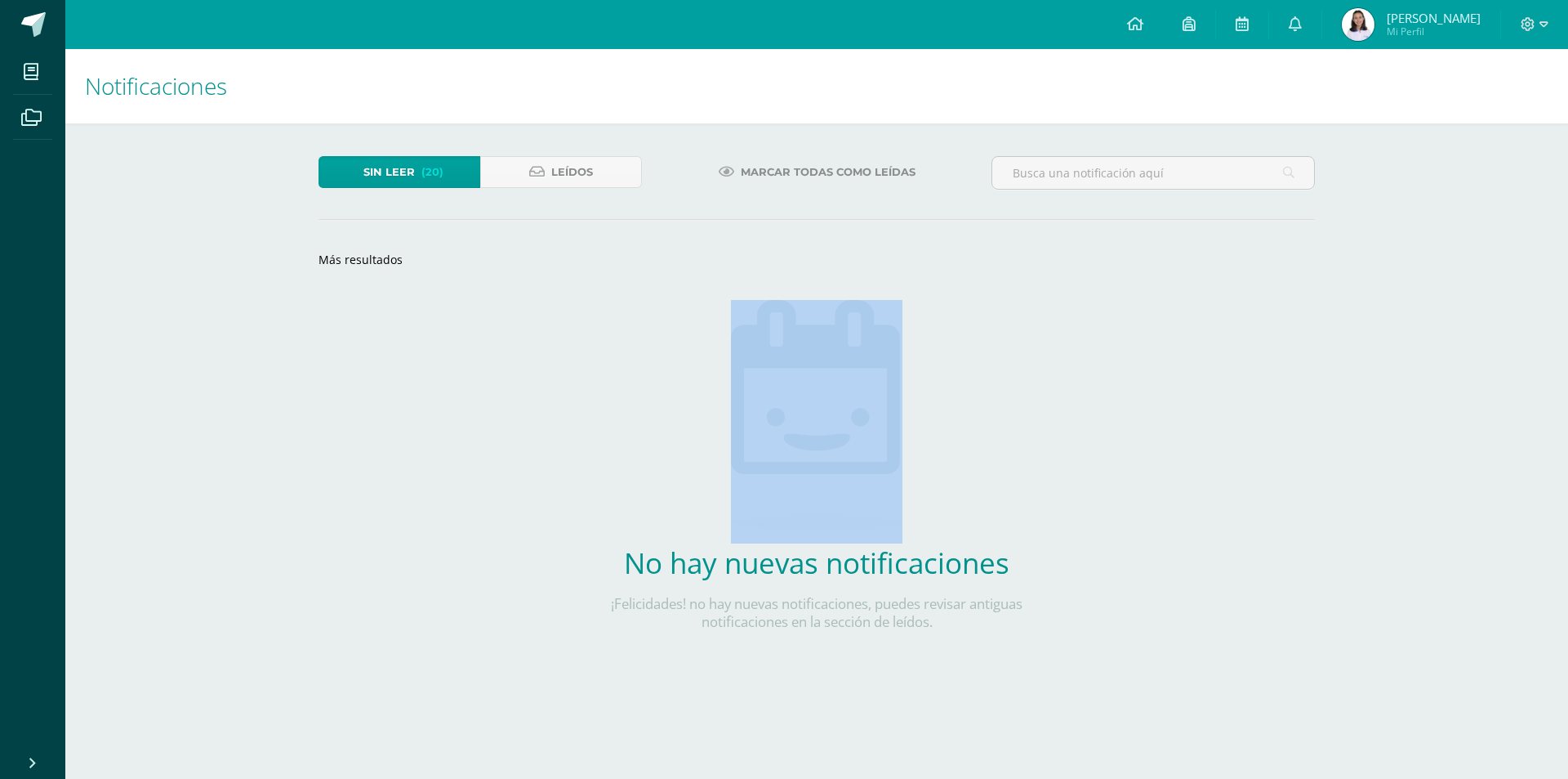
click at [1211, 293] on div "Sin leer (20) Leídos Marcar todas como leídas Más resultados loading No hay nue…" at bounding box center [816, 419] width 1062 height 592
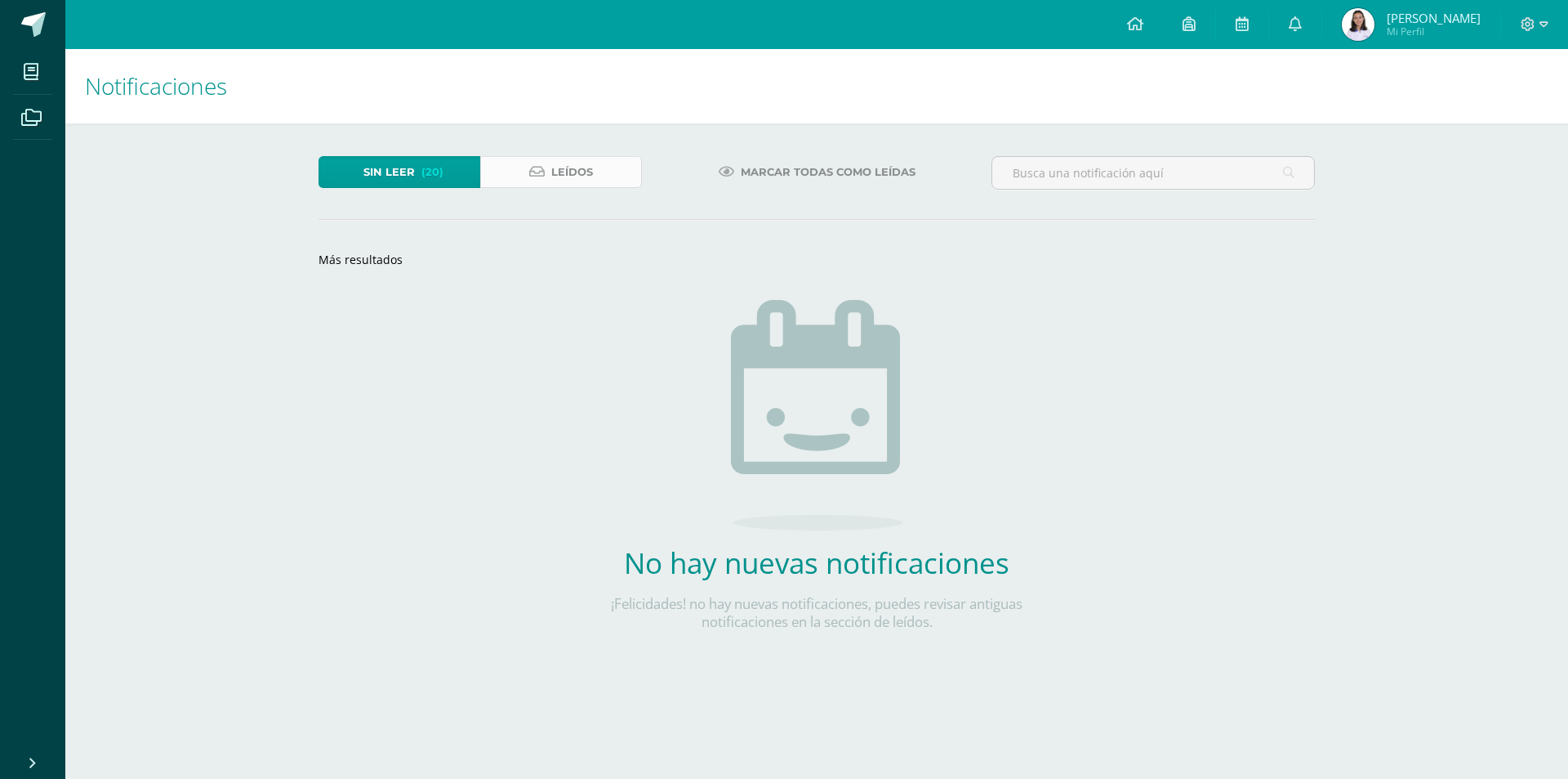
click at [552, 166] on span "Leídos" at bounding box center [572, 172] width 42 height 30
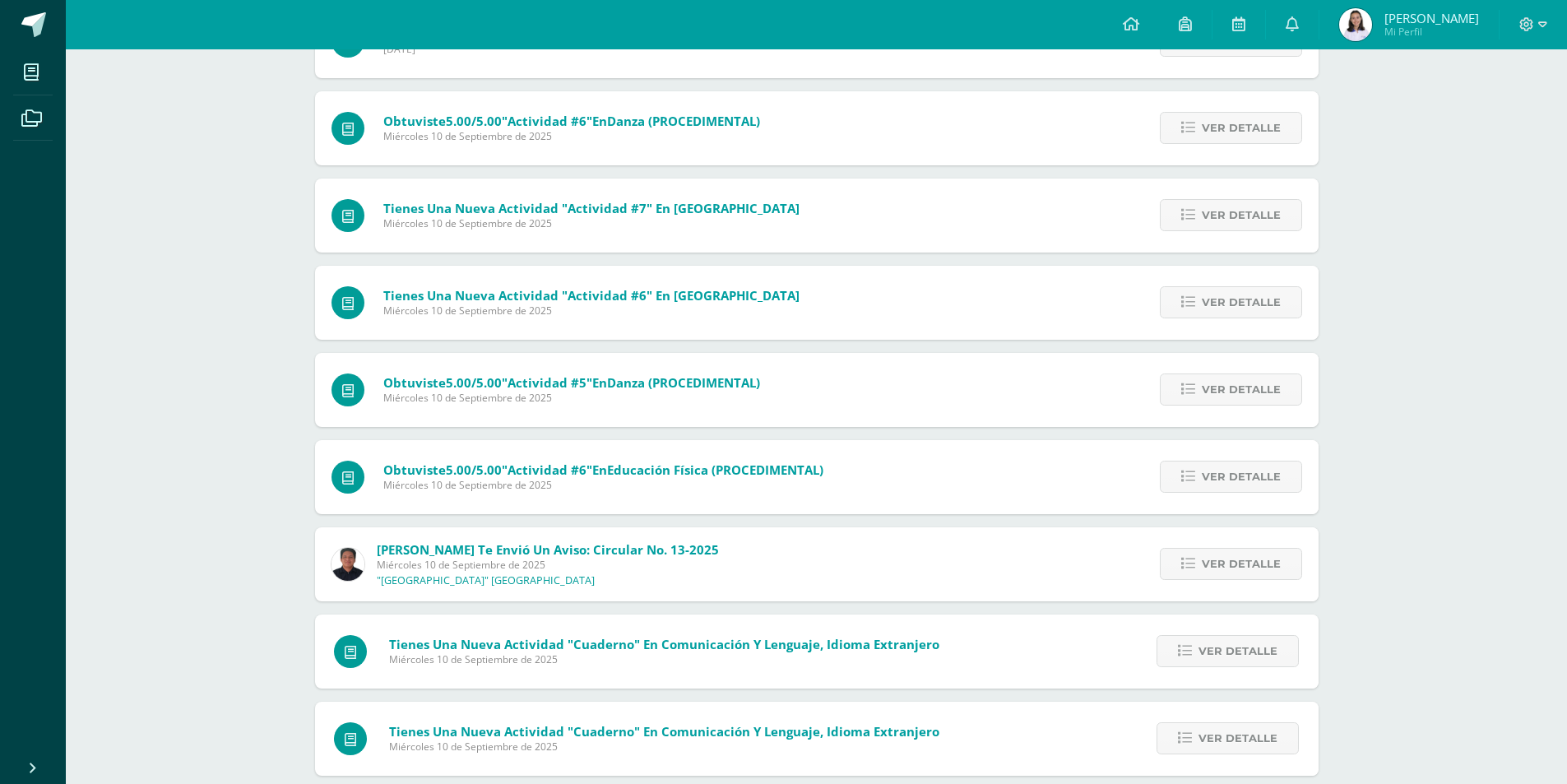
scroll to position [658, 0]
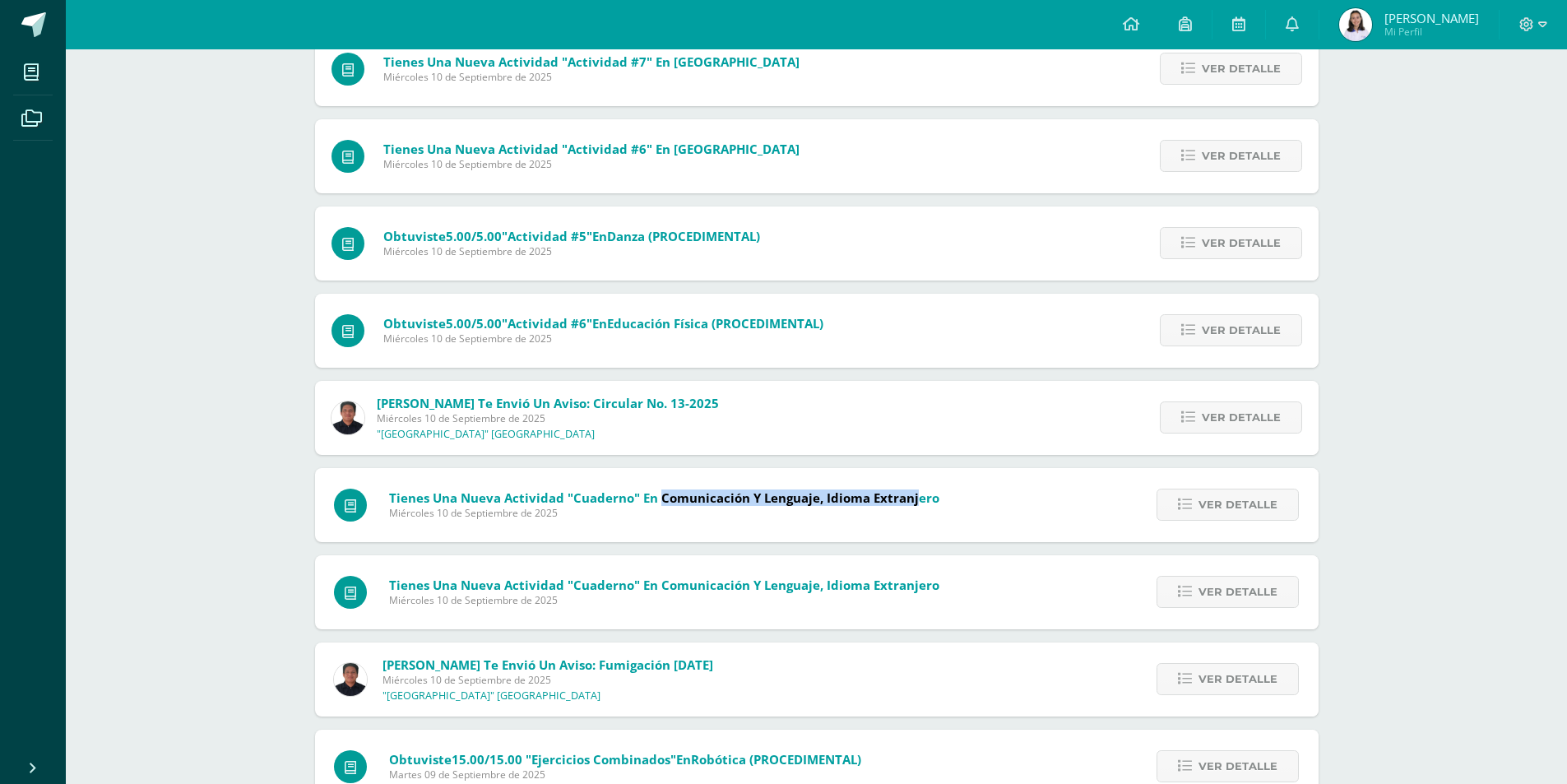
drag, startPoint x: 632, startPoint y: 498, endPoint x: 800, endPoint y: 493, distance: 168.1
click at [800, 493] on span "Tienes una nueva actividad "Cuaderno" En Comunicación y Lenguaje, Idioma Extran…" at bounding box center [664, 497] width 550 height 16
click at [316, 499] on div "Tienes una nueva actividad "Cuaderno" En Comunicación y Lenguaje, Idioma Extran…" at bounding box center [637, 505] width 645 height 74
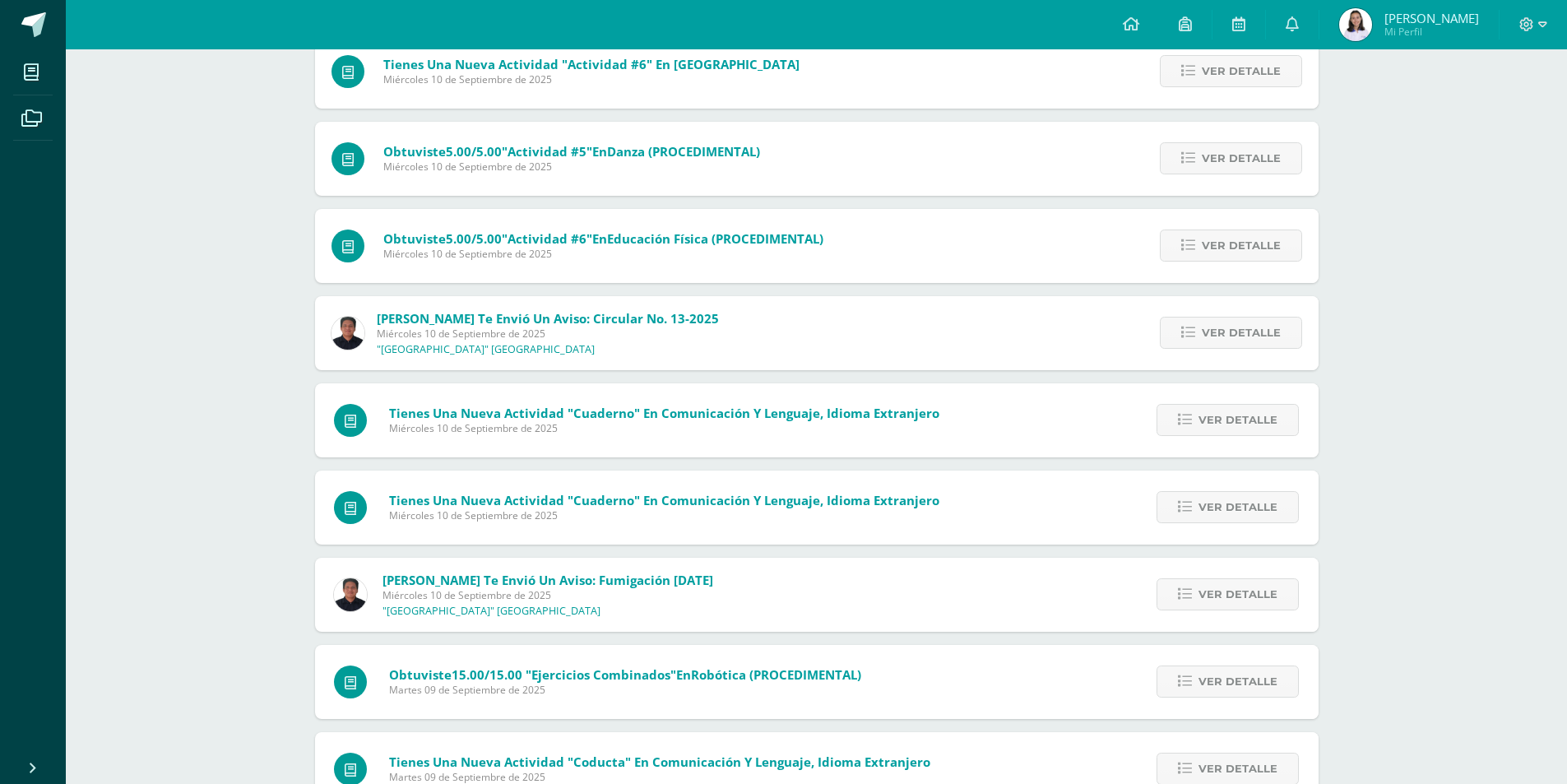
scroll to position [822, 0]
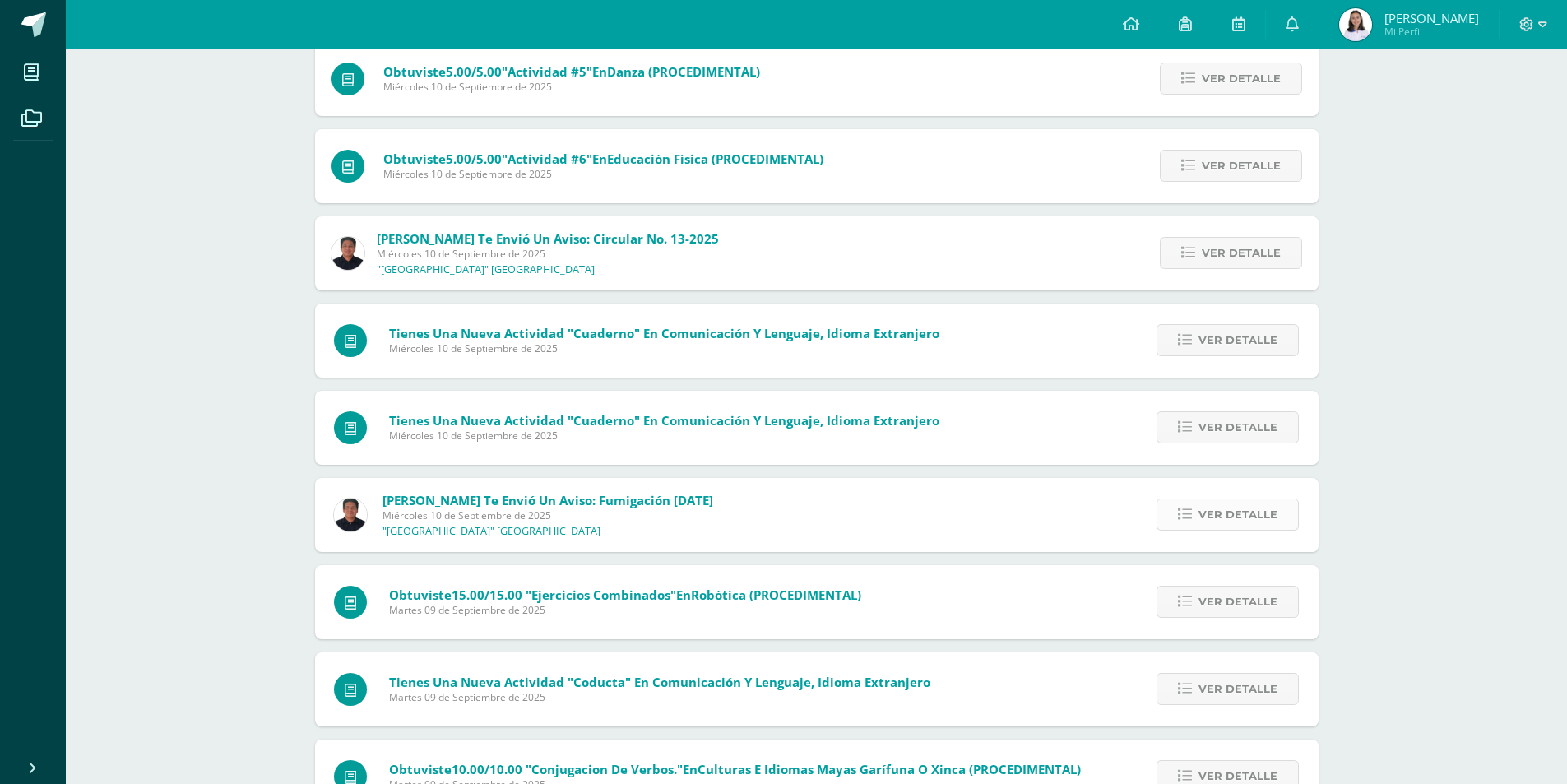
click at [1223, 504] on span "Ver detalle" at bounding box center [1239, 514] width 79 height 30
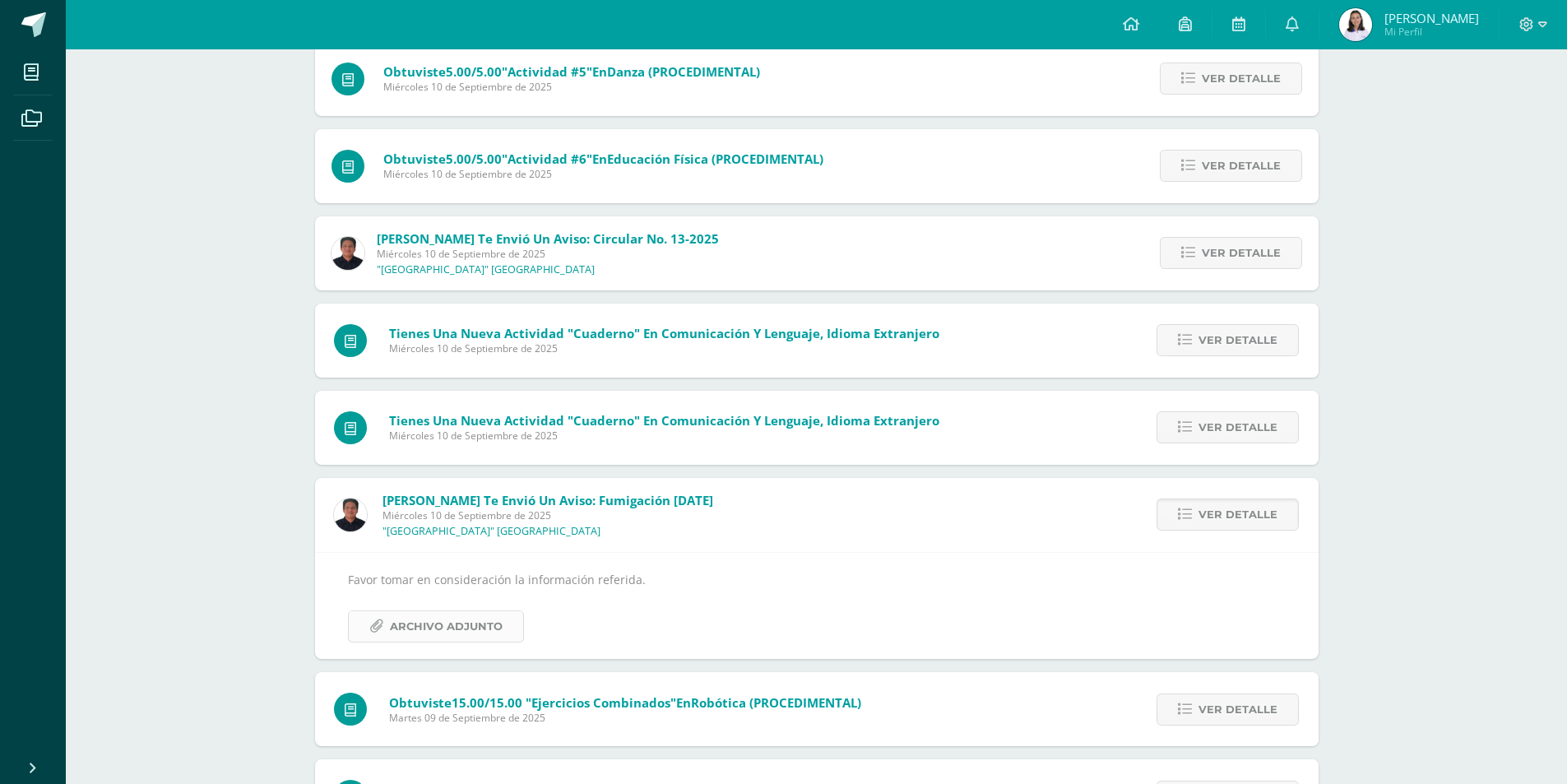
click at [415, 626] on span "Archivo Adjunto" at bounding box center [446, 626] width 112 height 30
